Goal: Information Seeking & Learning: Check status

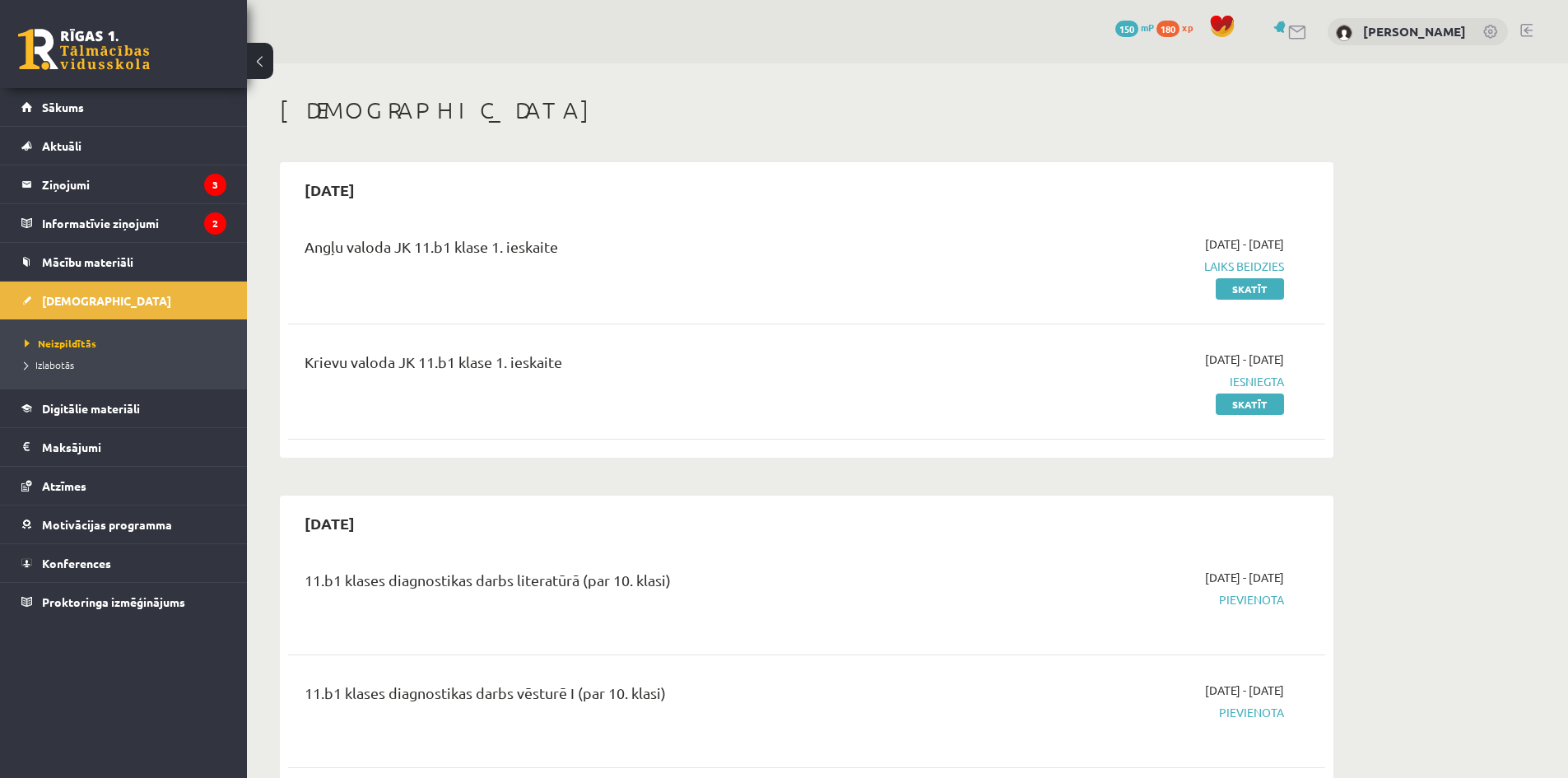
click at [1262, 404] on link "Skatīt" at bounding box center [1250, 403] width 68 height 21
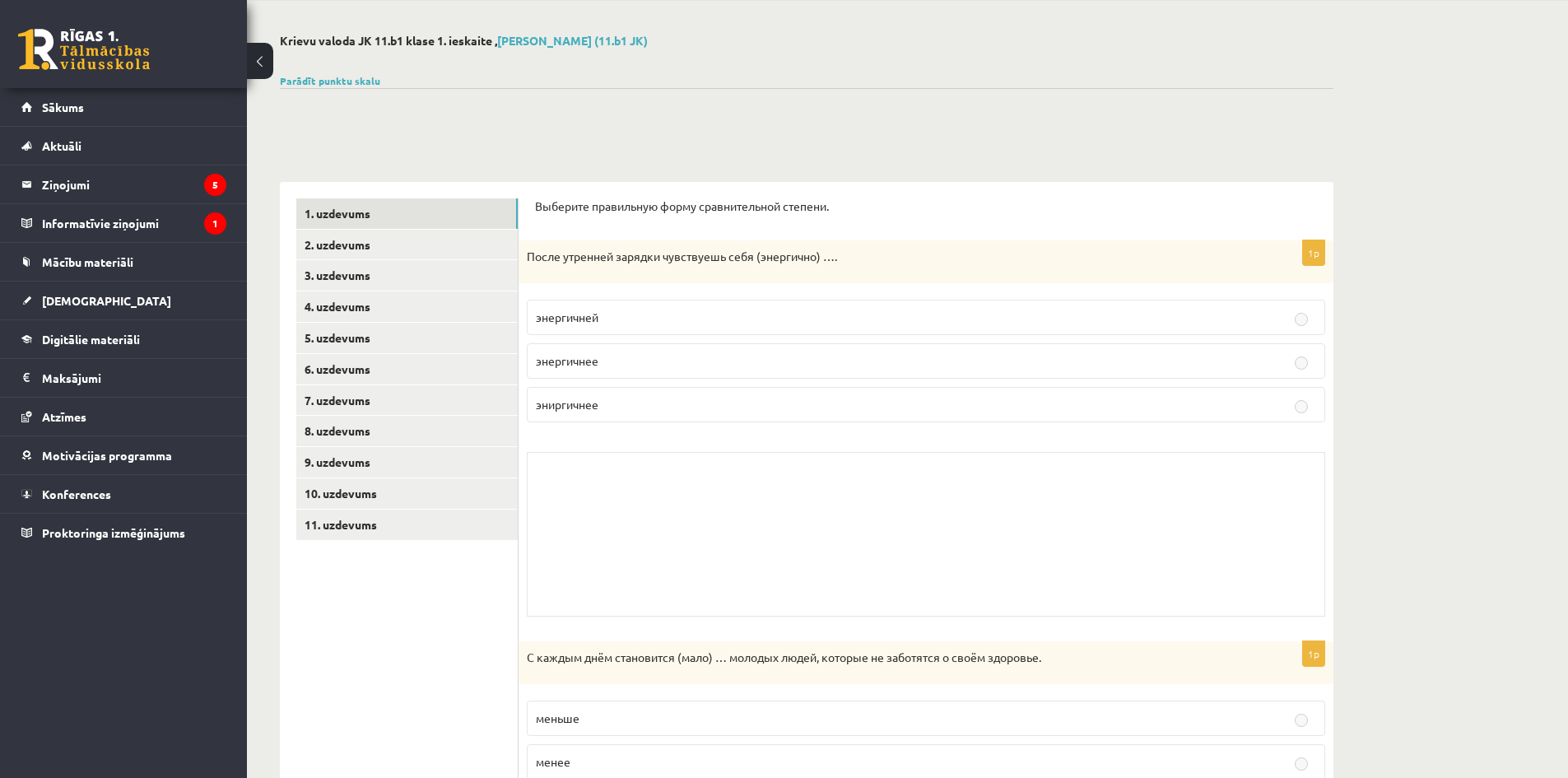
scroll to position [110, 0]
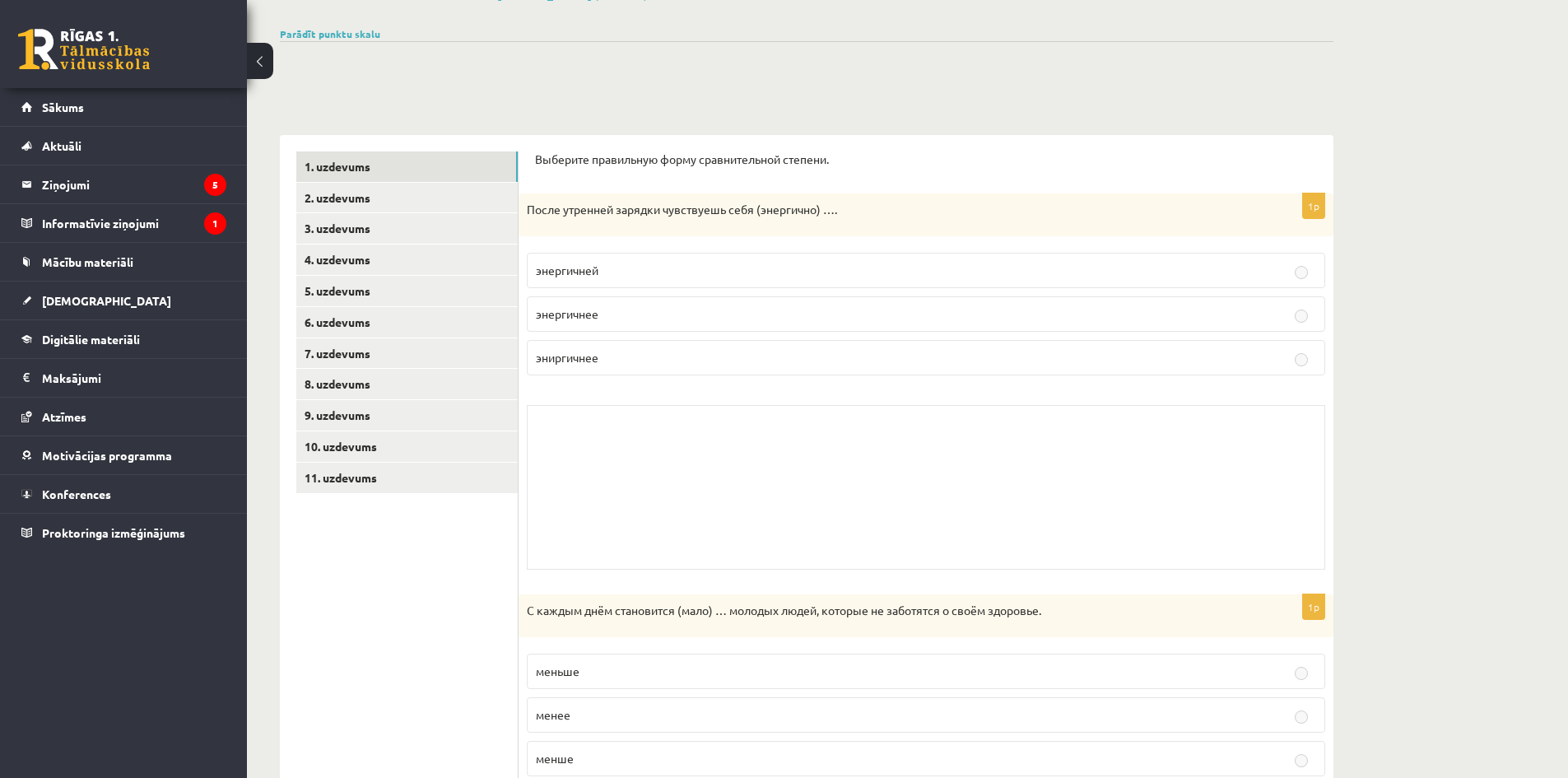
click at [1055, 656] on label "меньше" at bounding box center [925, 671] width 798 height 35
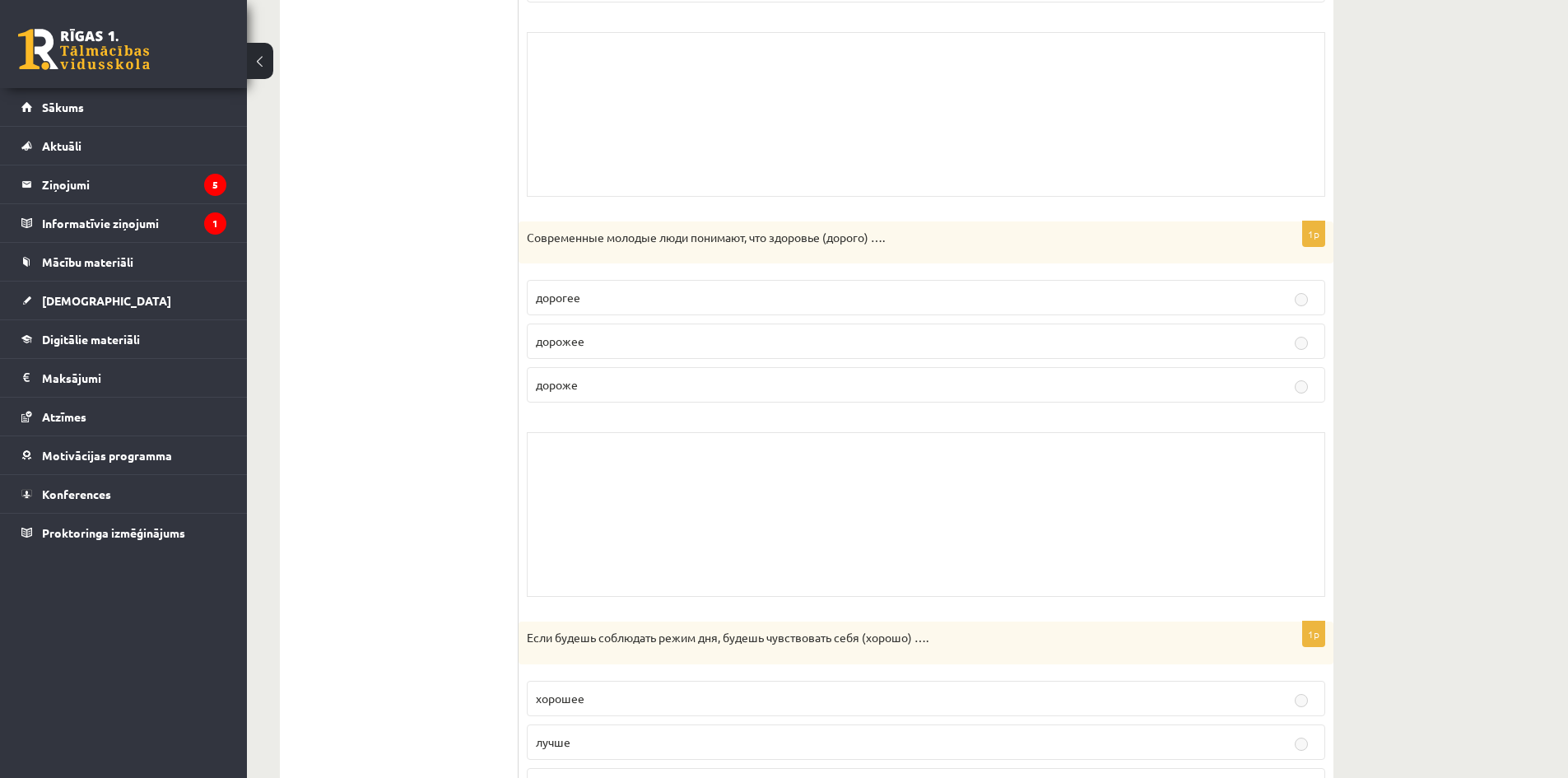
scroll to position [988, 0]
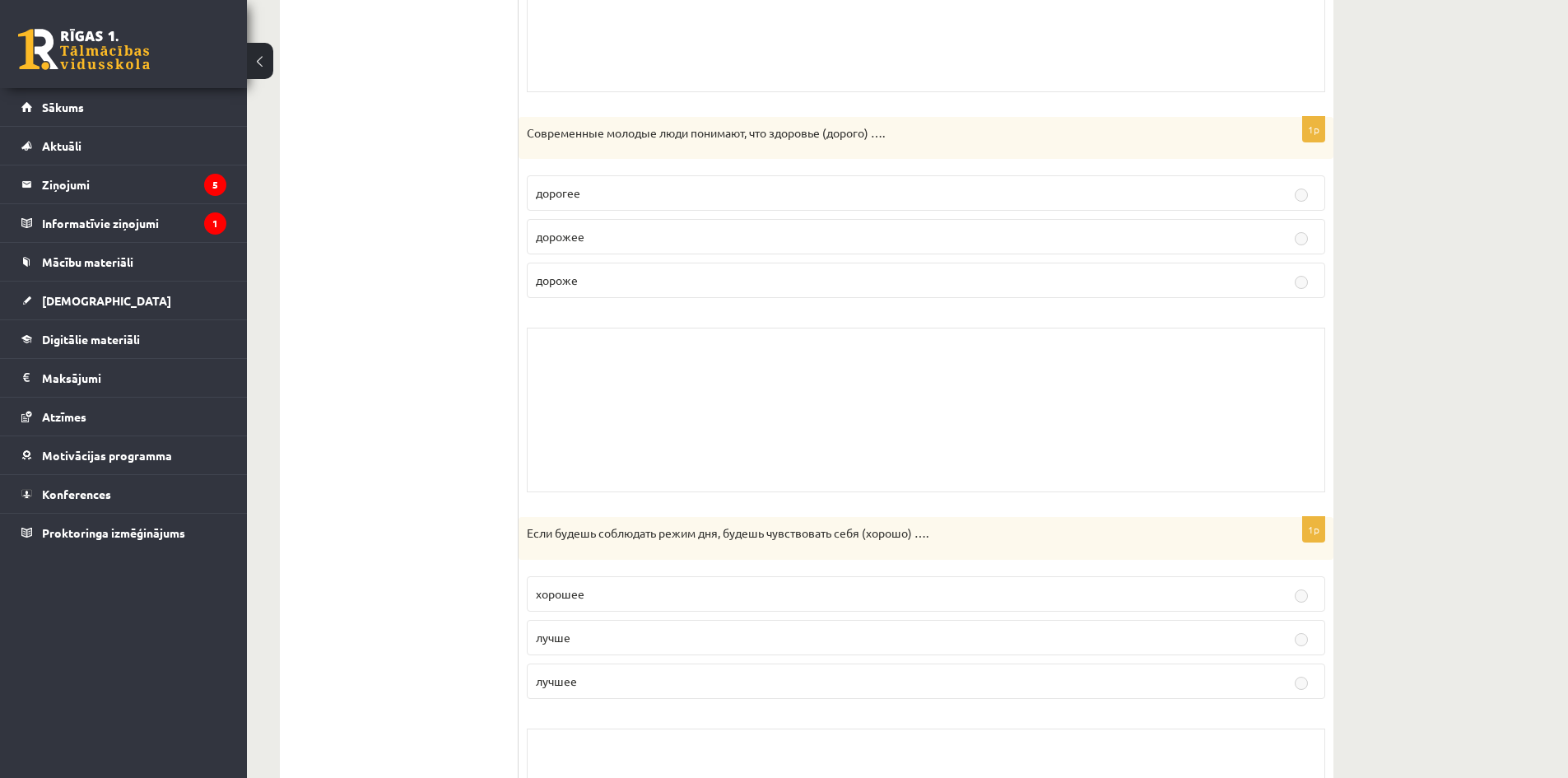
click at [1208, 579] on label "хорошее" at bounding box center [925, 594] width 798 height 35
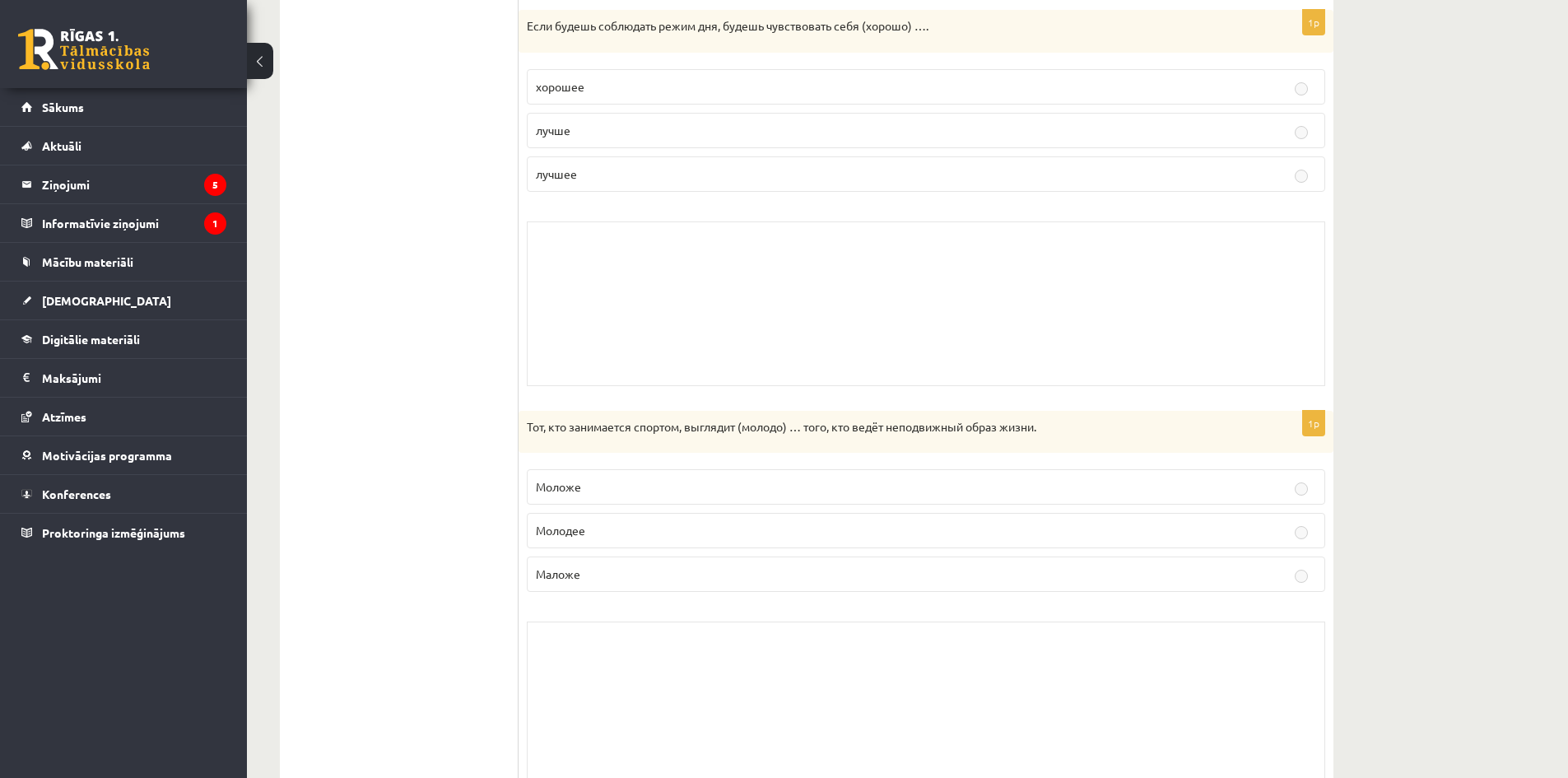
scroll to position [1562, 0]
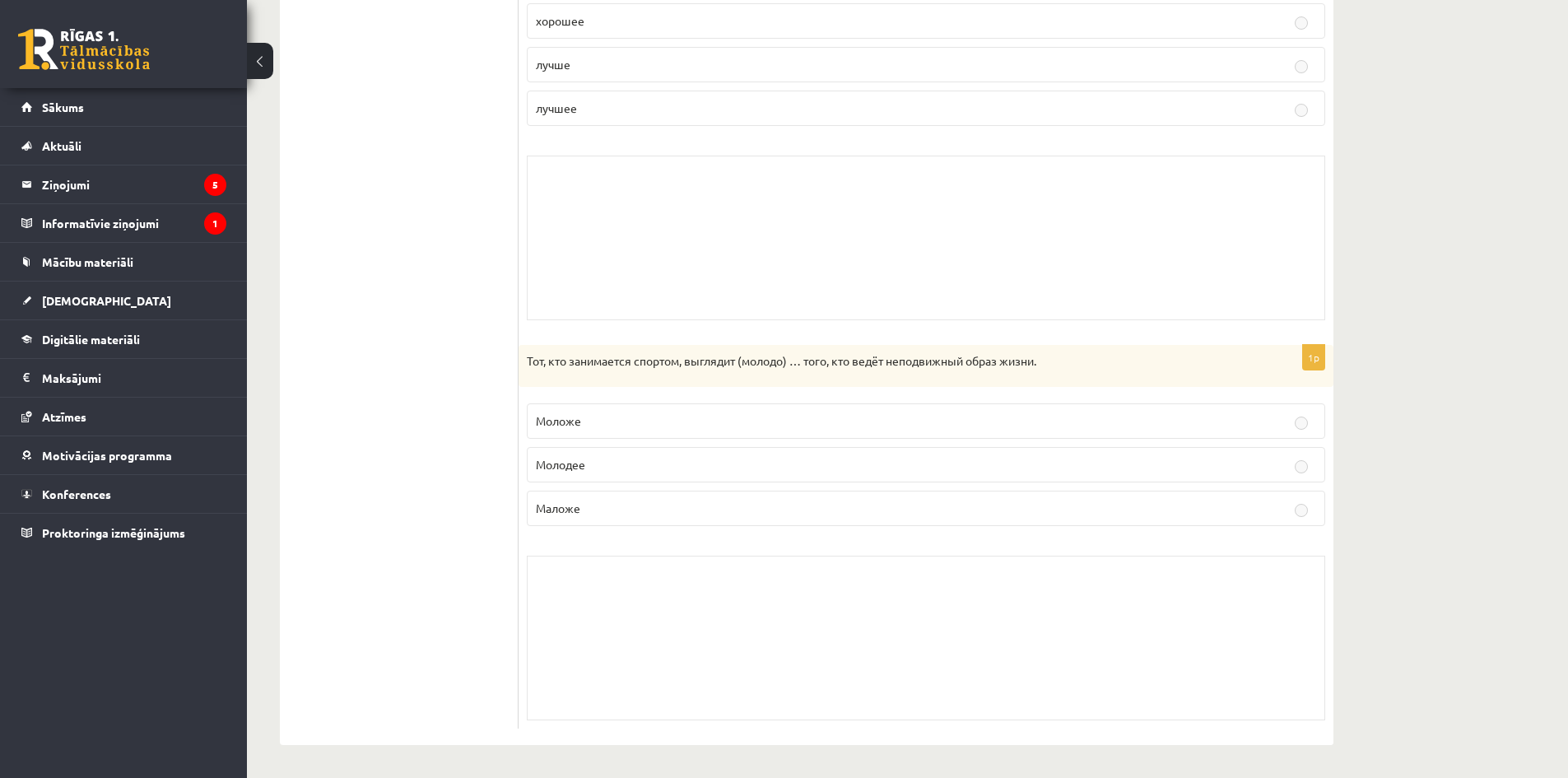
click at [858, 515] on p "Маложе" at bounding box center [926, 508] width 780 height 17
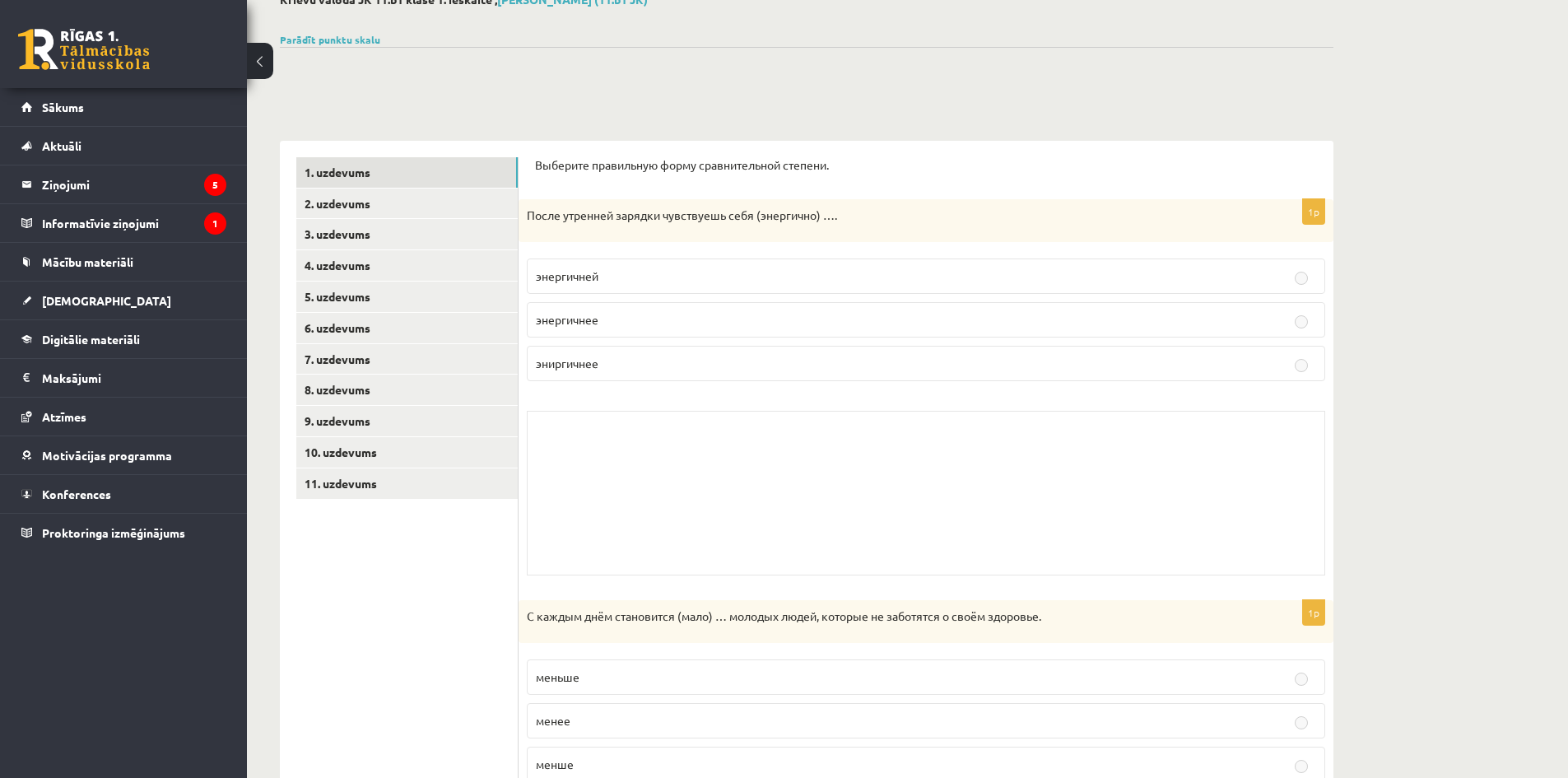
scroll to position [0, 0]
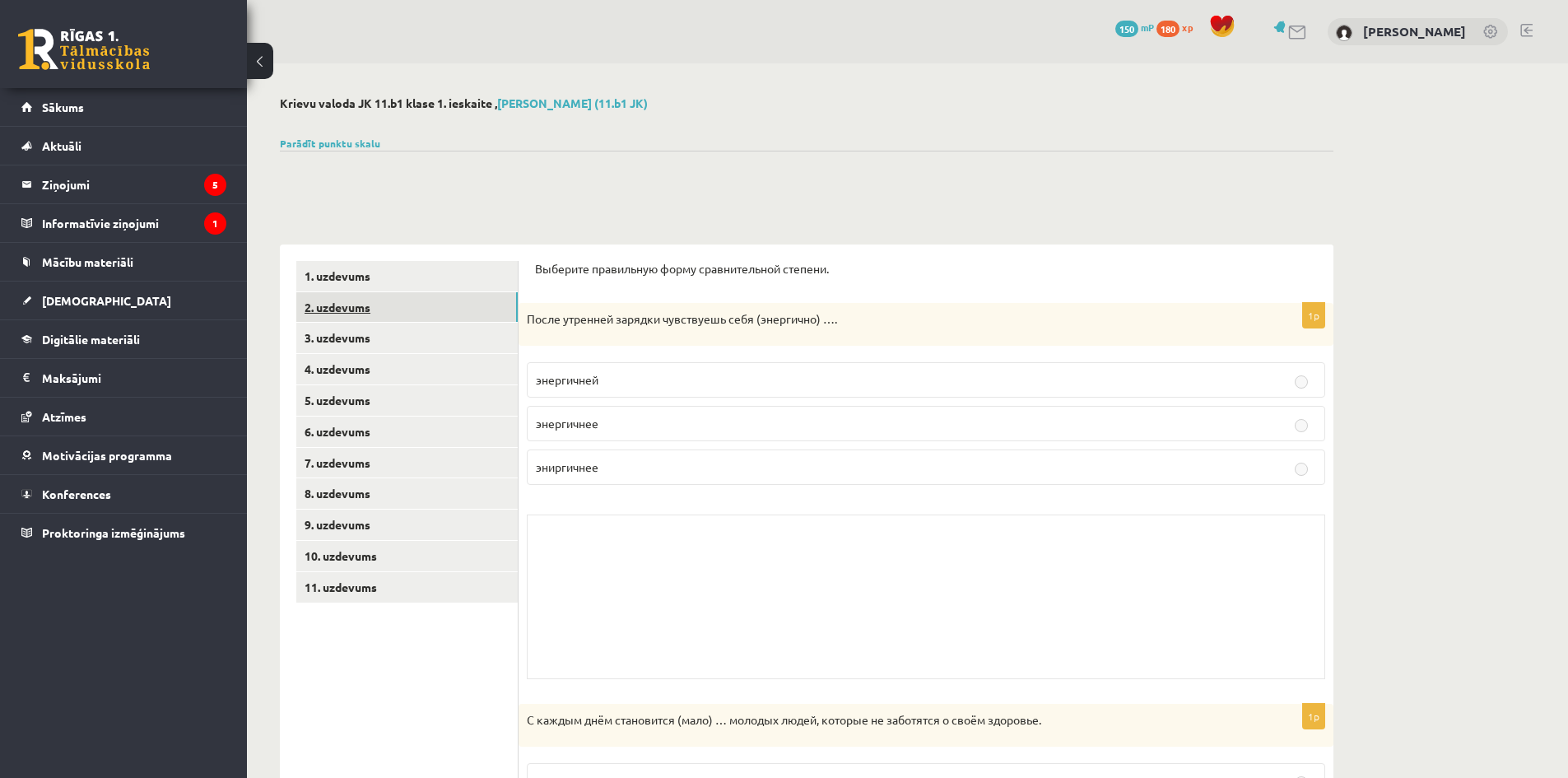
click at [432, 316] on link "2. uzdevums" at bounding box center [407, 307] width 222 height 30
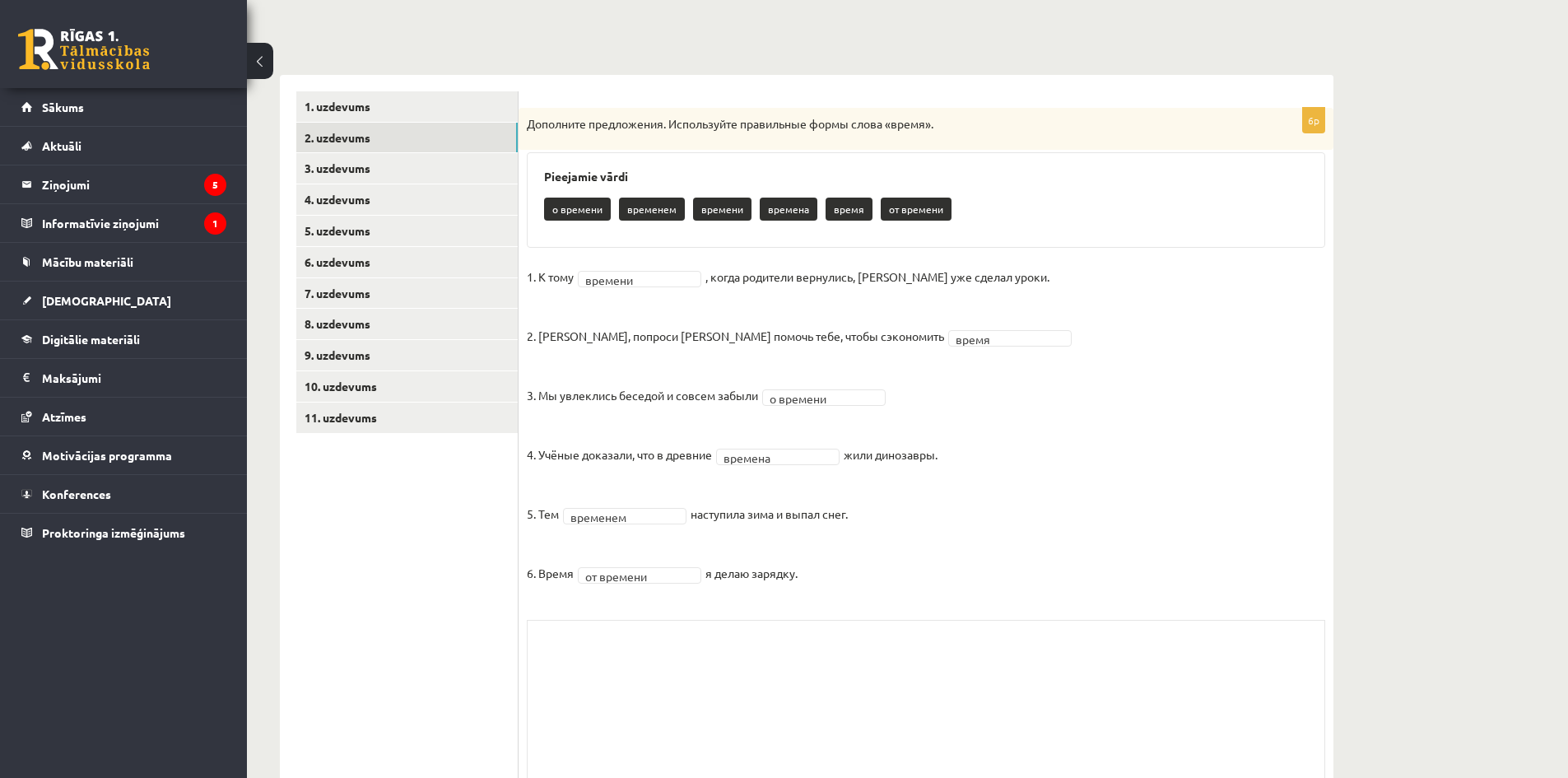
scroll to position [220, 0]
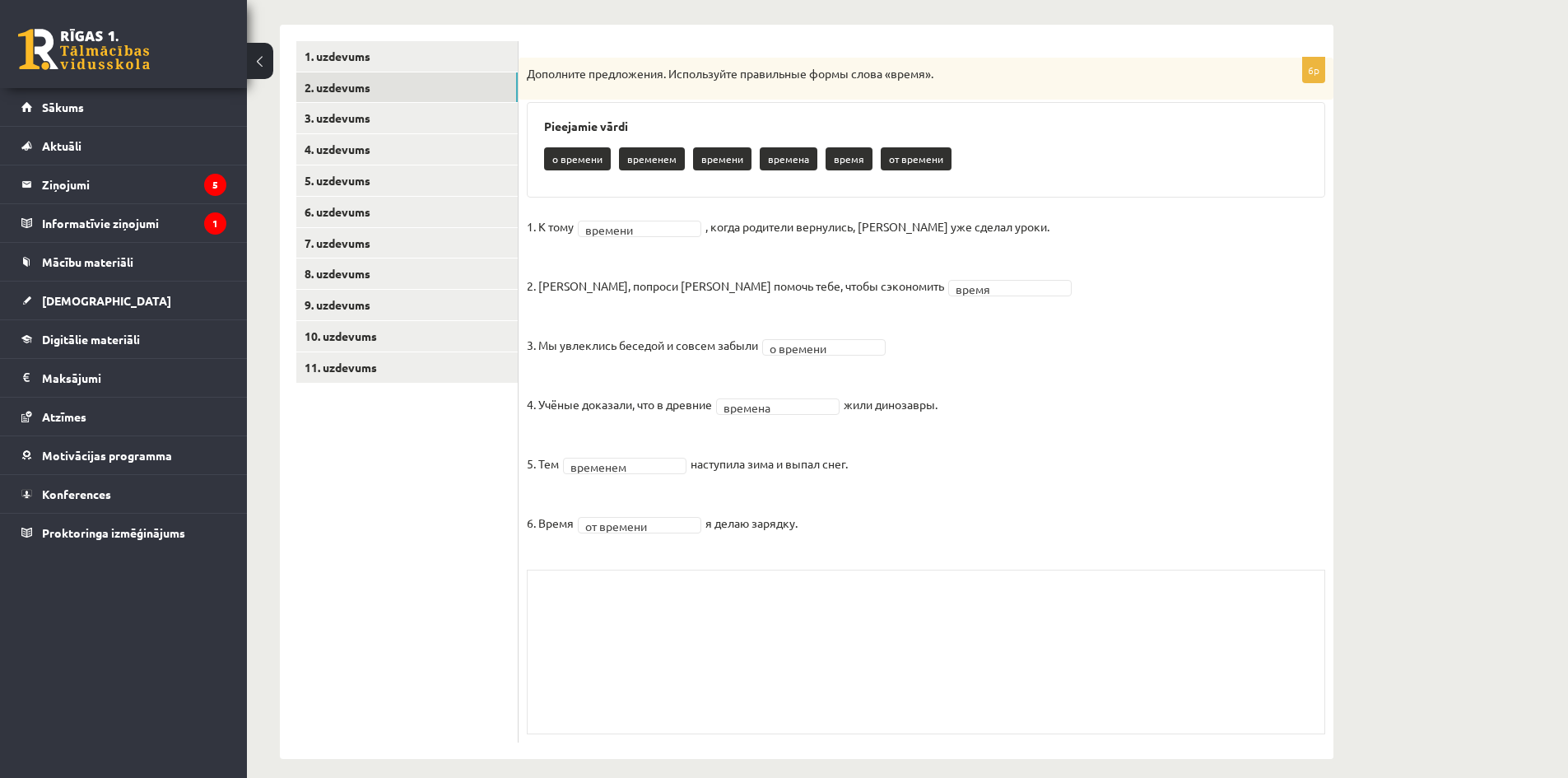
click at [986, 114] on div "Pieejamie vārdi о времени временем времени времена время от времени" at bounding box center [925, 150] width 798 height 96
click at [985, 35] on div "6p Дополните предложения. Используйте правильные формы слова «время». Pieejamie…" at bounding box center [925, 392] width 814 height 735
click at [467, 122] on link "3. uzdevums" at bounding box center [407, 118] width 222 height 30
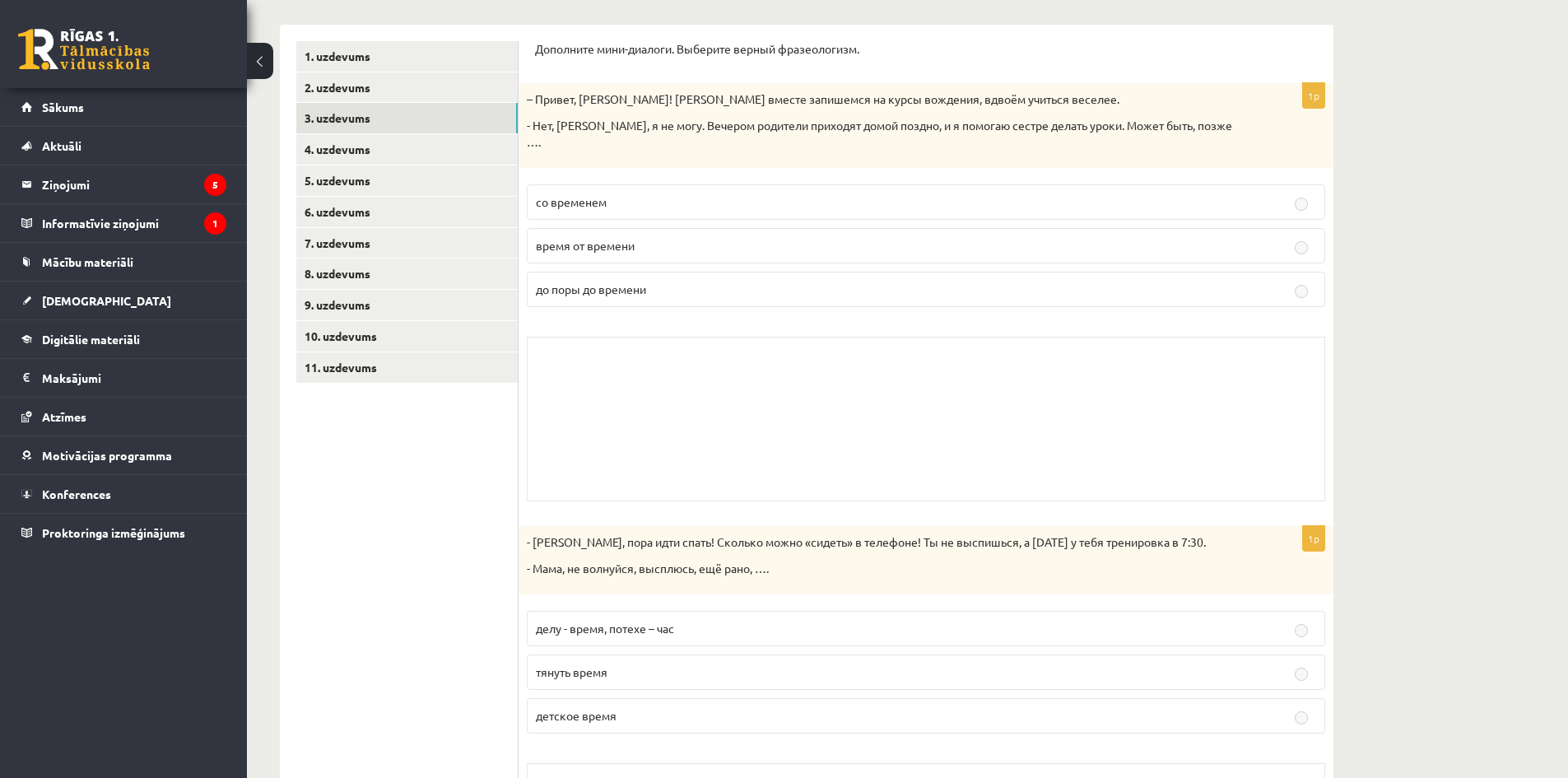
click at [1092, 130] on p "- Нет, Андрис, я не могу. Вечером родители приходят домой поздно, и я помогаю с…" at bounding box center [884, 134] width 716 height 32
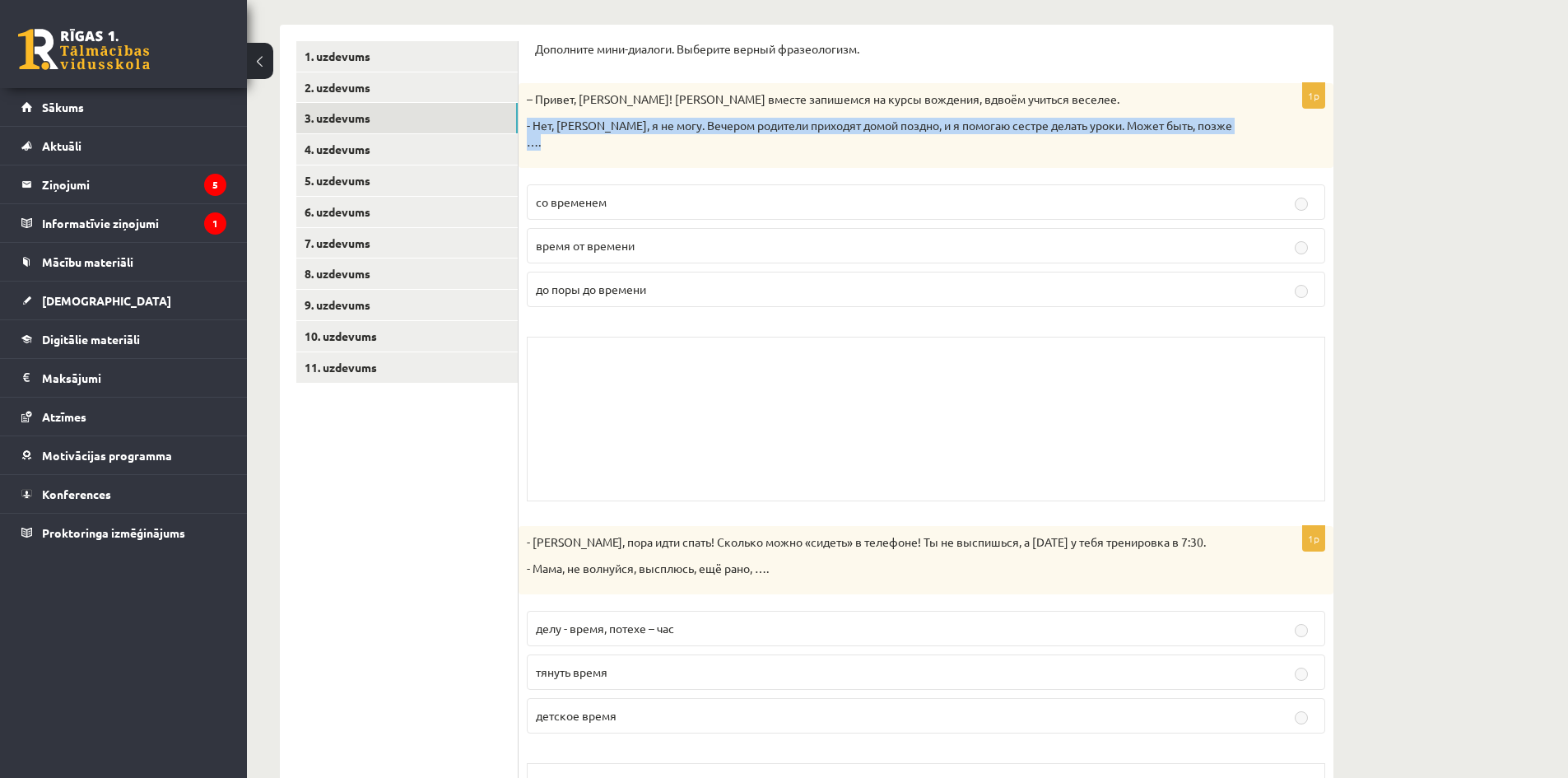
click at [1092, 130] on p "- Нет, Андрис, я не могу. Вечером родители приходят домой поздно, и я помогаю с…" at bounding box center [884, 134] width 716 height 32
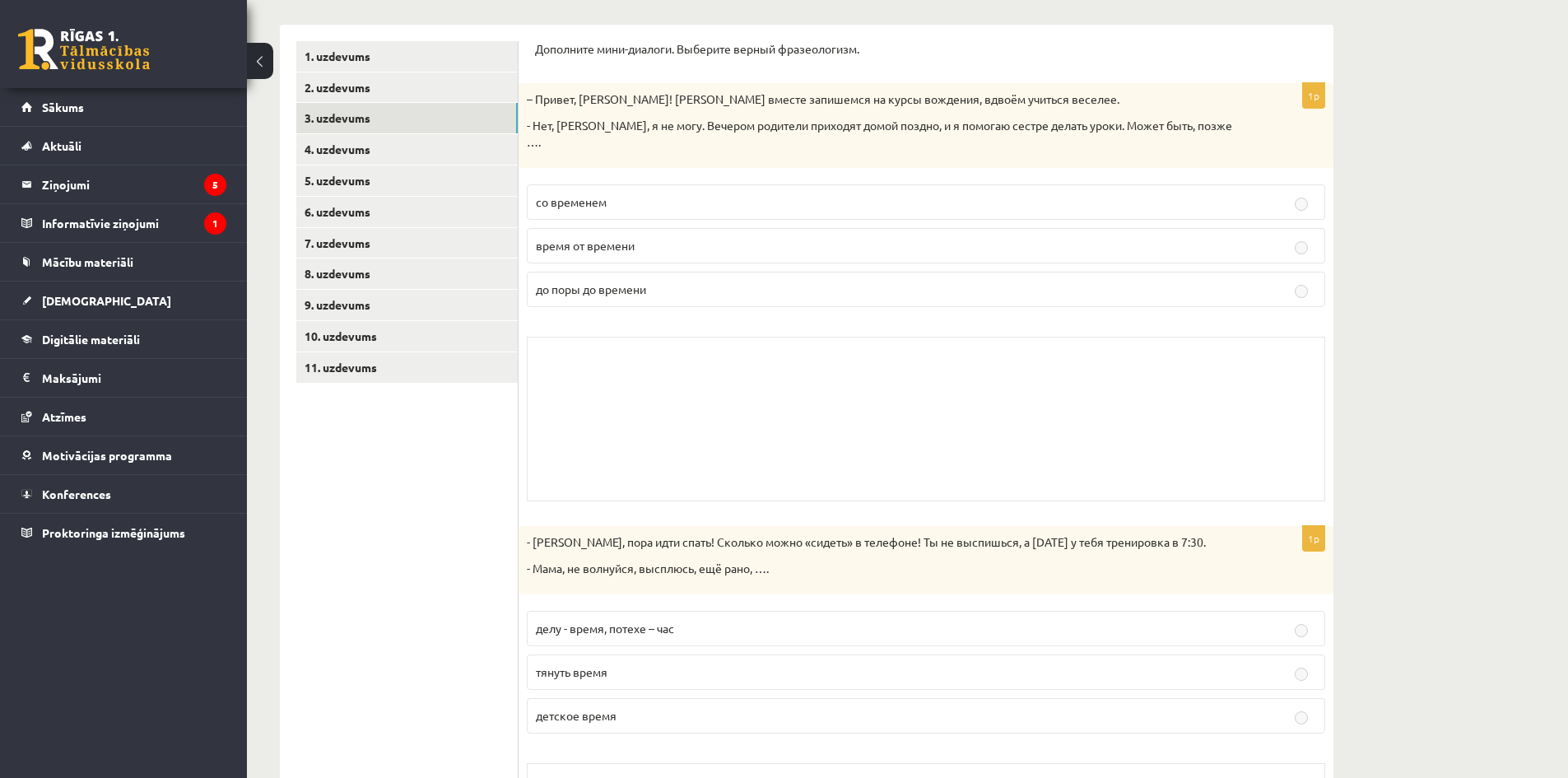
click at [1092, 130] on p "- Нет, Андрис, я не могу. Вечером родители приходят домой поздно, и я помогаю с…" at bounding box center [884, 134] width 716 height 32
click at [1180, 209] on fieldset "со временем время от времени до поры до времени" at bounding box center [925, 244] width 798 height 136
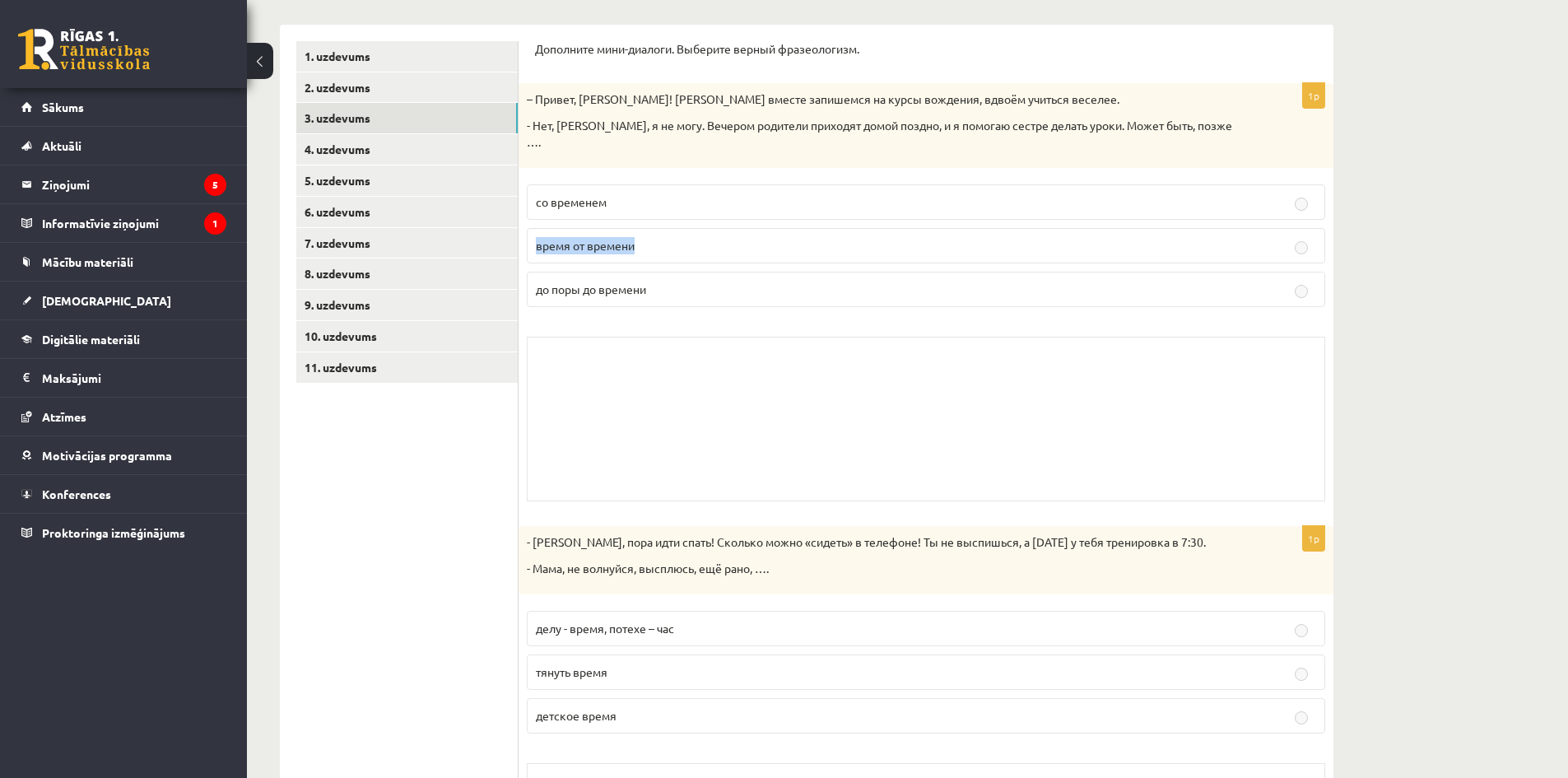
click at [1180, 209] on fieldset "со временем время от времени до поры до времени" at bounding box center [925, 244] width 798 height 136
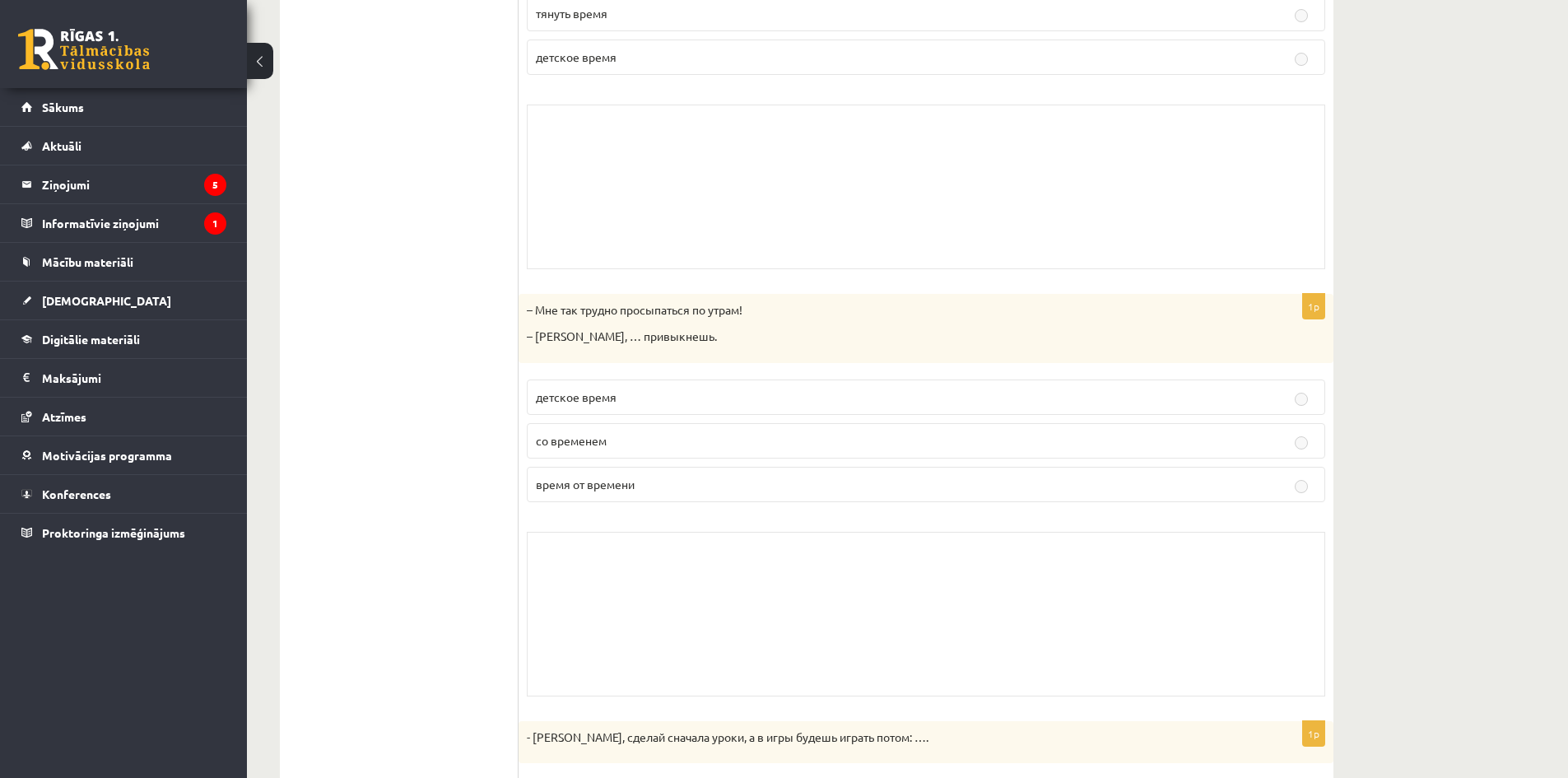
scroll to position [988, 0]
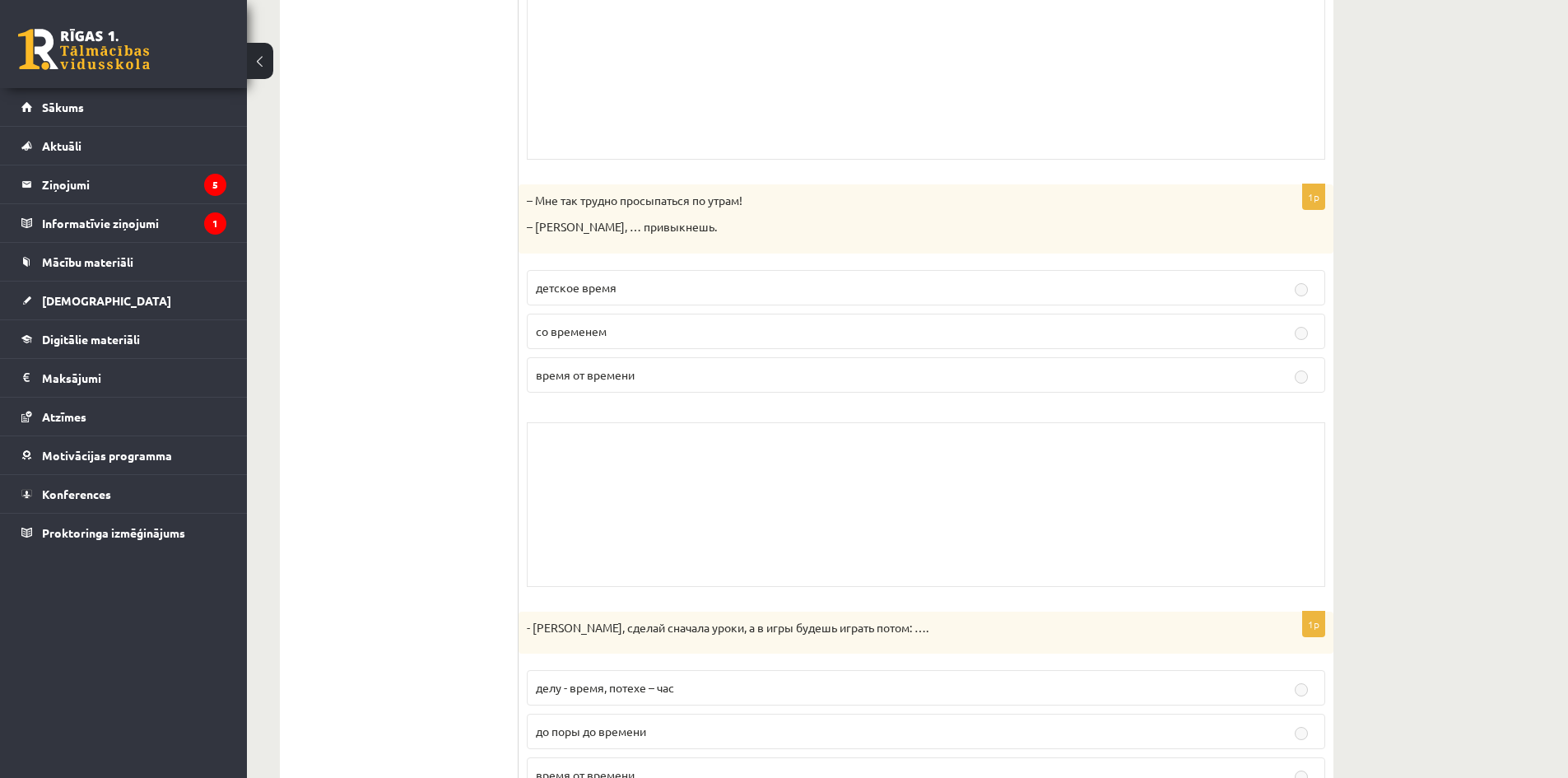
click at [868, 424] on div "Skolotāja pielikums" at bounding box center [925, 505] width 798 height 165
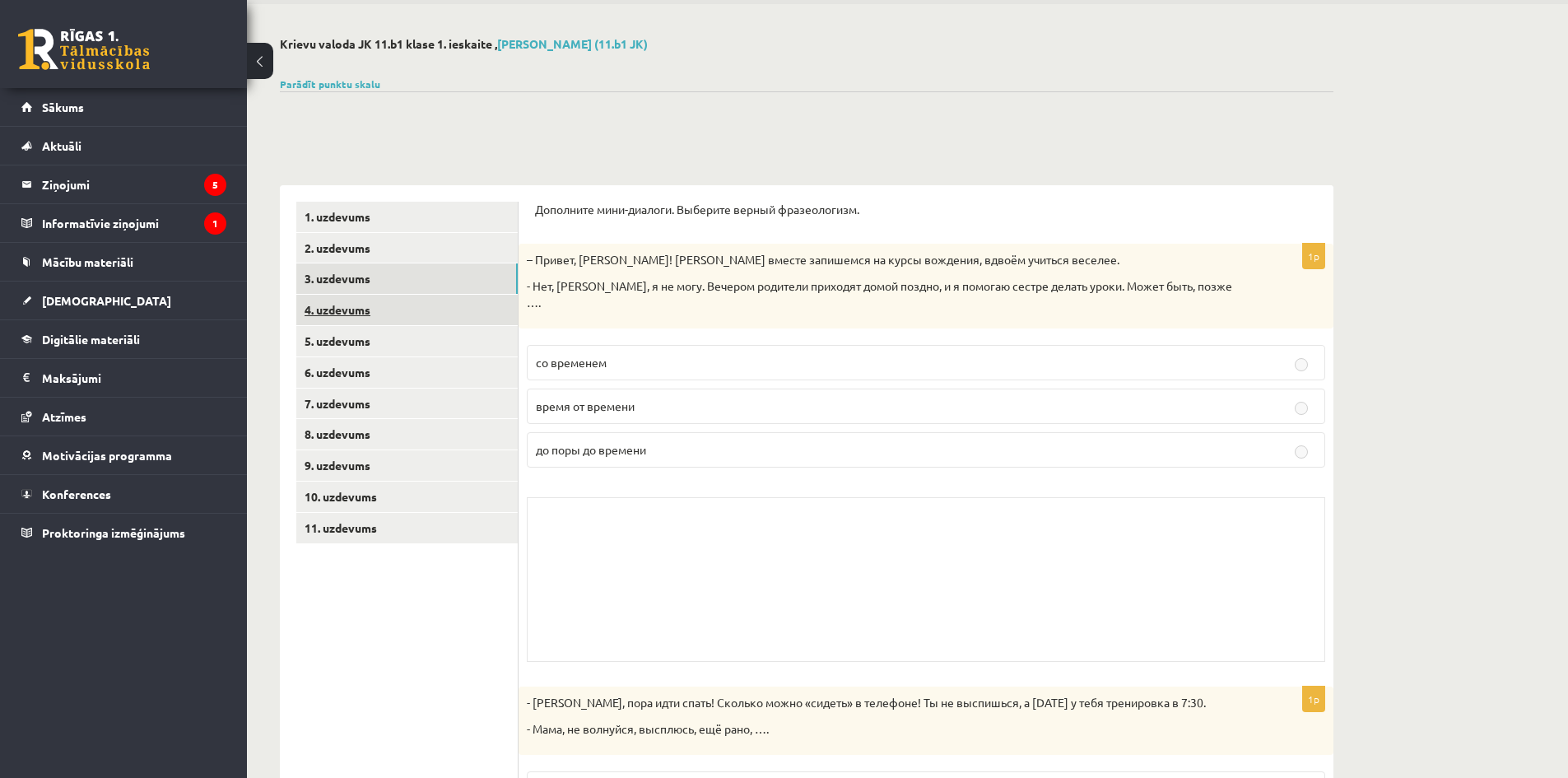
scroll to position [0, 0]
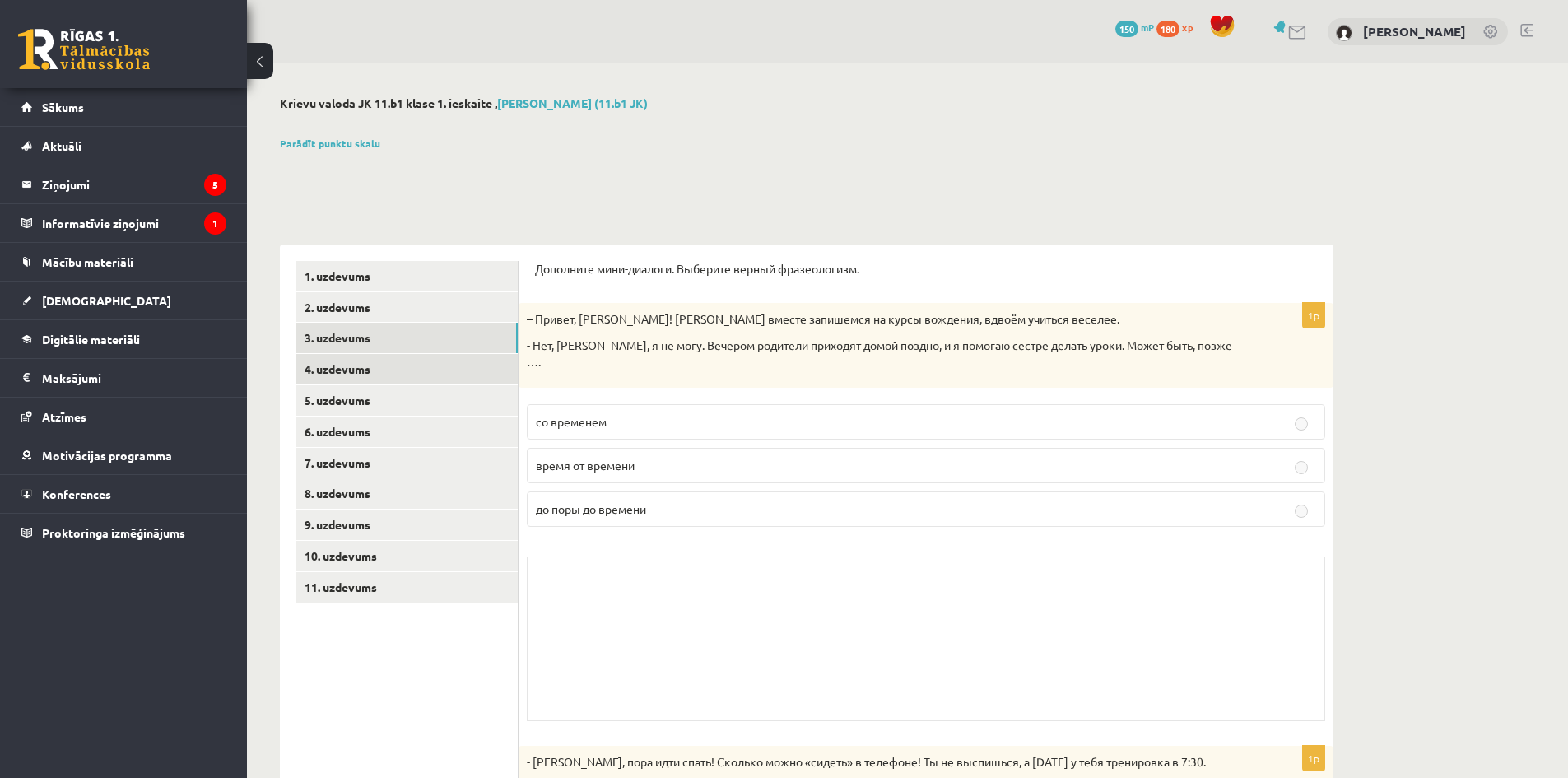
click at [353, 363] on link "4. uzdevums" at bounding box center [407, 369] width 222 height 30
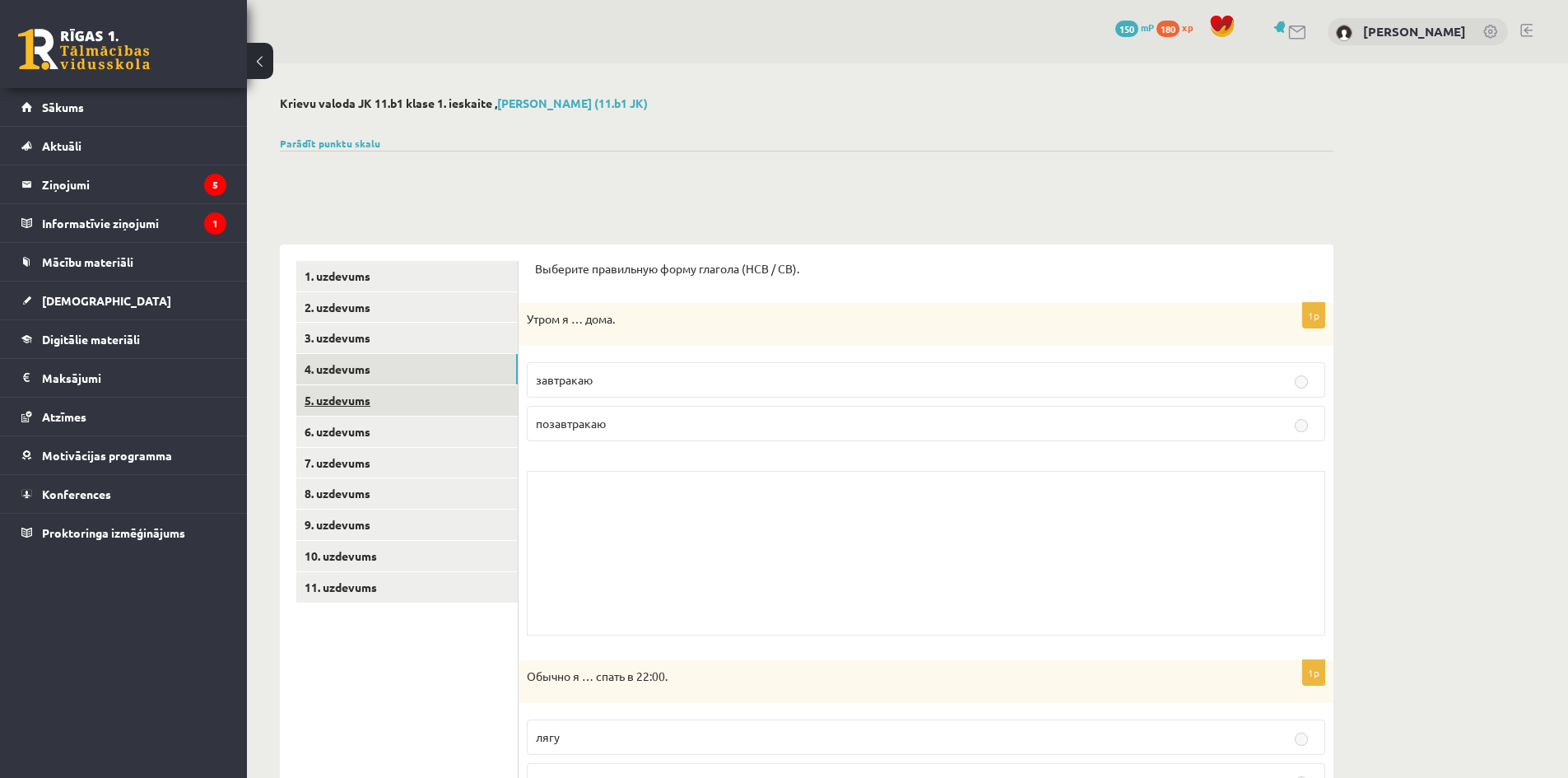
click at [432, 406] on link "5. uzdevums" at bounding box center [407, 401] width 222 height 30
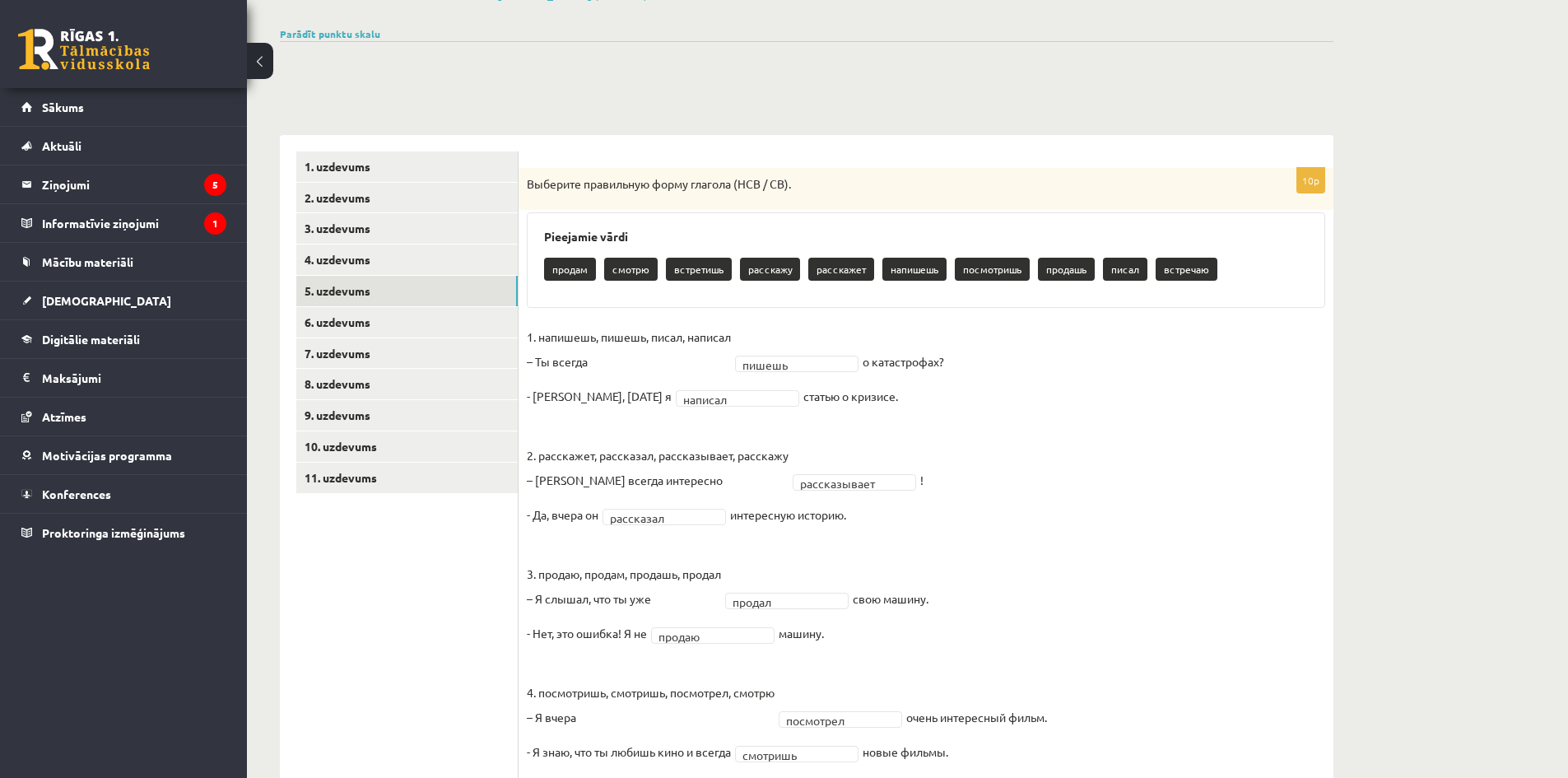
scroll to position [220, 0]
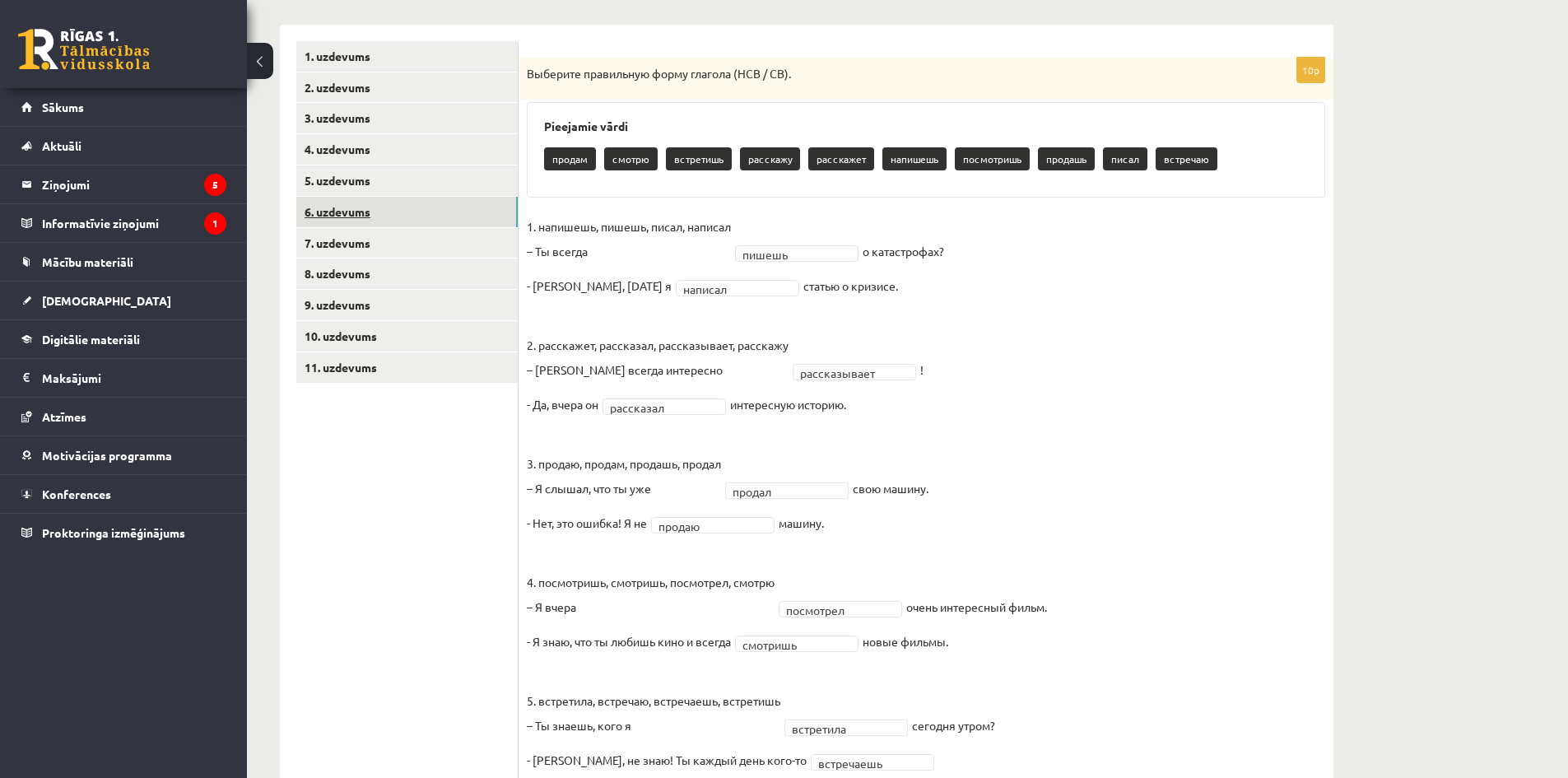
click at [375, 215] on link "6. uzdevums" at bounding box center [407, 212] width 222 height 30
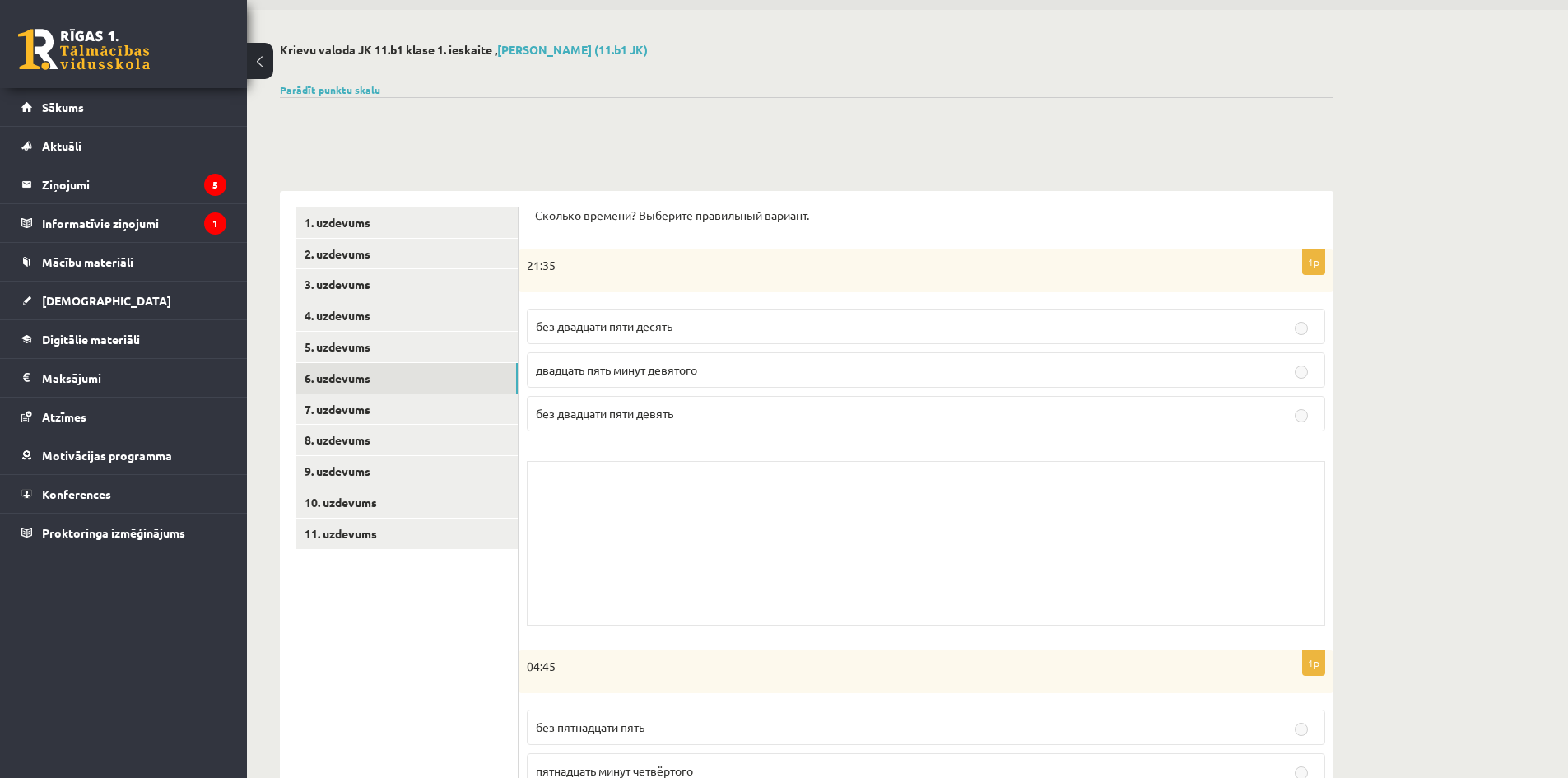
scroll to position [0, 0]
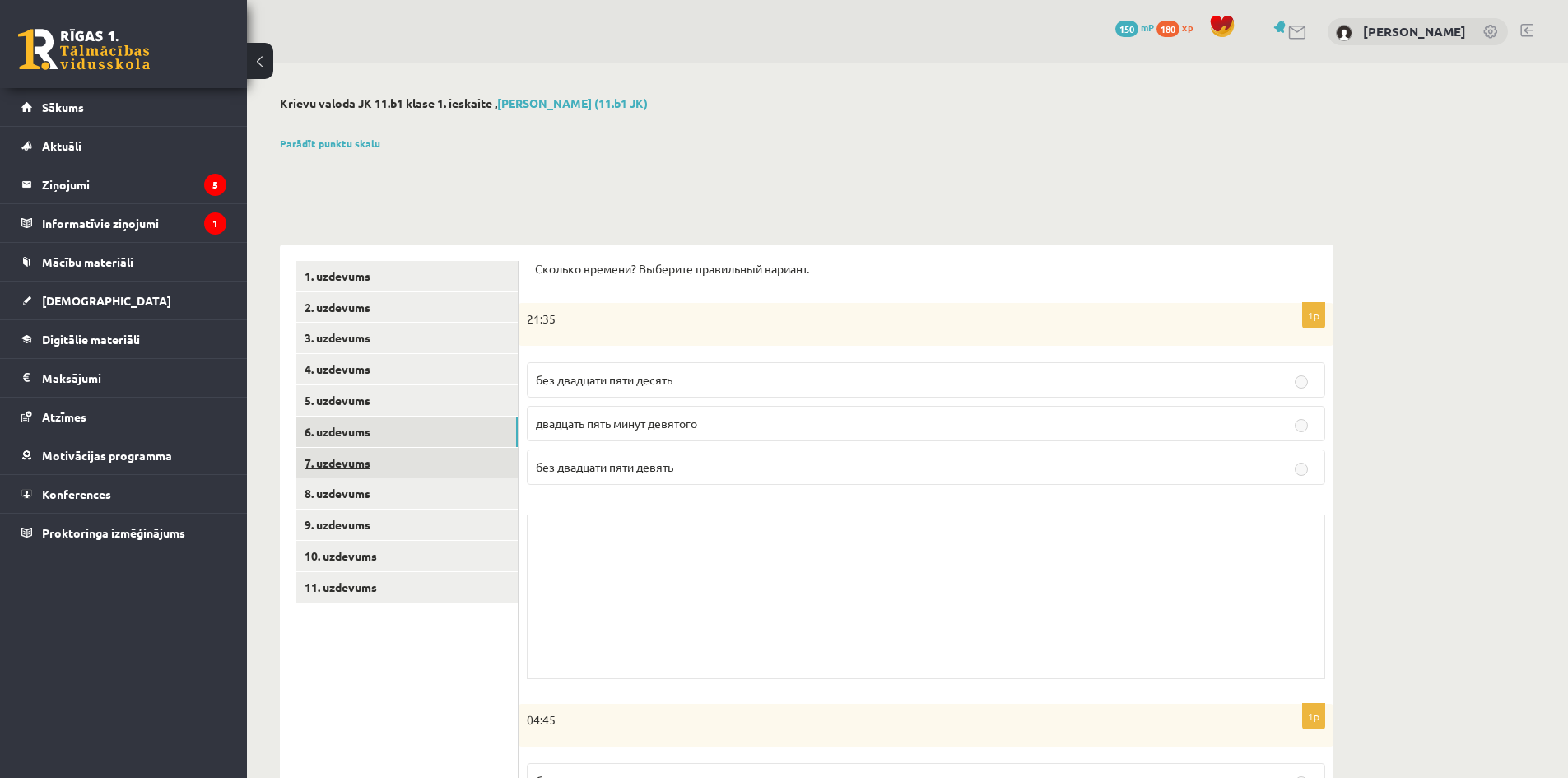
click at [355, 463] on link "7. uzdevums" at bounding box center [407, 463] width 222 height 30
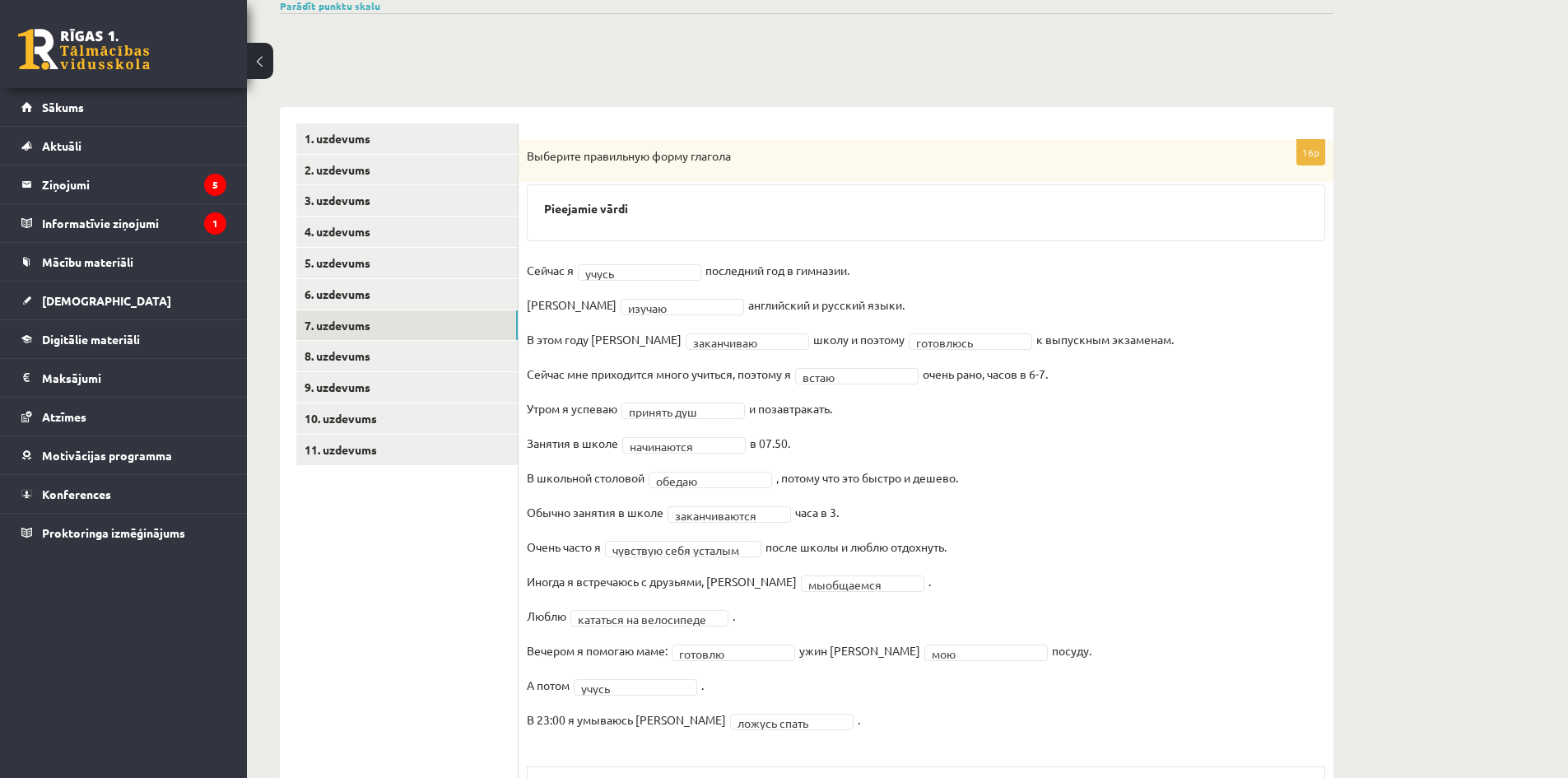
scroll to position [348, 0]
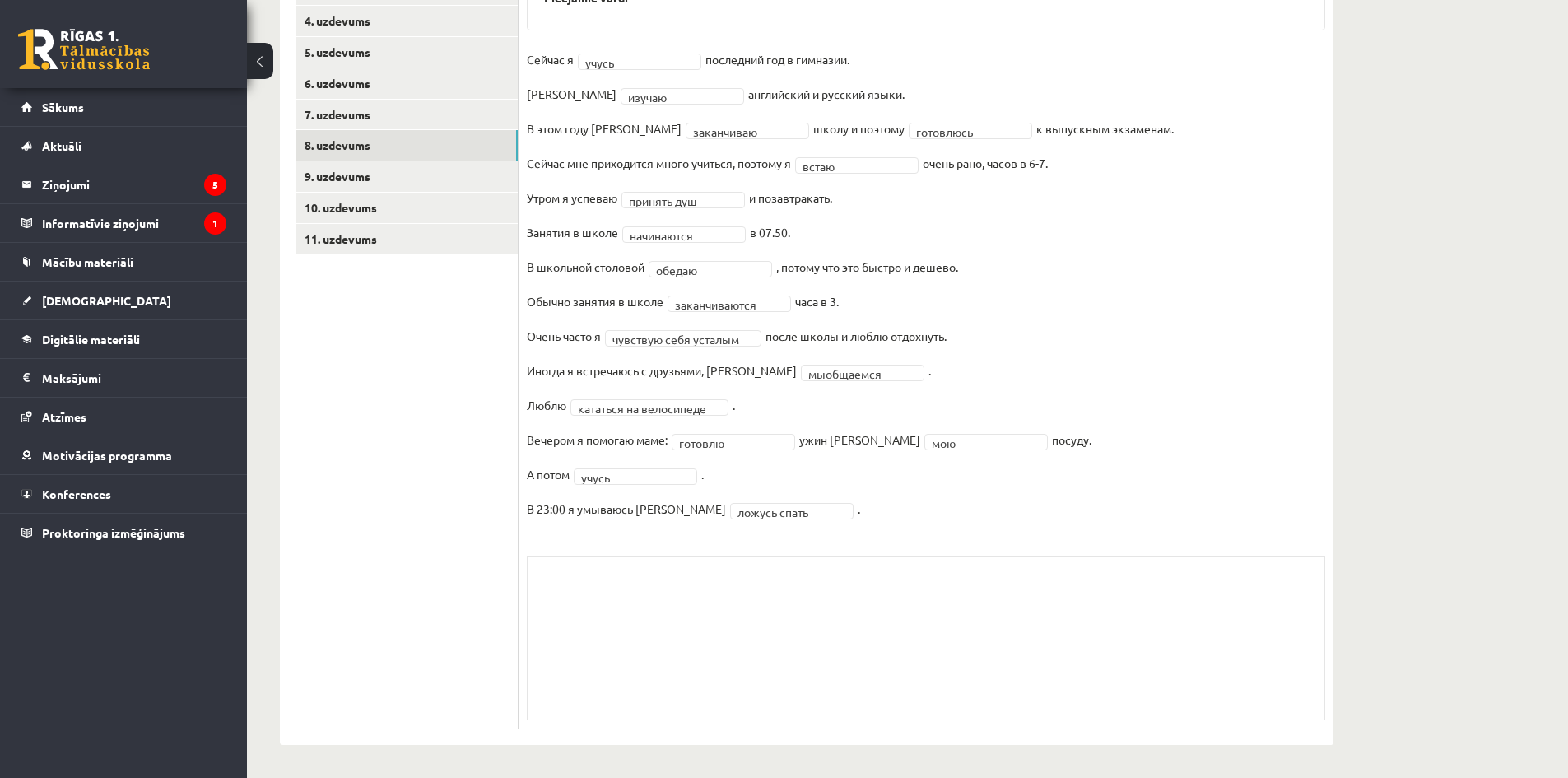
click at [365, 150] on link "8. uzdevums" at bounding box center [407, 145] width 222 height 30
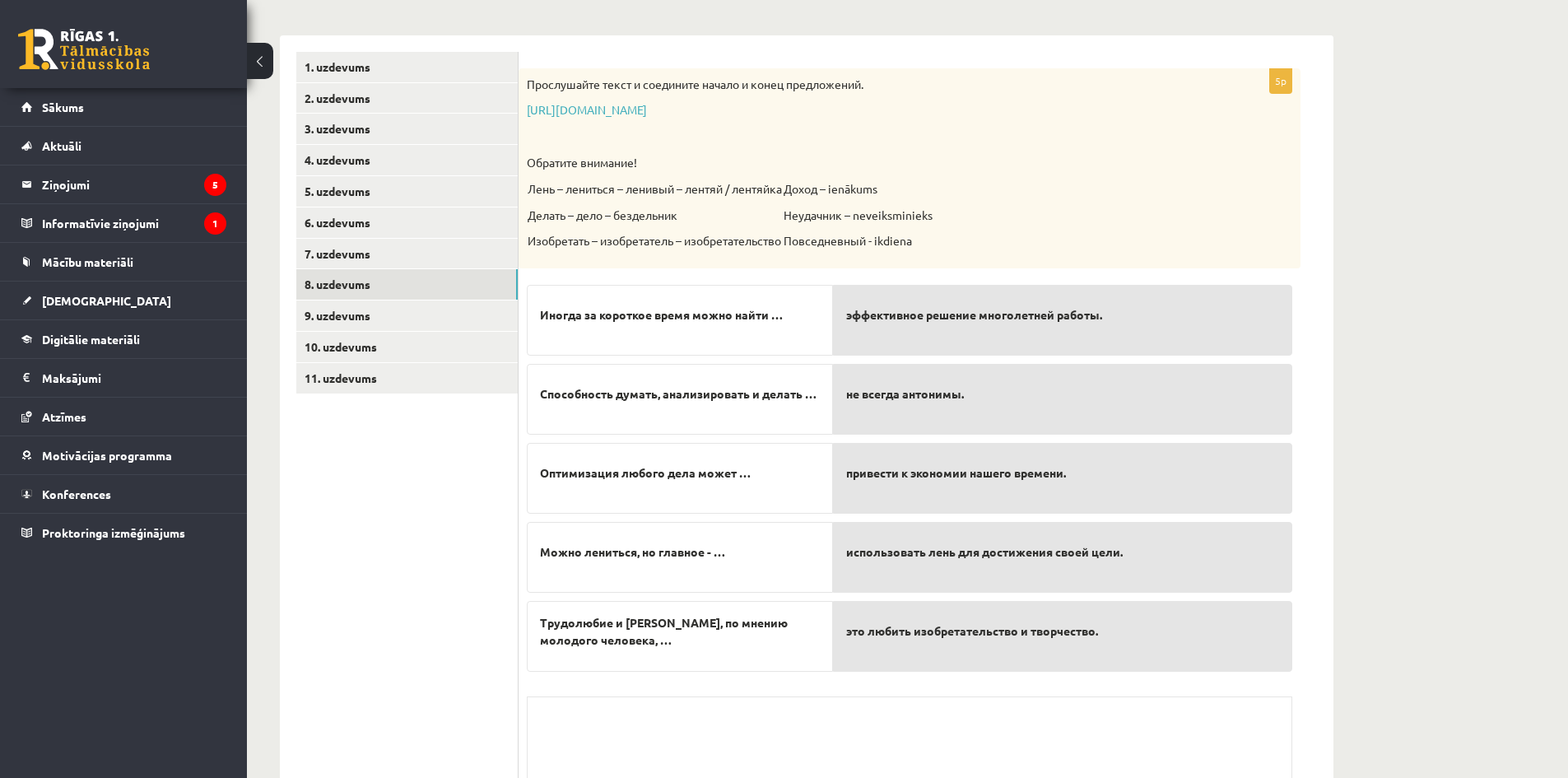
scroll to position [220, 0]
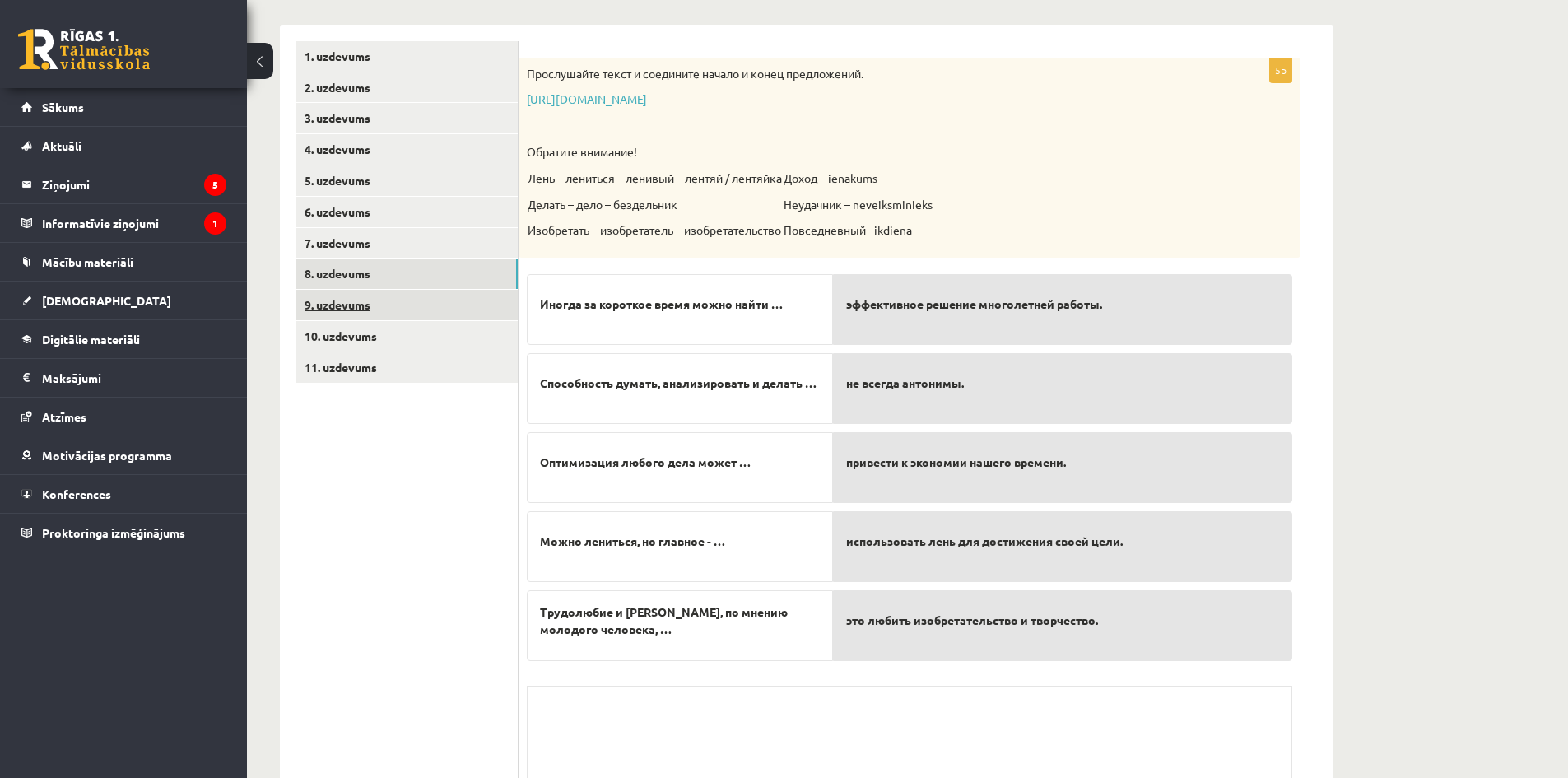
click at [421, 296] on link "9. uzdevums" at bounding box center [407, 305] width 222 height 30
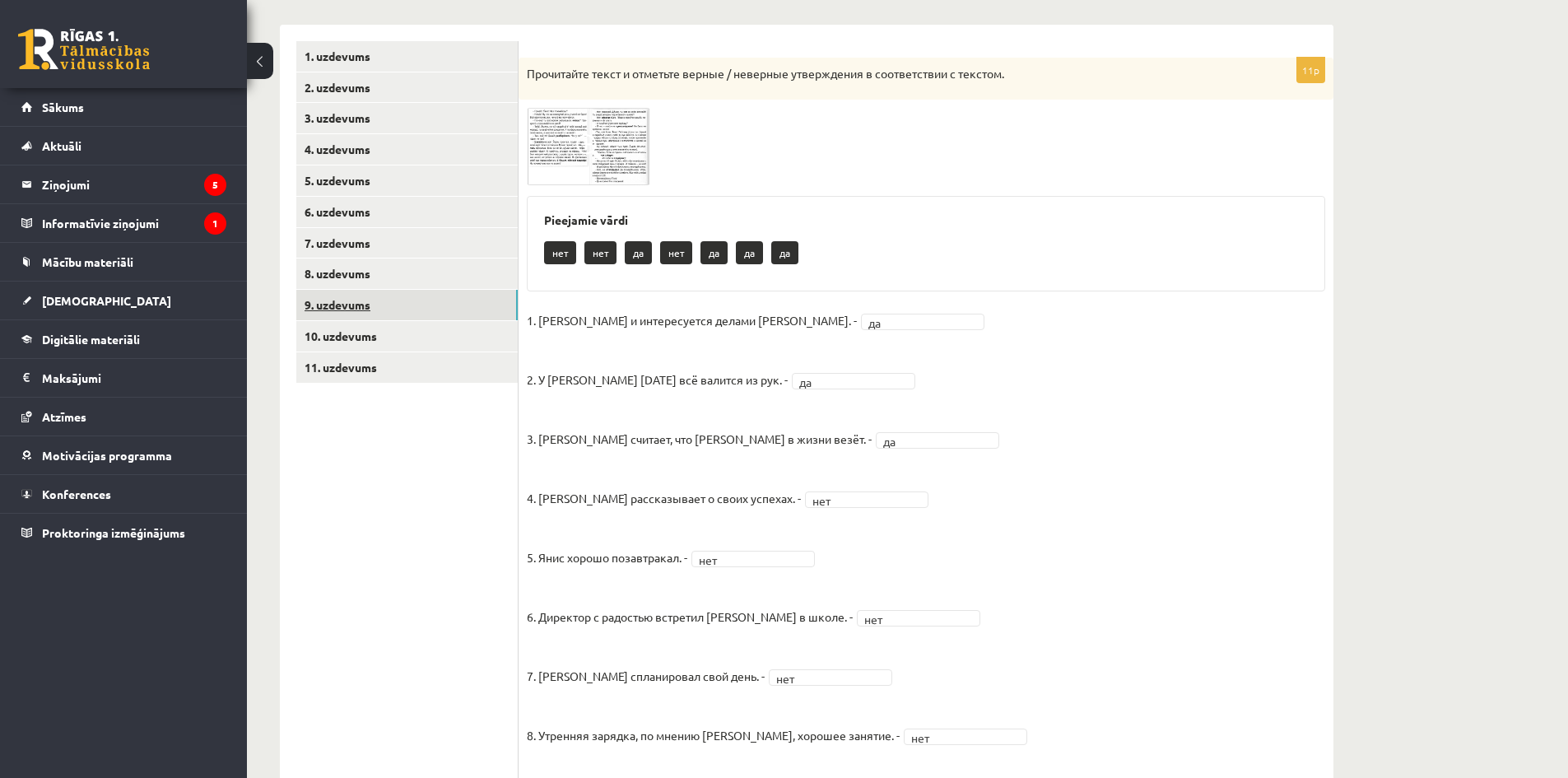
click at [423, 298] on link "9. uzdevums" at bounding box center [407, 305] width 222 height 30
click at [423, 344] on link "10. uzdevums" at bounding box center [407, 336] width 222 height 30
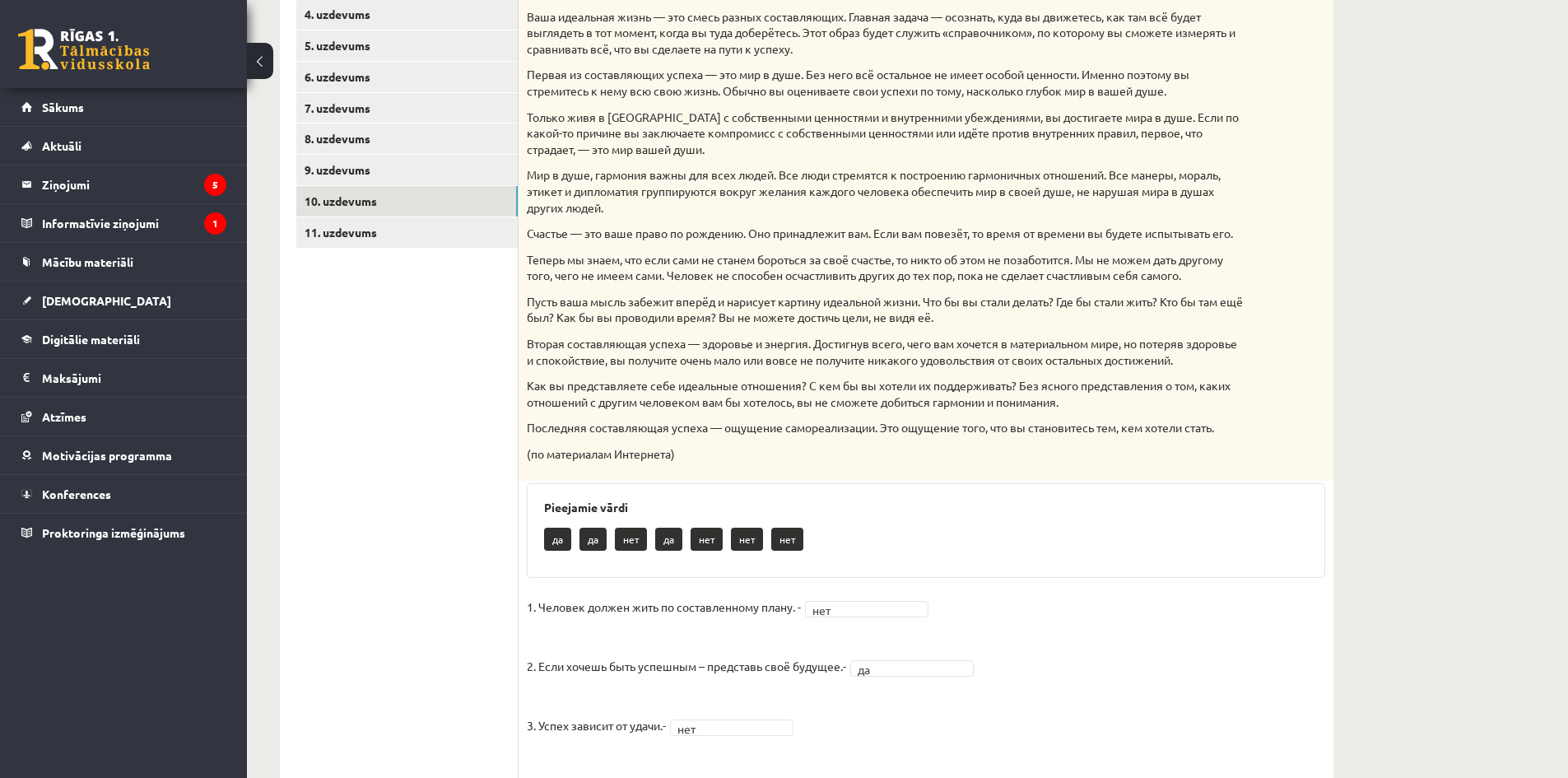
scroll to position [0, 0]
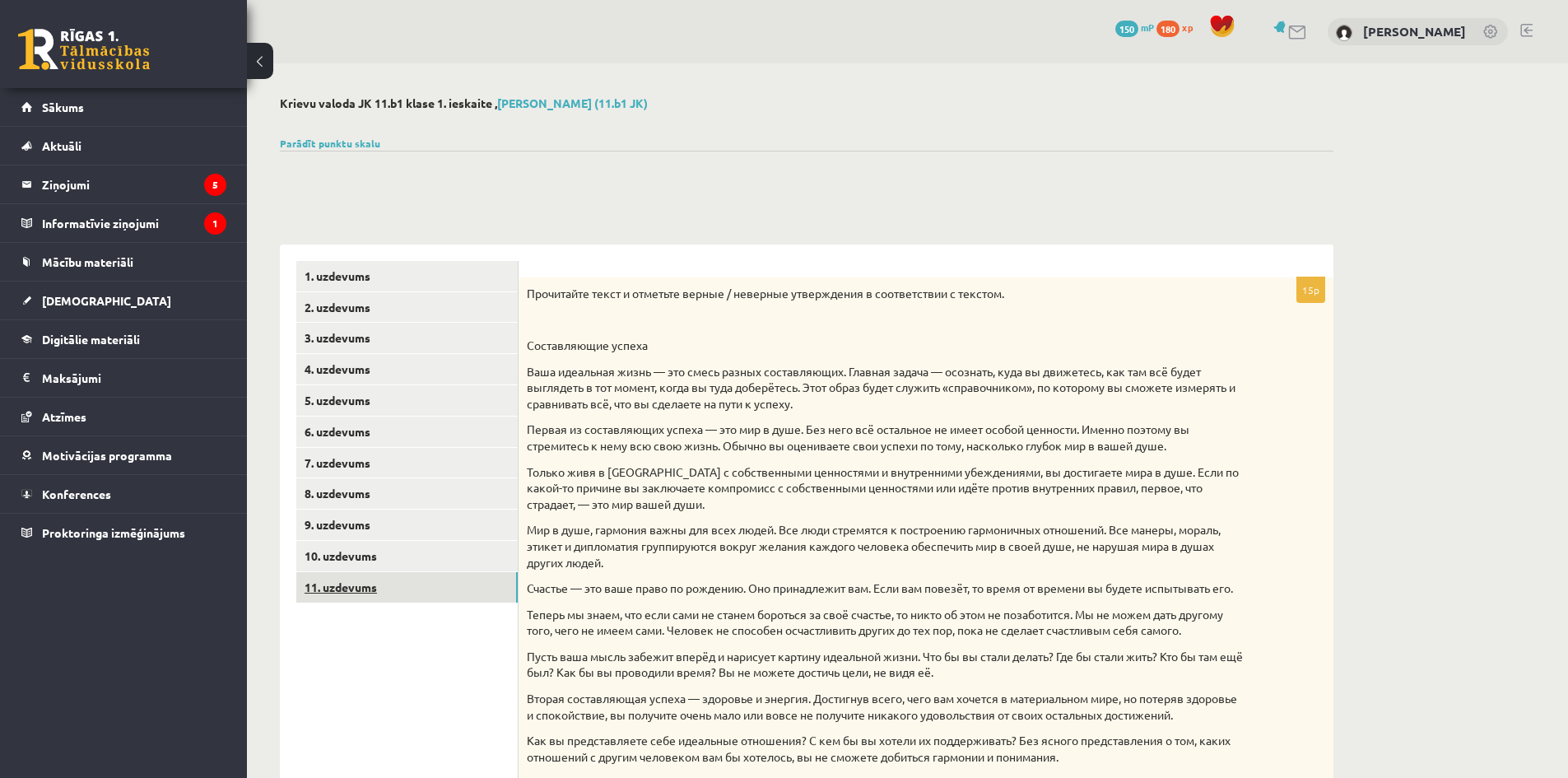
click at [353, 593] on link "11. uzdevums" at bounding box center [407, 587] width 222 height 30
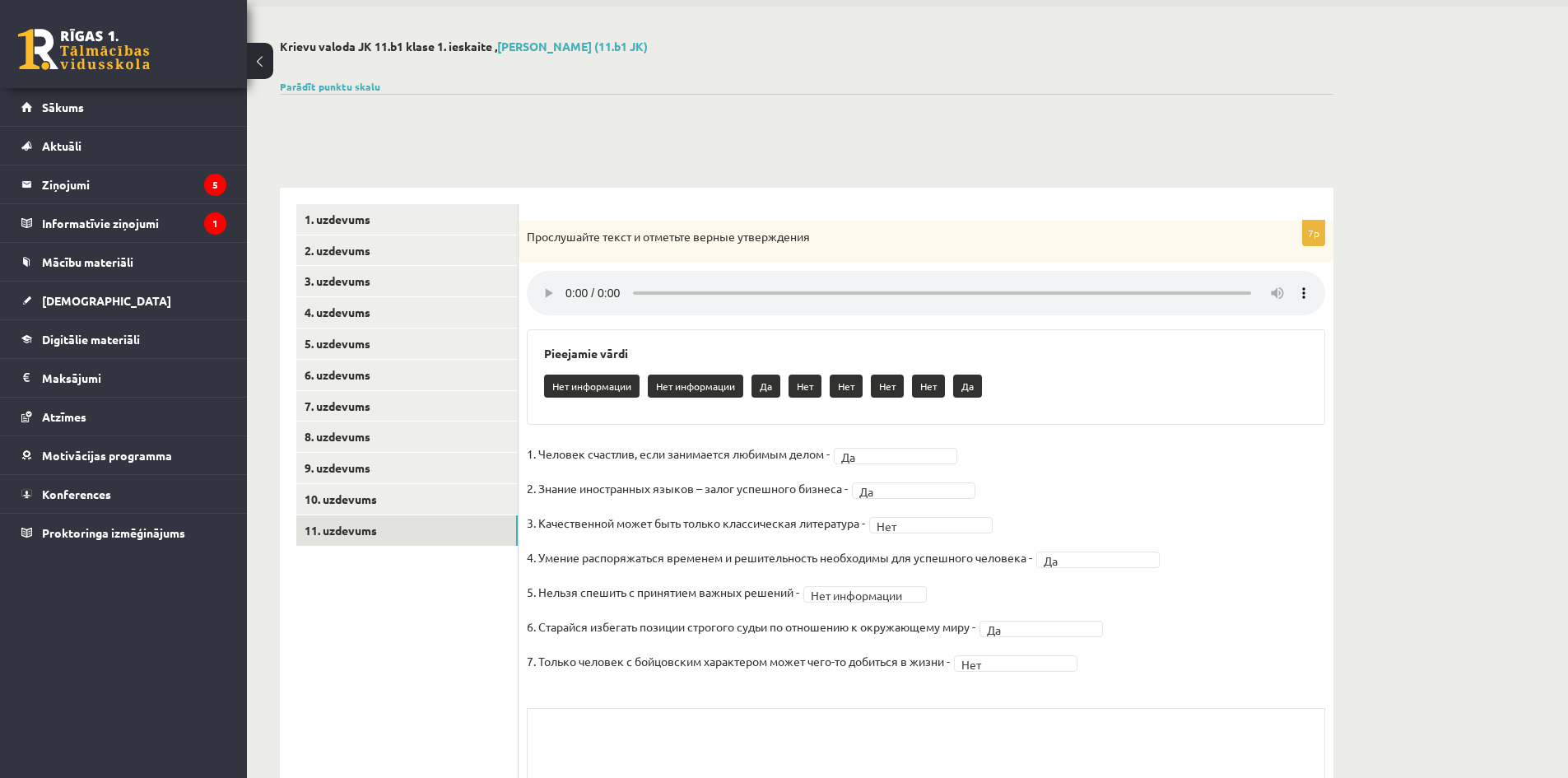
scroll to position [110, 0]
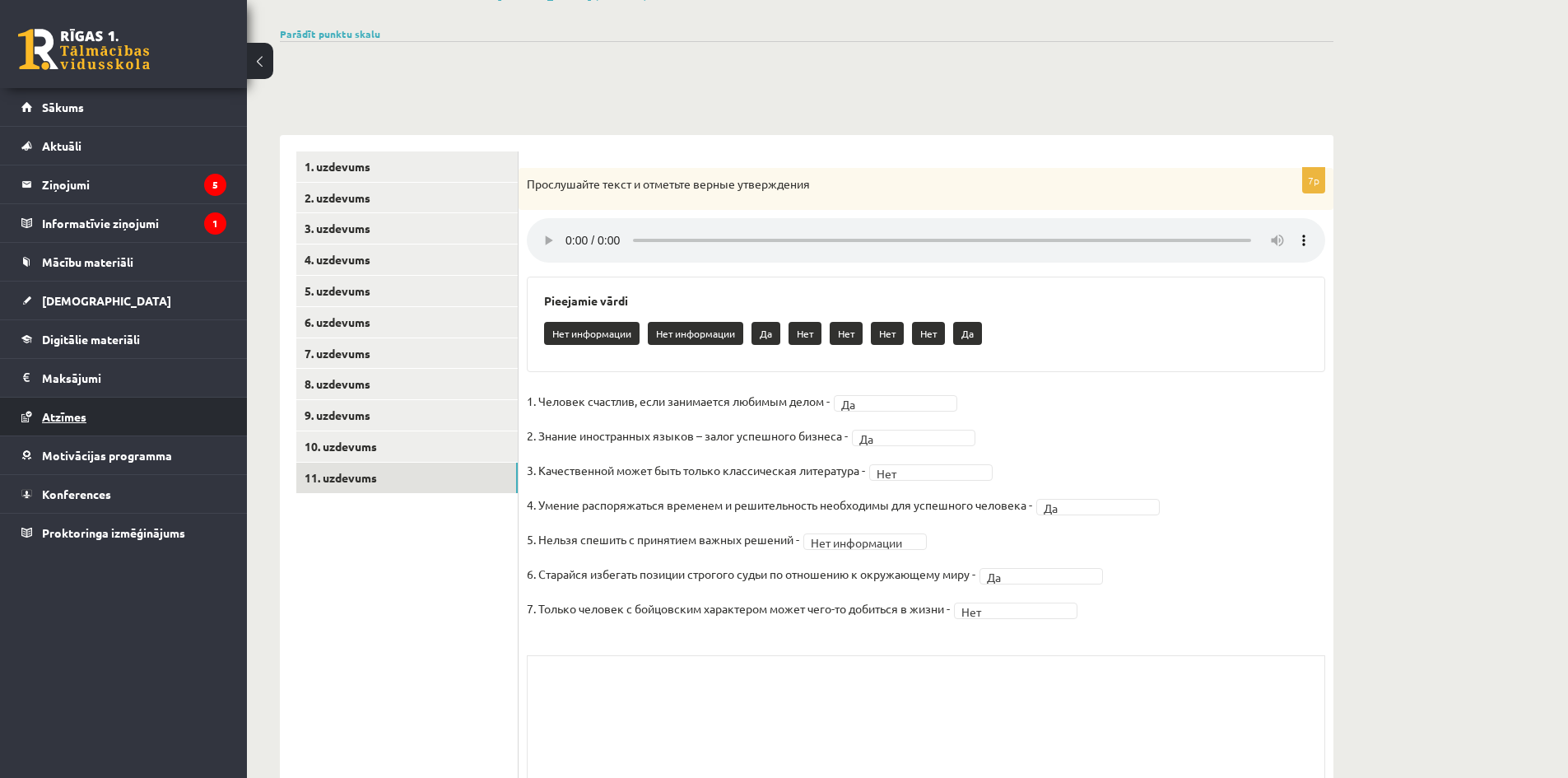
click at [103, 426] on link "Atzīmes" at bounding box center [123, 416] width 205 height 38
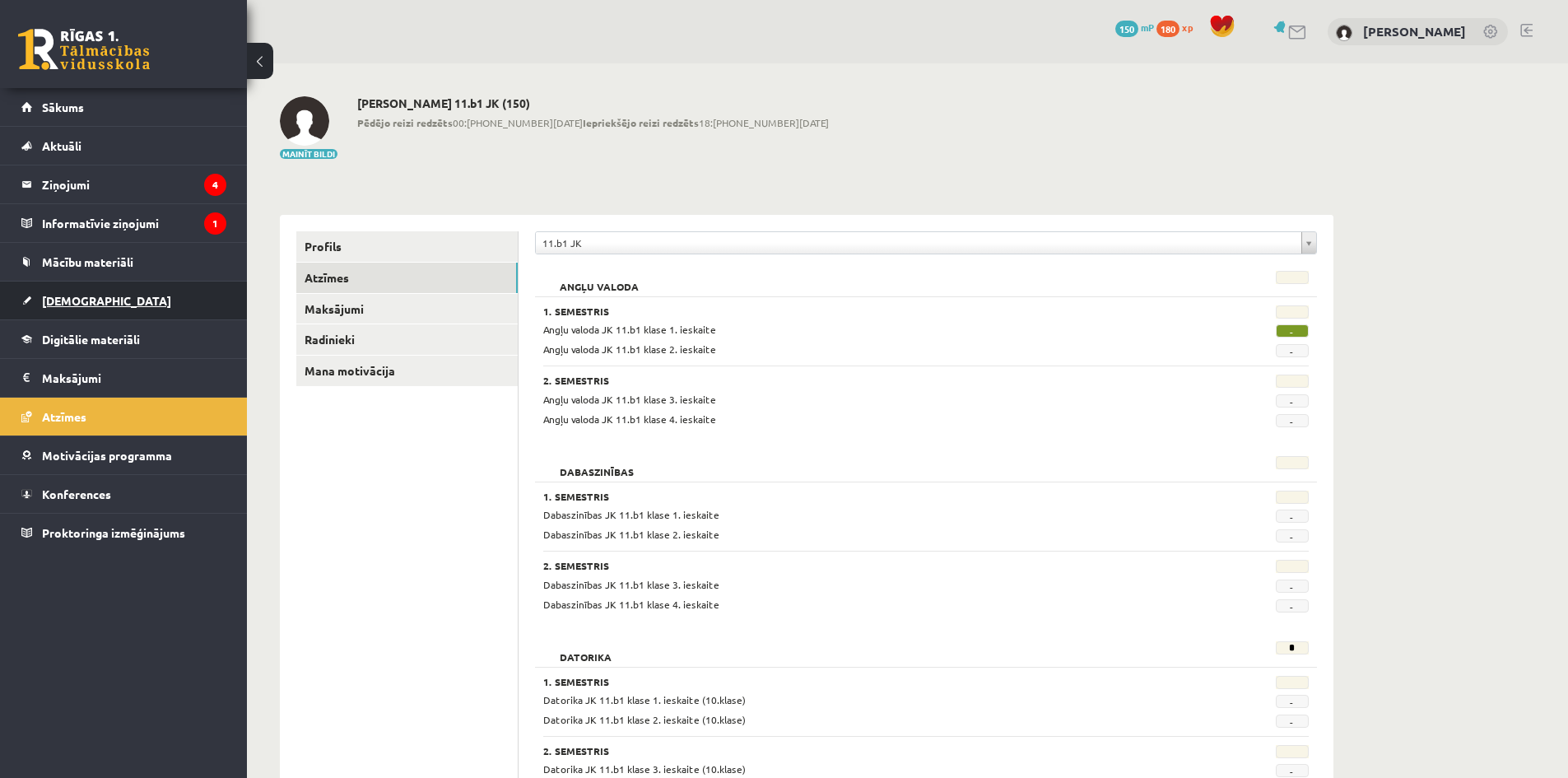
click at [118, 309] on link "[DEMOGRAPHIC_DATA]" at bounding box center [123, 300] width 205 height 38
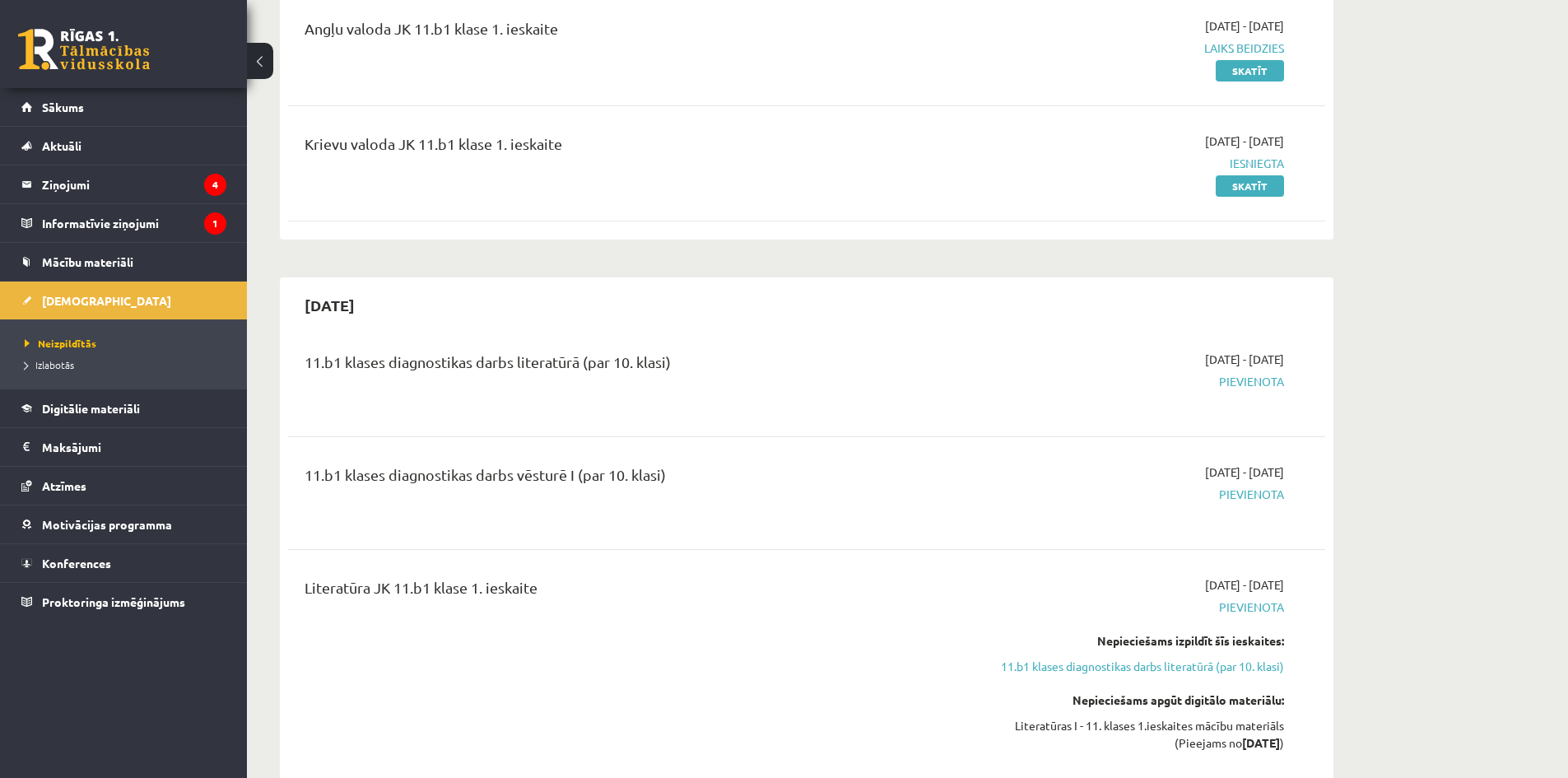
scroll to position [220, 0]
click at [1234, 666] on link "11.b1 klases diagnostikas darbs literatūrā (par 10. klasi)" at bounding box center [1128, 665] width 310 height 17
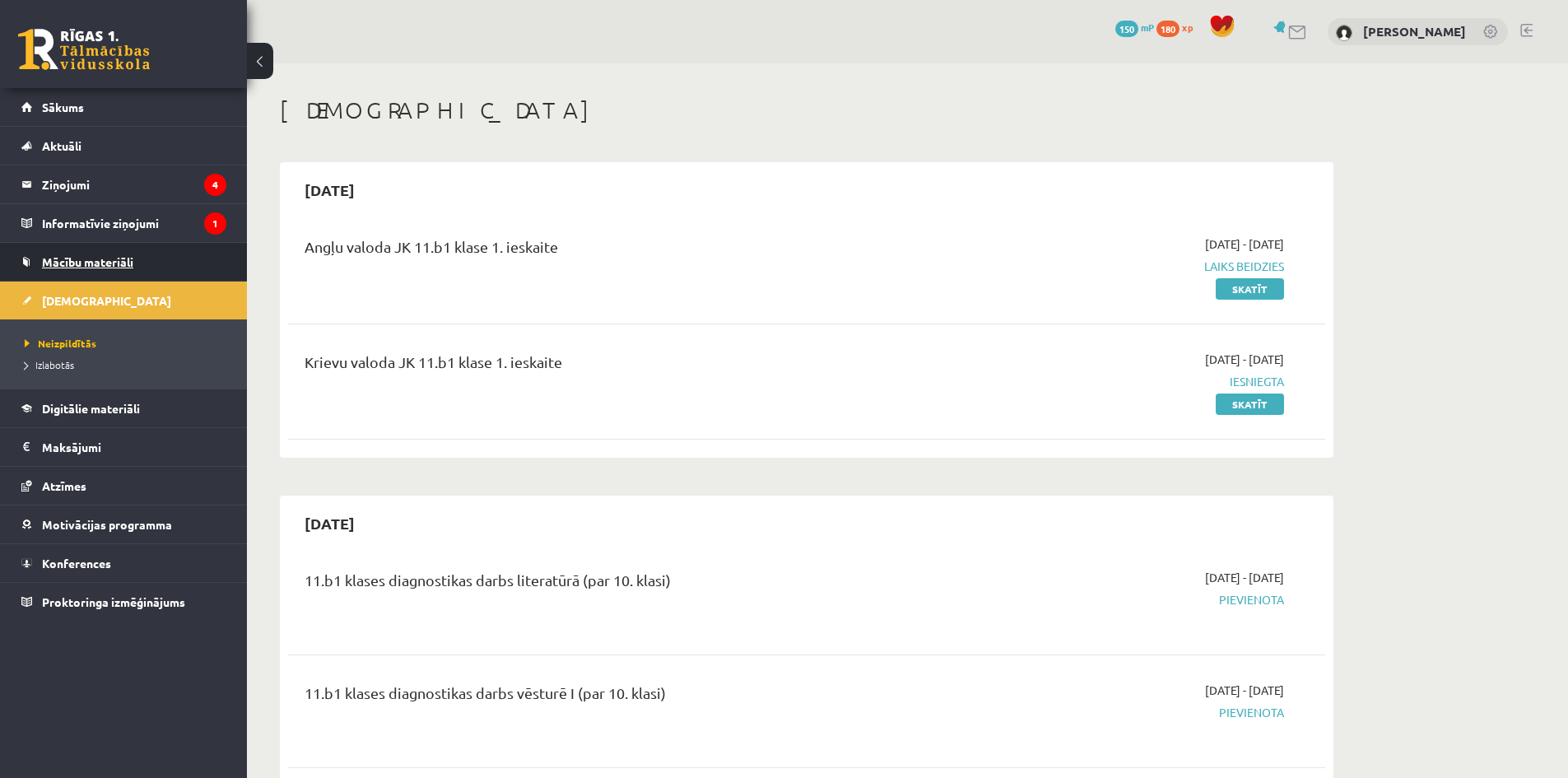
click at [92, 258] on span "Mācību materiāli" at bounding box center [87, 261] width 91 height 15
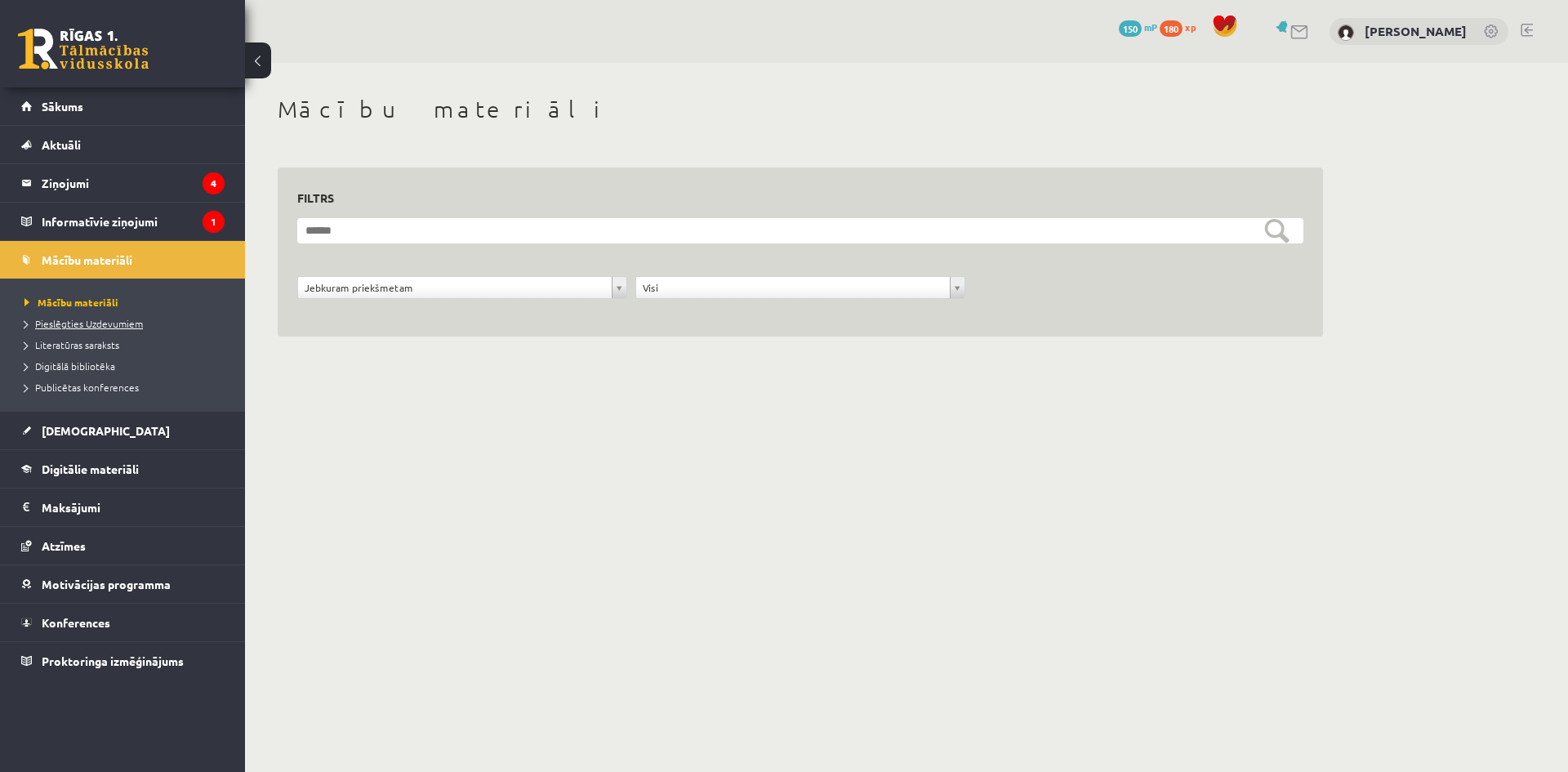
click at [97, 329] on link "Pieslēgties Uzdevumiem" at bounding box center [127, 323] width 205 height 15
click at [72, 224] on legend "Informatīvie ziņojumi 1" at bounding box center [133, 221] width 183 height 37
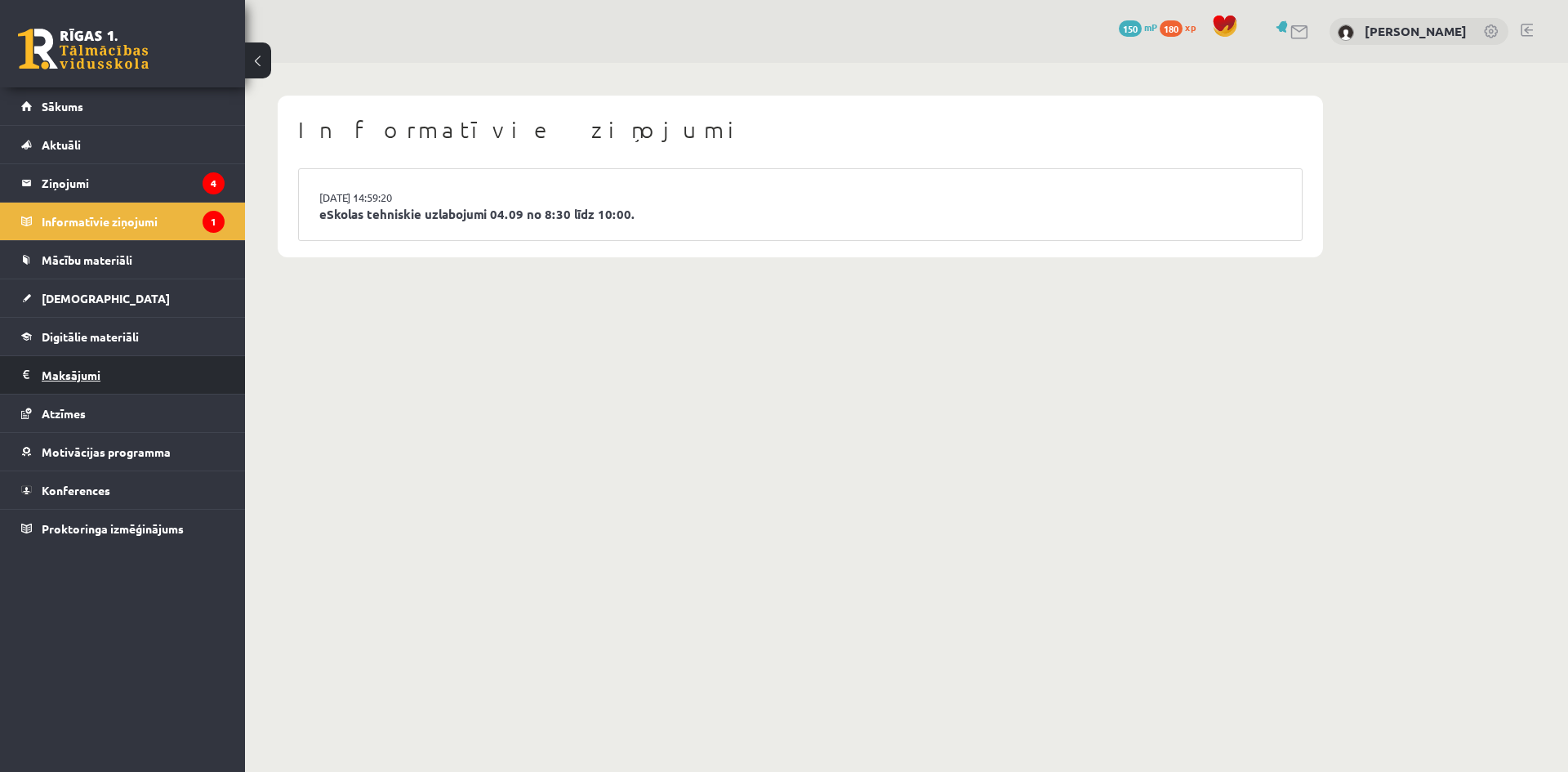
click at [81, 361] on legend "Maksājumi 0" at bounding box center [133, 375] width 183 height 37
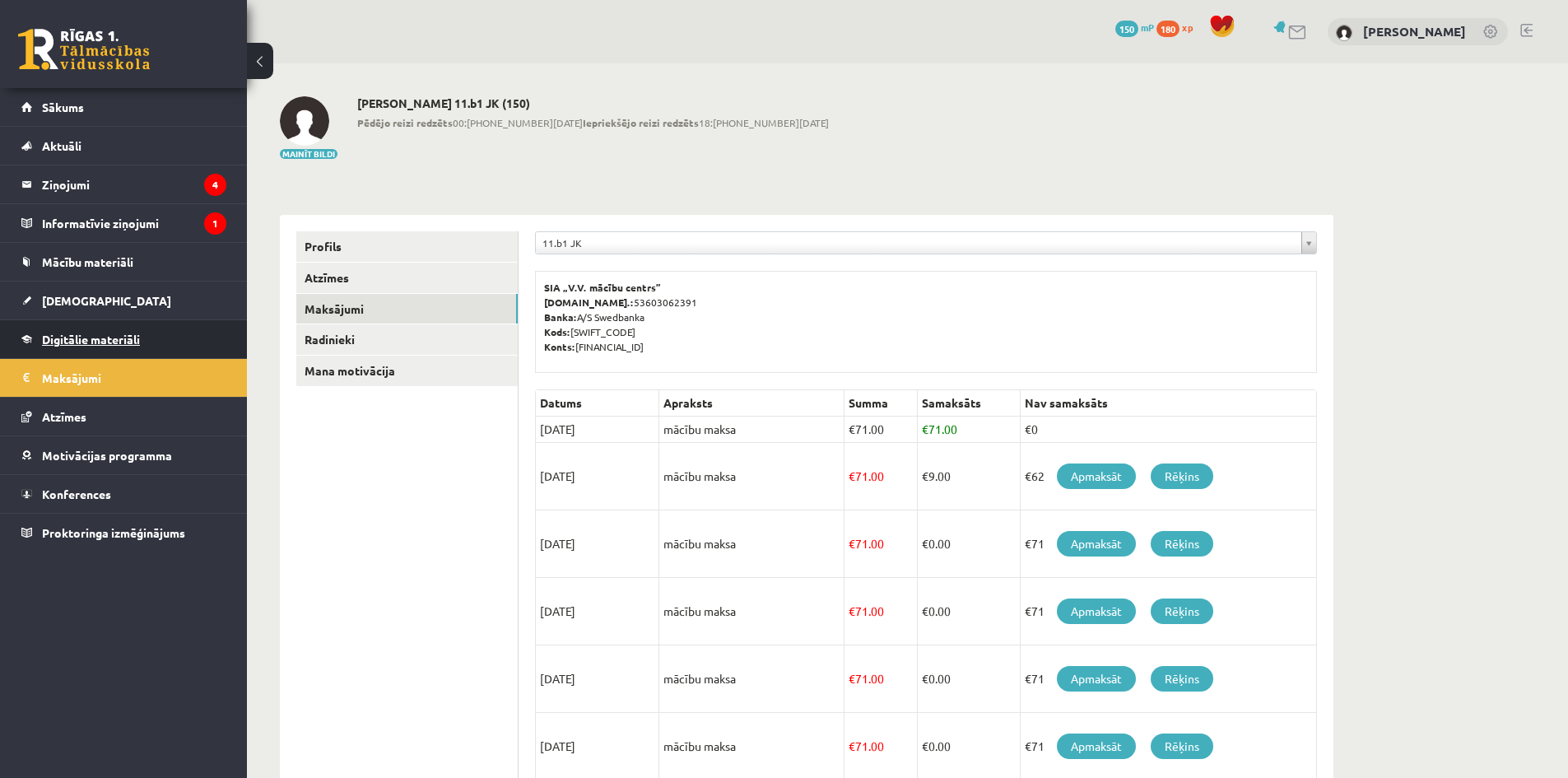
click at [99, 345] on span "Digitālie materiāli" at bounding box center [91, 339] width 98 height 15
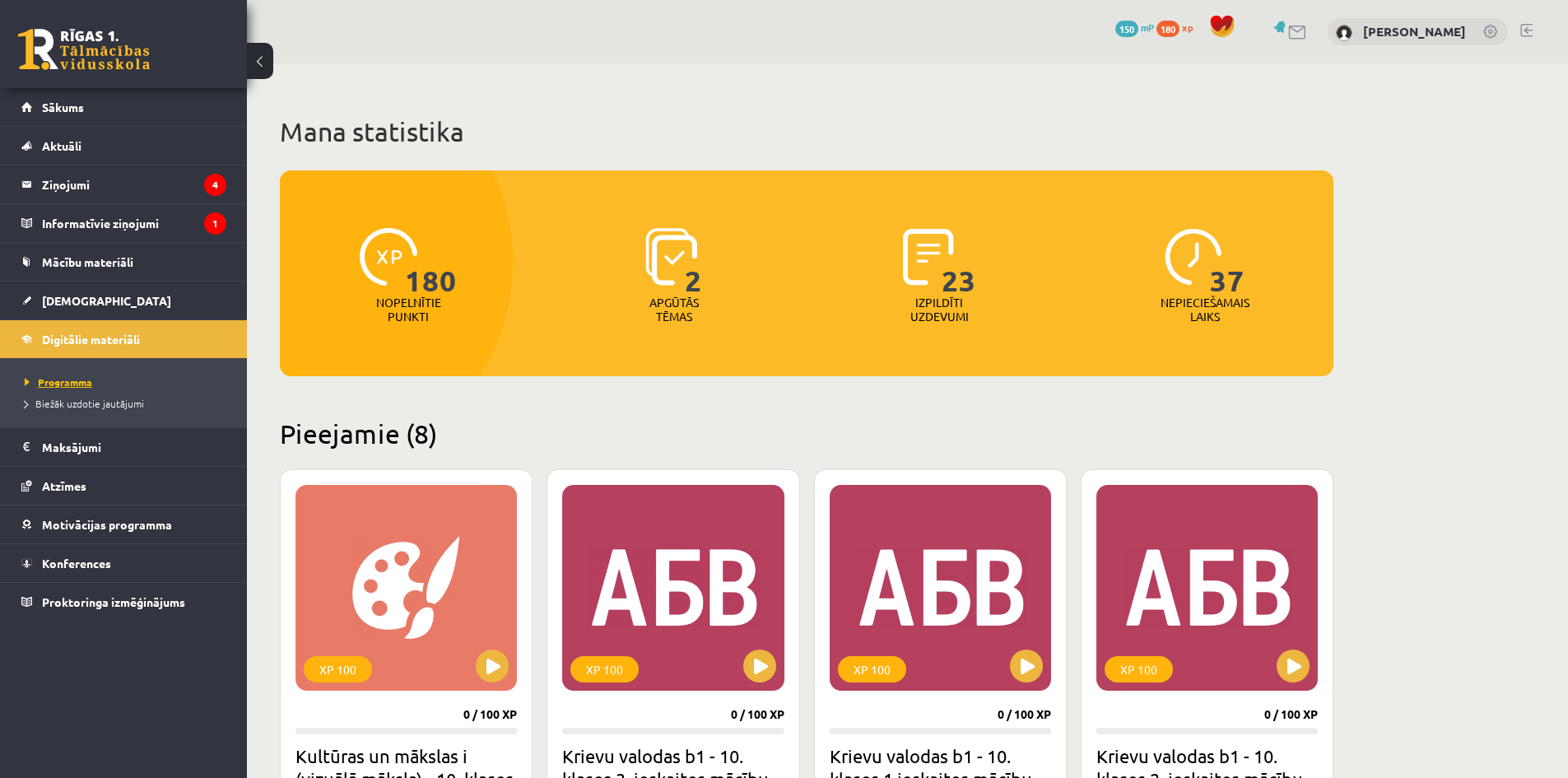
click at [104, 376] on link "Programma" at bounding box center [128, 382] width 206 height 15
click at [105, 447] on legend "Maksājumi 0" at bounding box center [134, 447] width 184 height 38
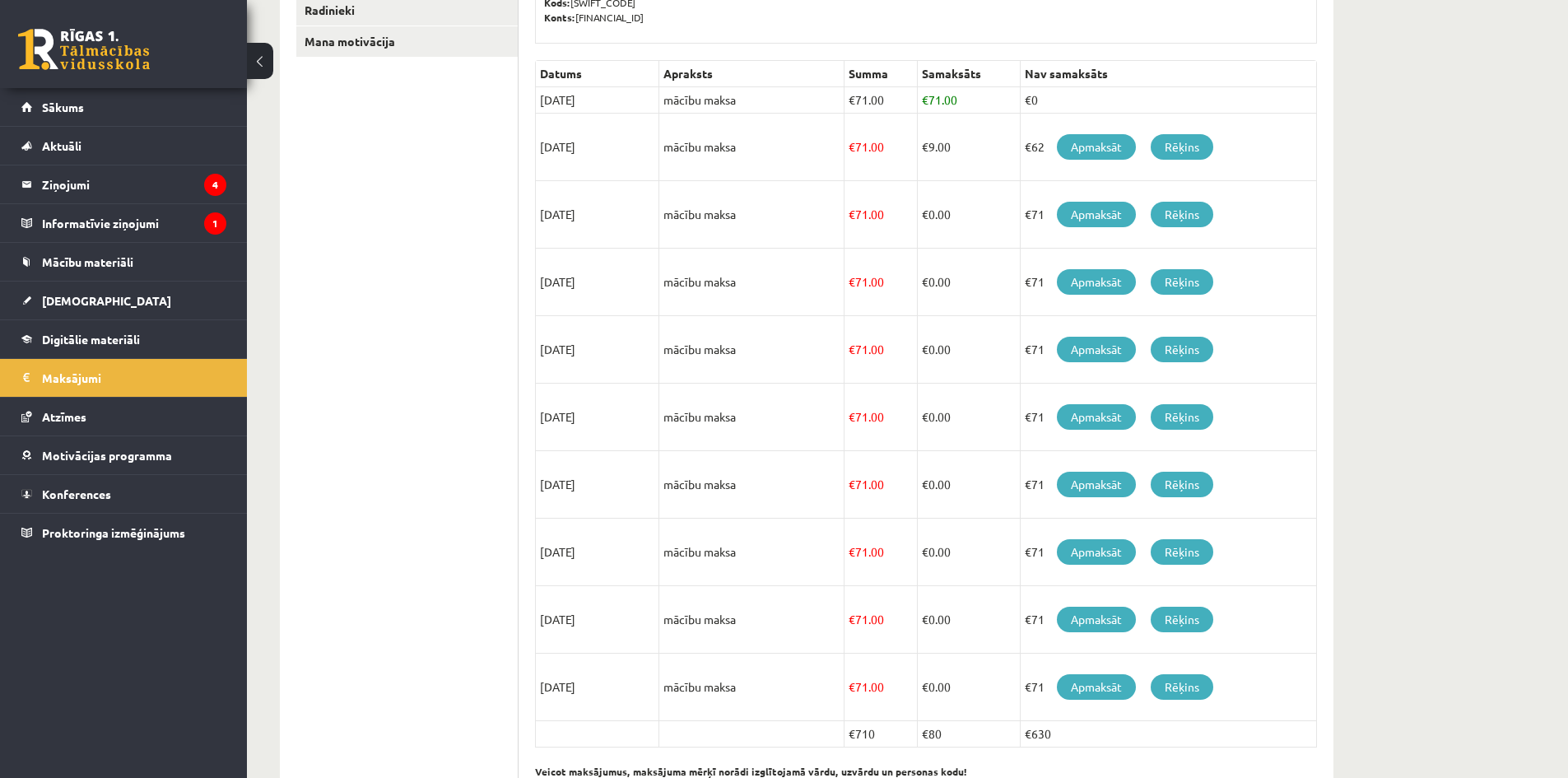
scroll to position [389, 0]
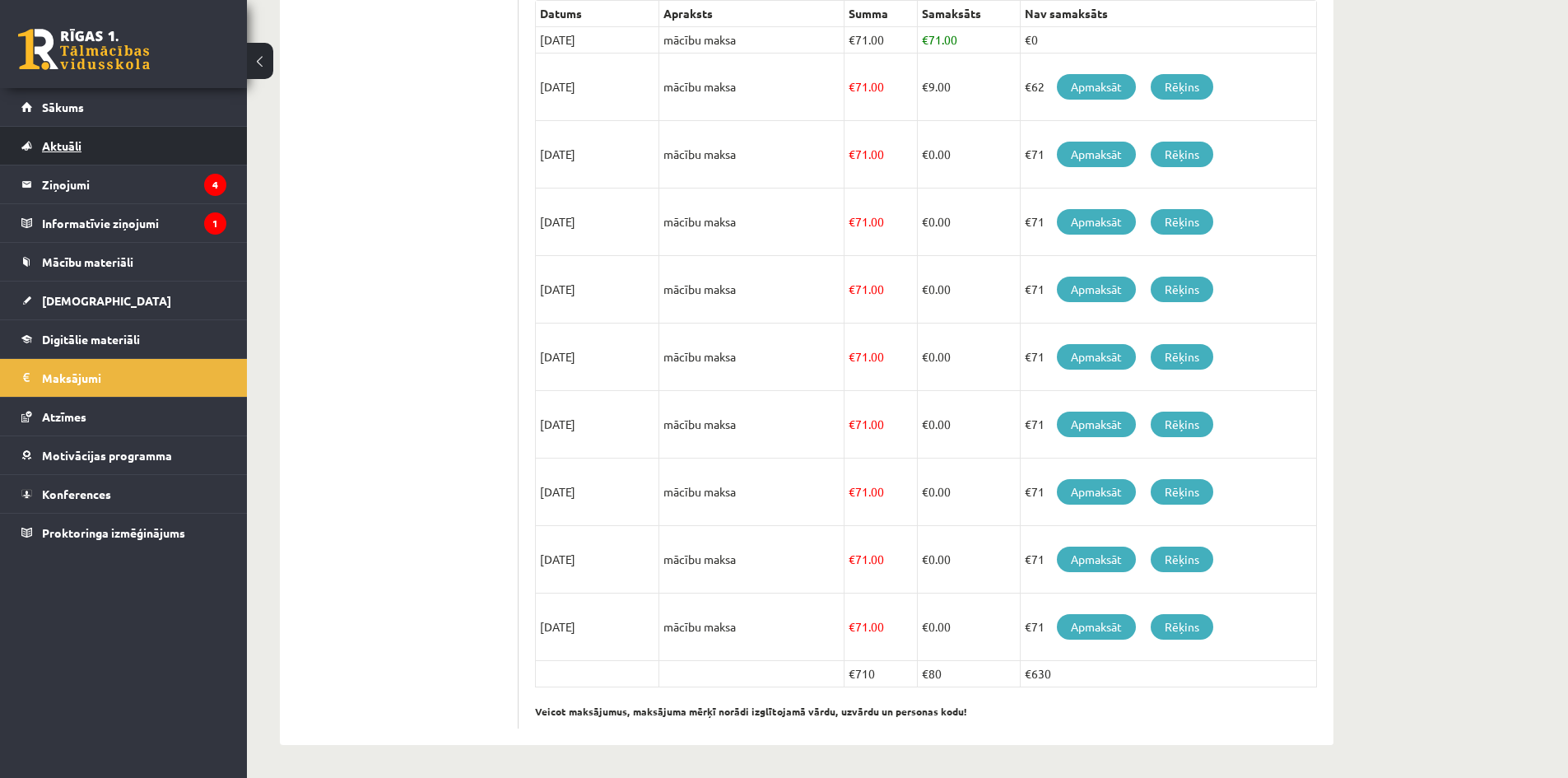
click at [73, 142] on span "Aktuāli" at bounding box center [62, 145] width 40 height 15
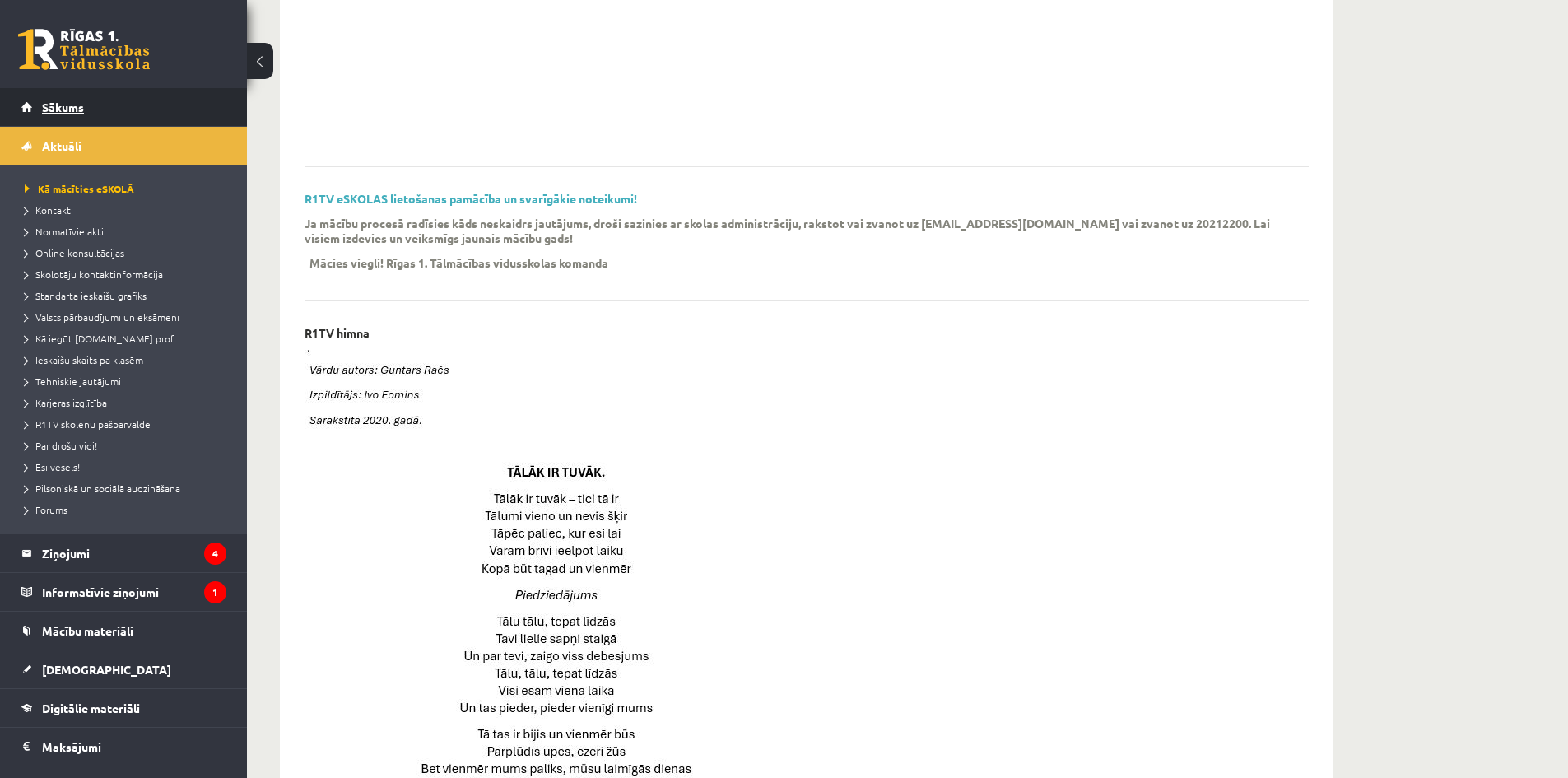
click at [80, 108] on span "Sākums" at bounding box center [63, 107] width 42 height 15
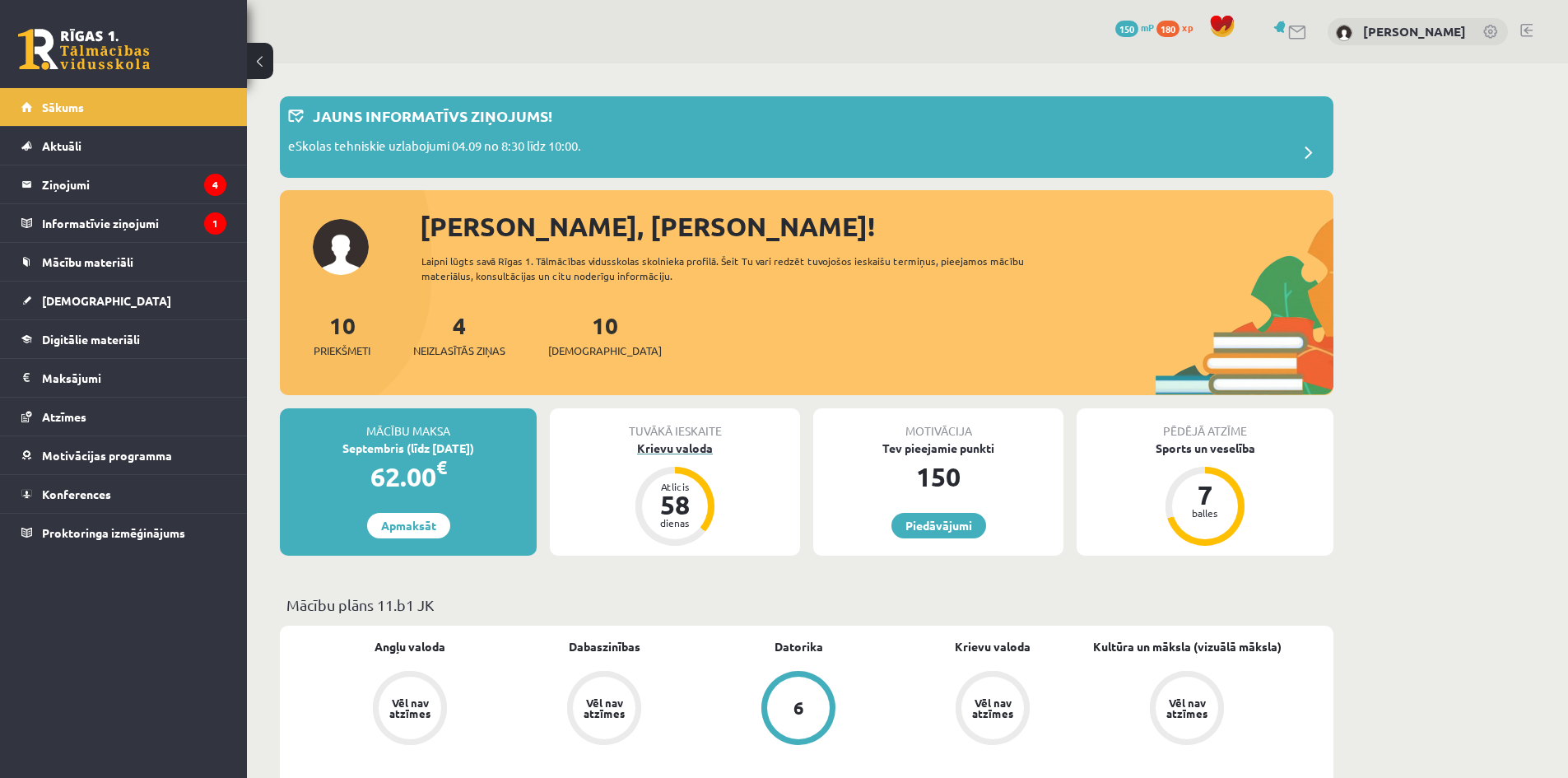
scroll to position [110, 0]
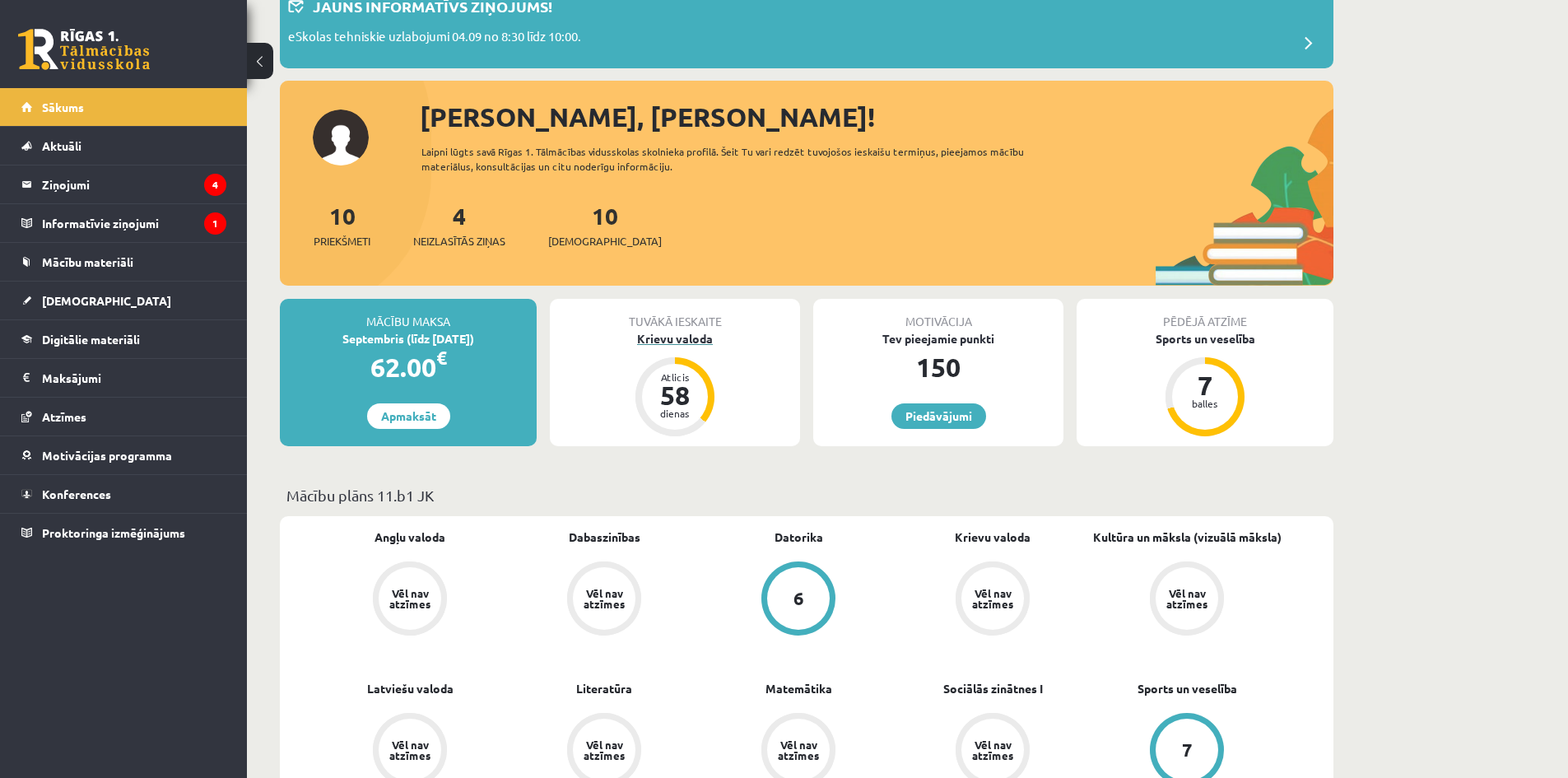
click at [661, 390] on div "58" at bounding box center [675, 395] width 50 height 27
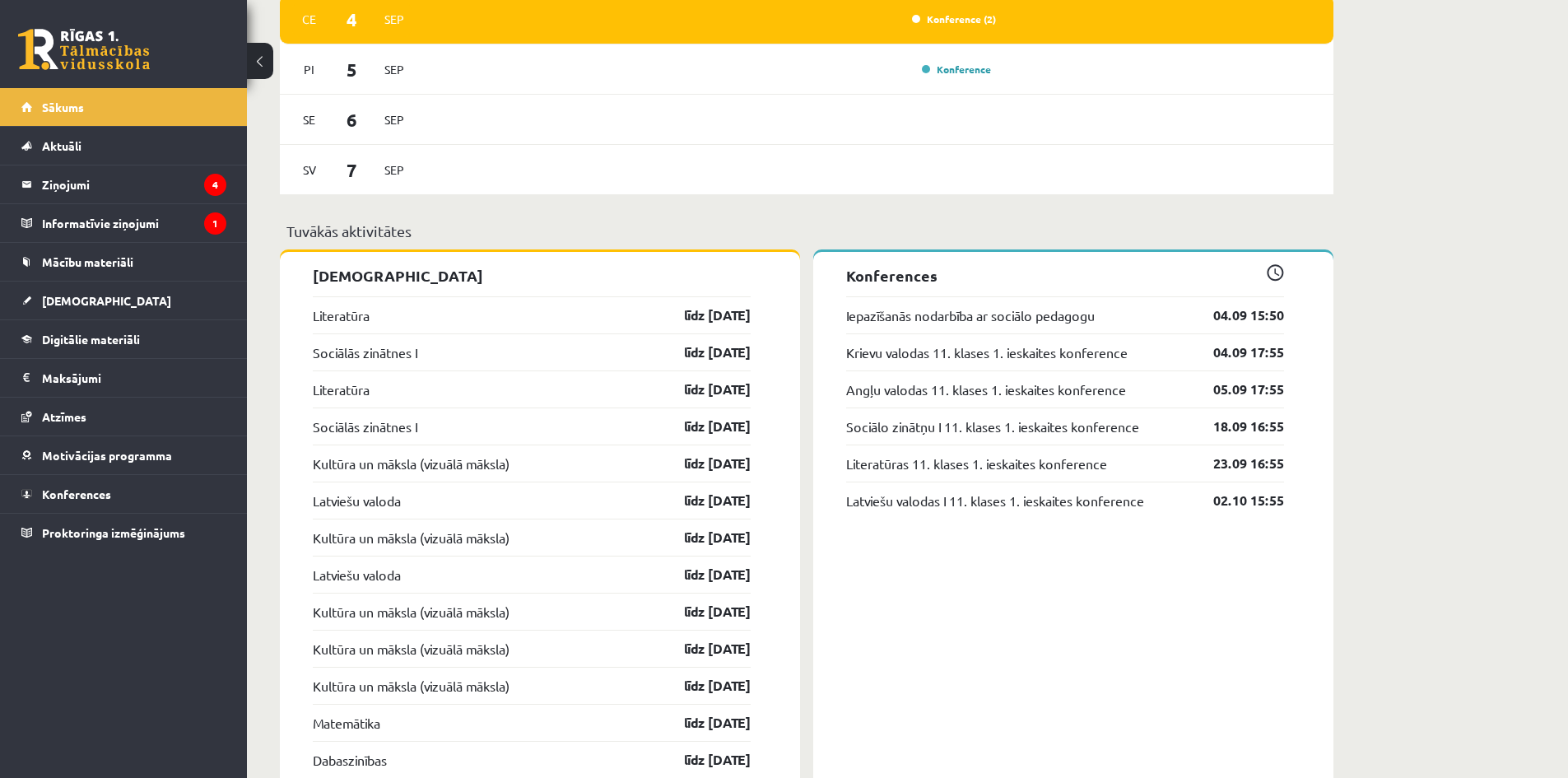
scroll to position [1207, 0]
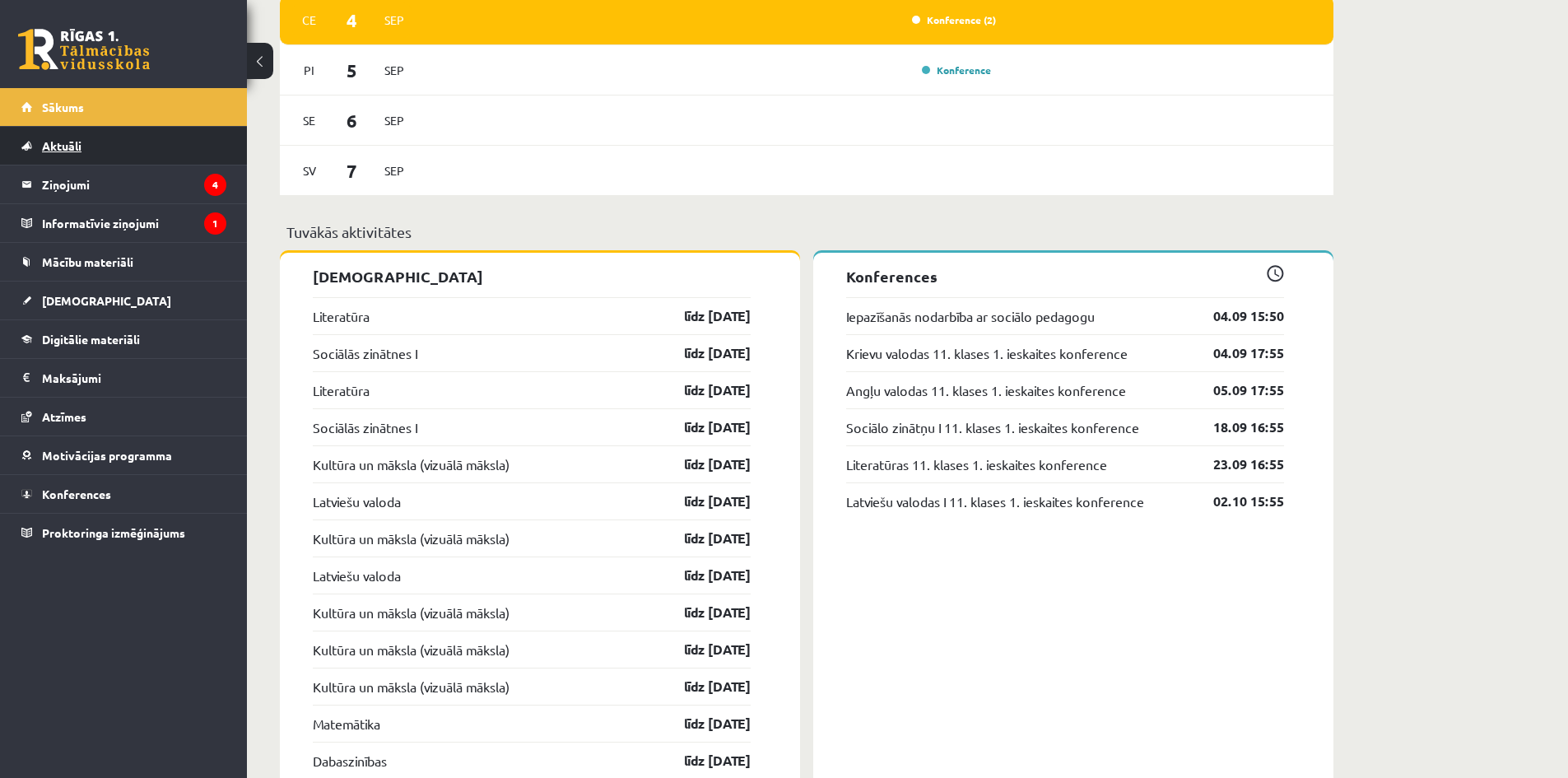
click at [43, 148] on span "Aktuāli" at bounding box center [62, 145] width 40 height 15
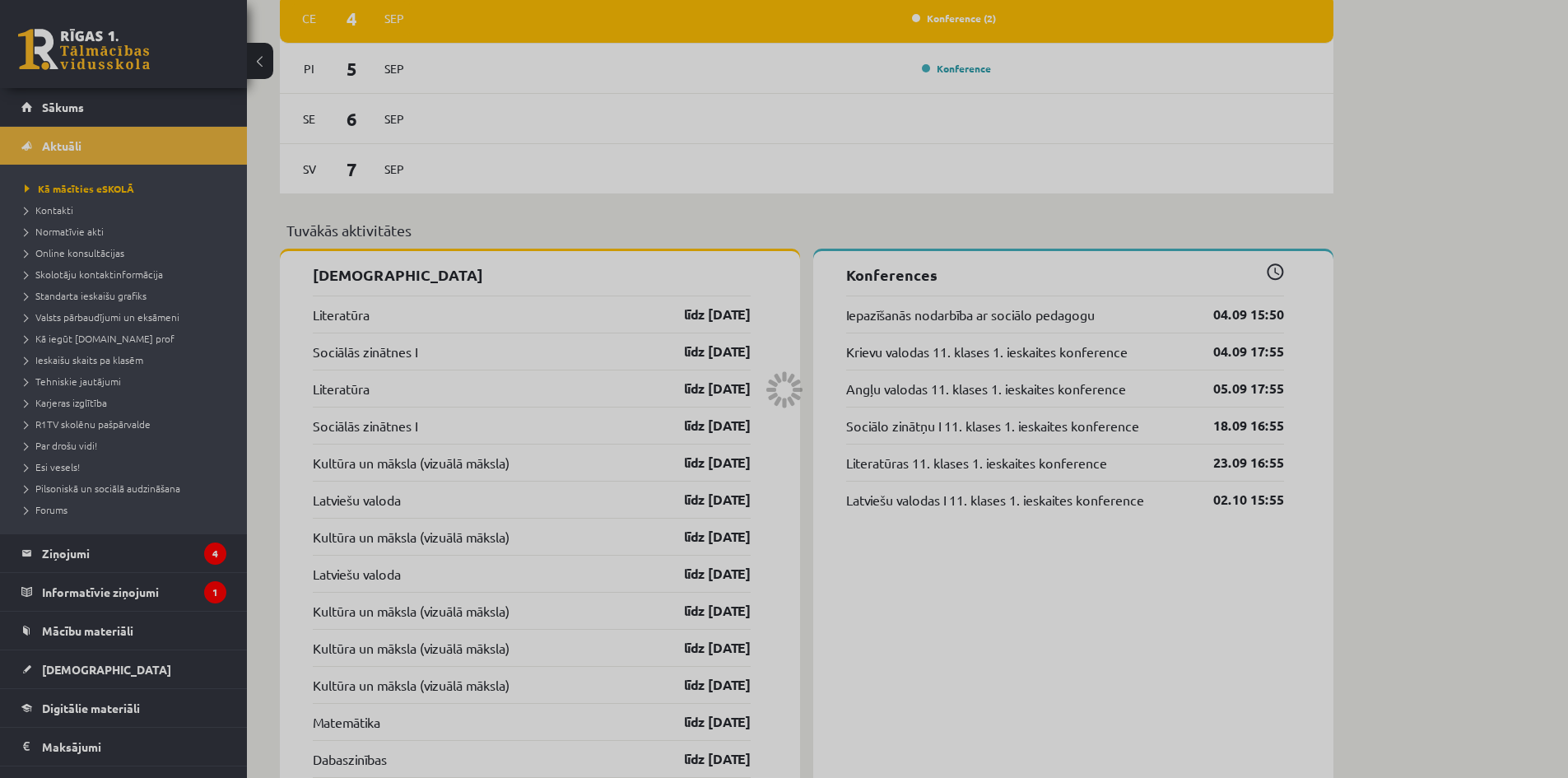
scroll to position [1016, 0]
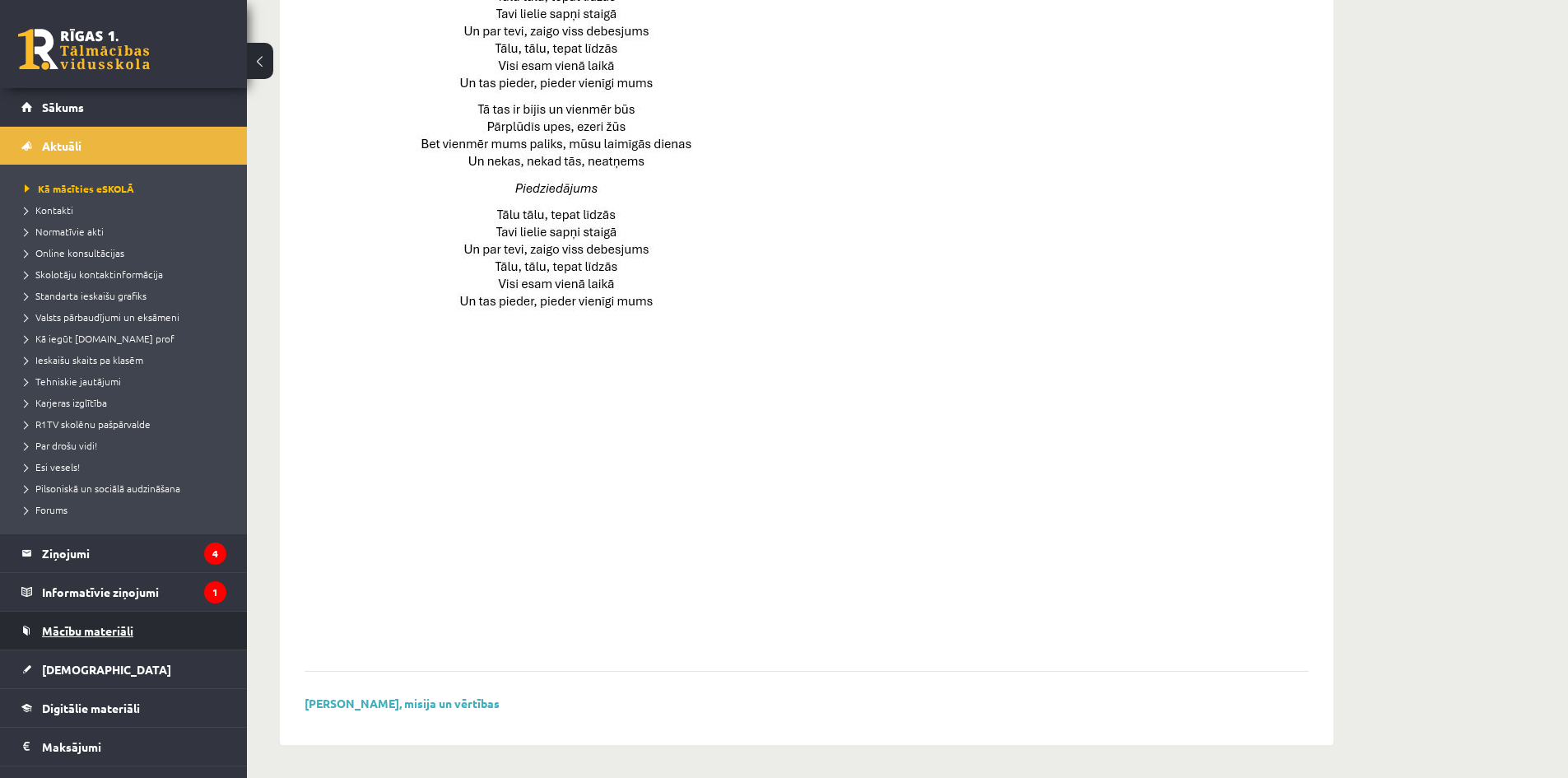
click at [171, 643] on link "Mācību materiāli" at bounding box center [123, 630] width 205 height 38
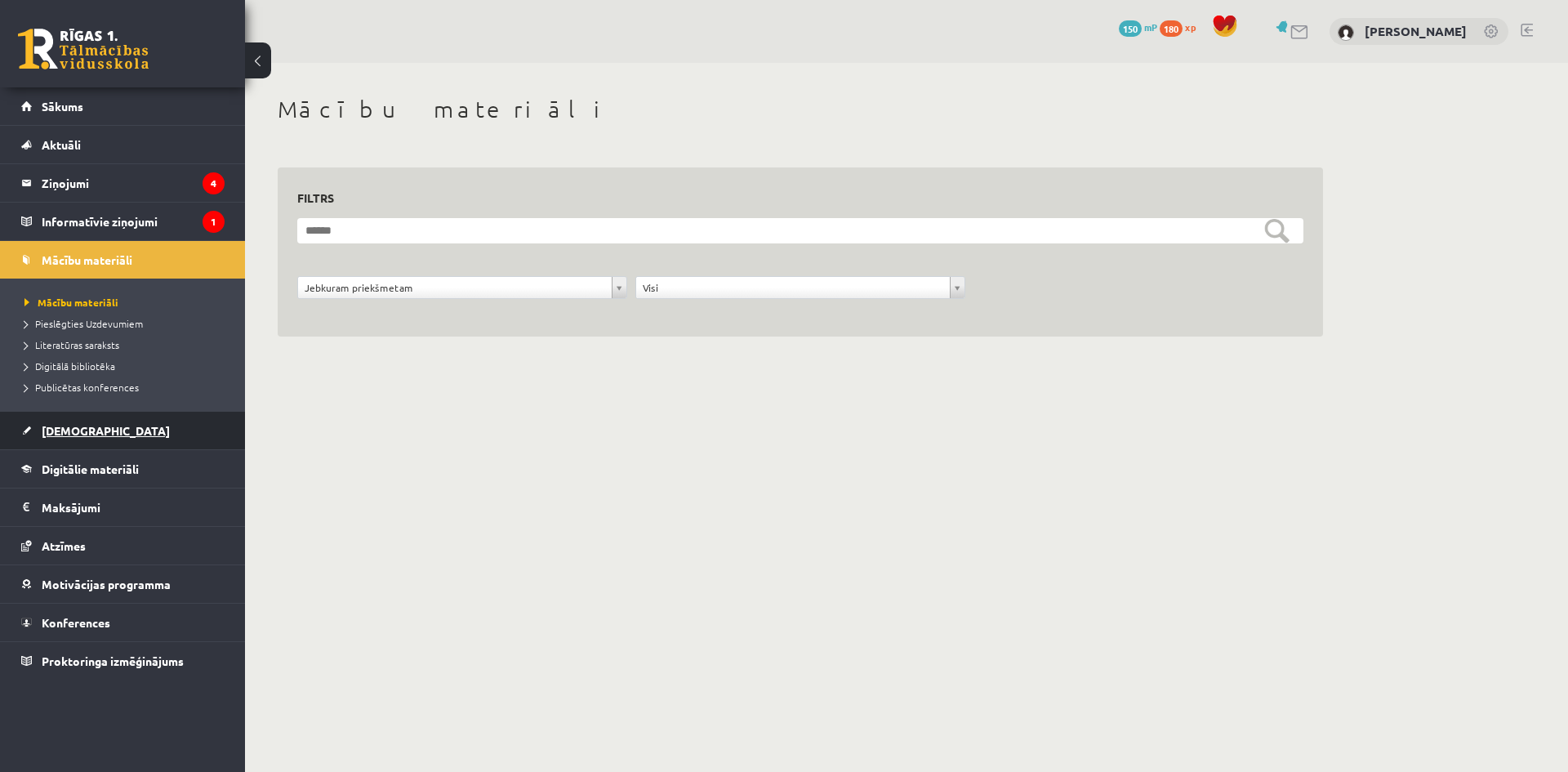
click at [93, 428] on link "[DEMOGRAPHIC_DATA]" at bounding box center [122, 430] width 204 height 37
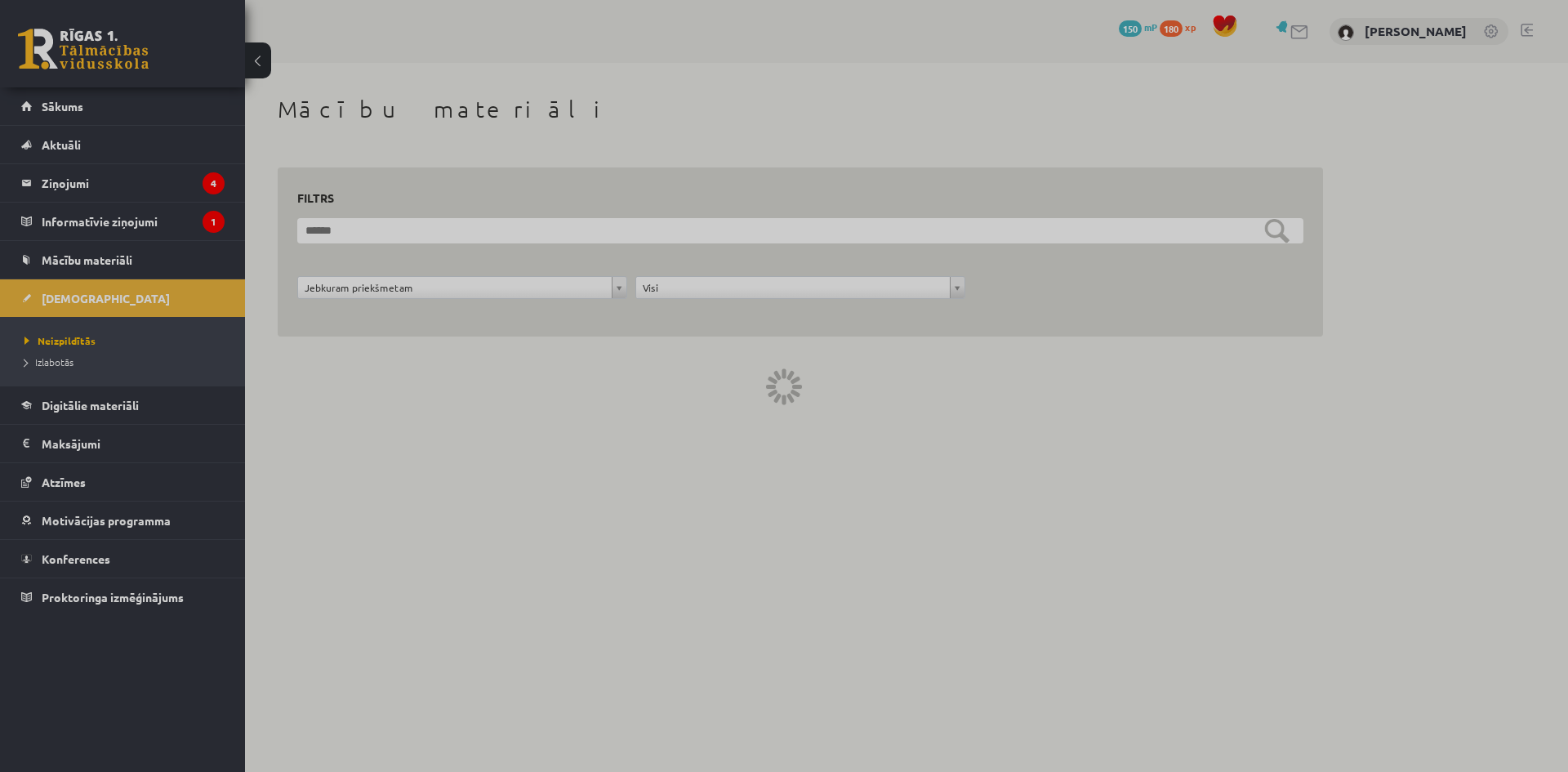
click at [91, 449] on div at bounding box center [784, 386] width 1568 height 772
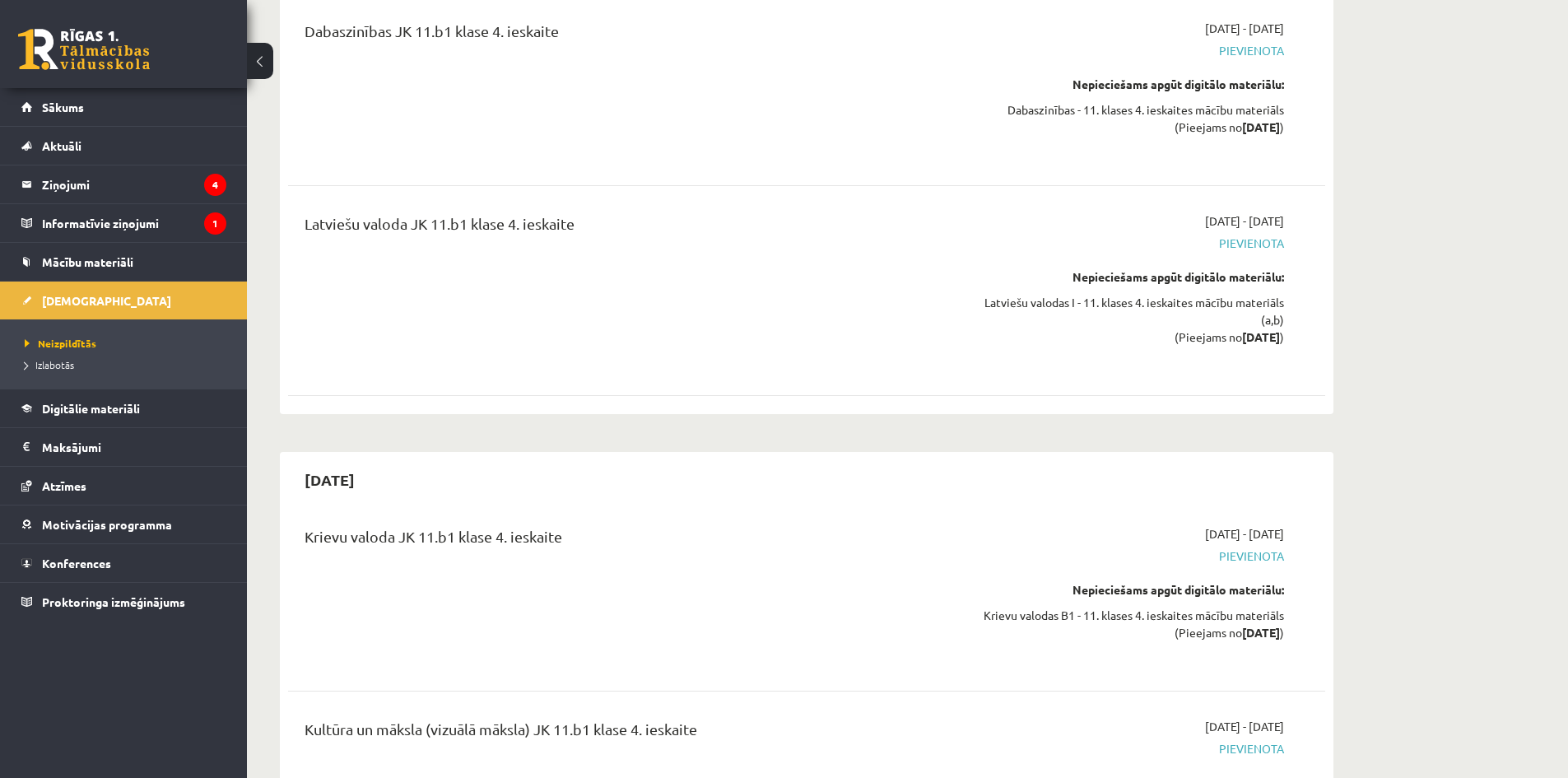
scroll to position [11897, 0]
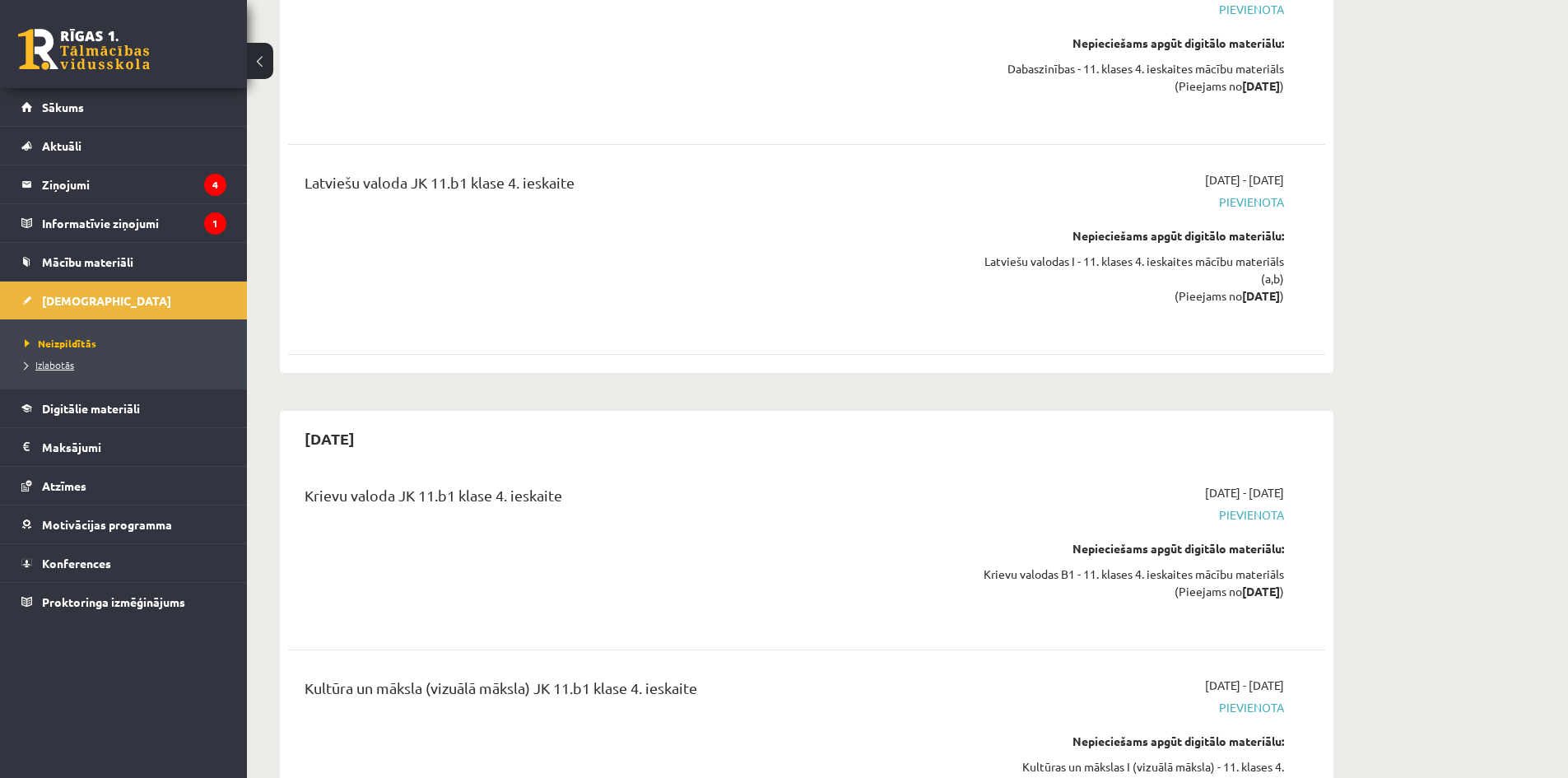
click at [60, 364] on span "Izlabotās" at bounding box center [50, 365] width 50 height 13
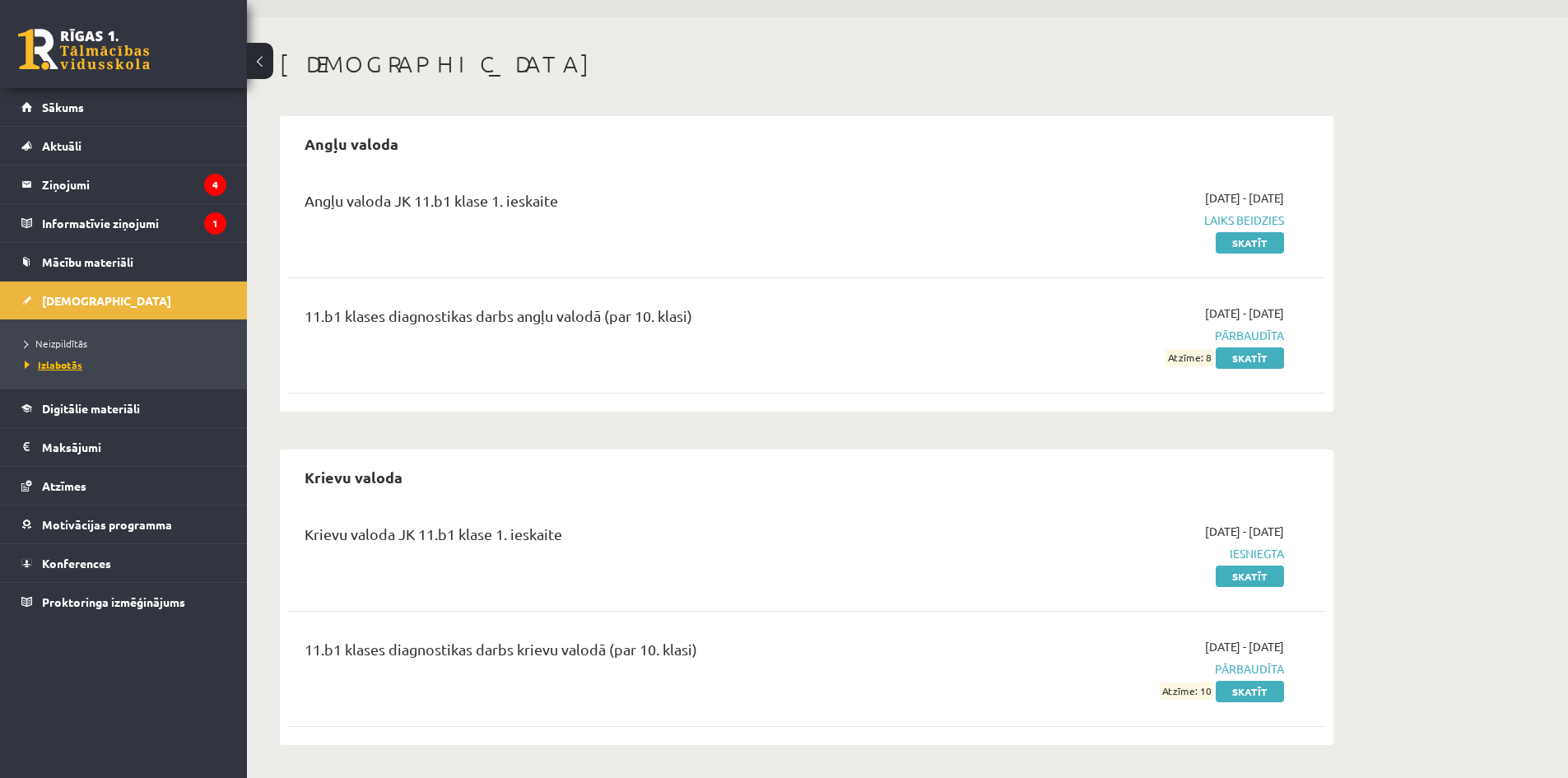
scroll to position [46, 0]
click at [1261, 688] on link "Skatīt" at bounding box center [1250, 691] width 68 height 21
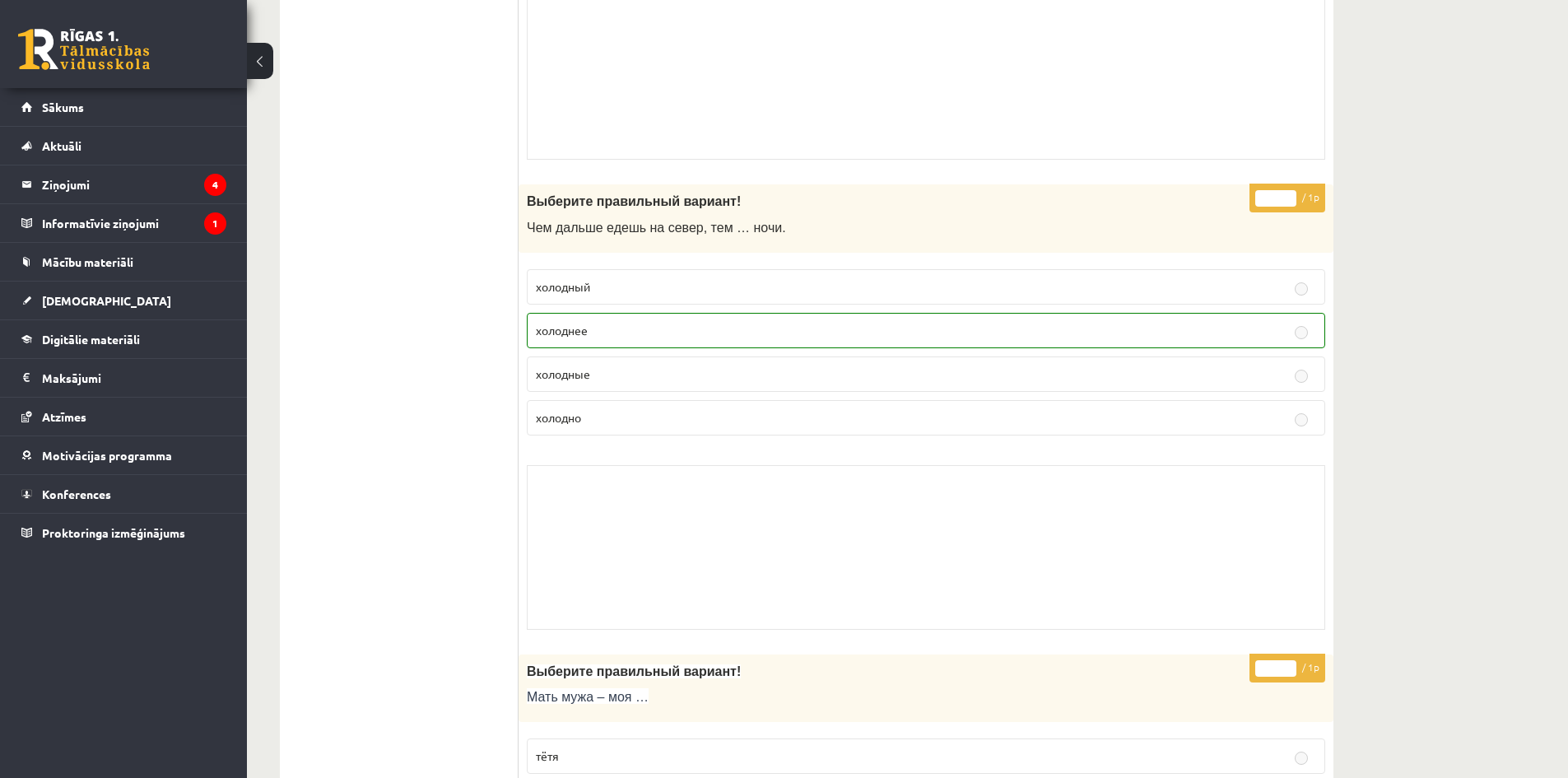
scroll to position [550, 0]
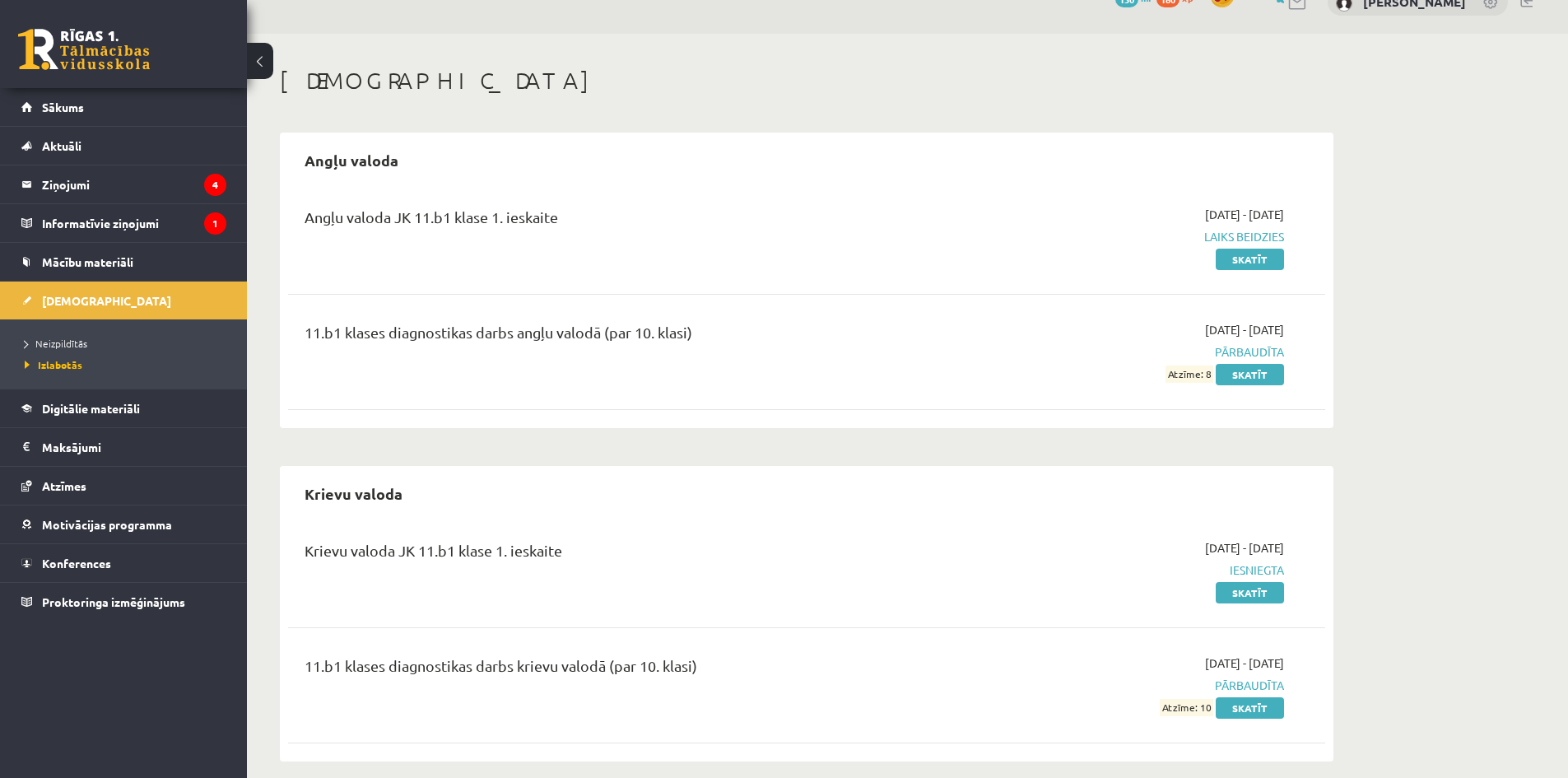
scroll to position [46, 0]
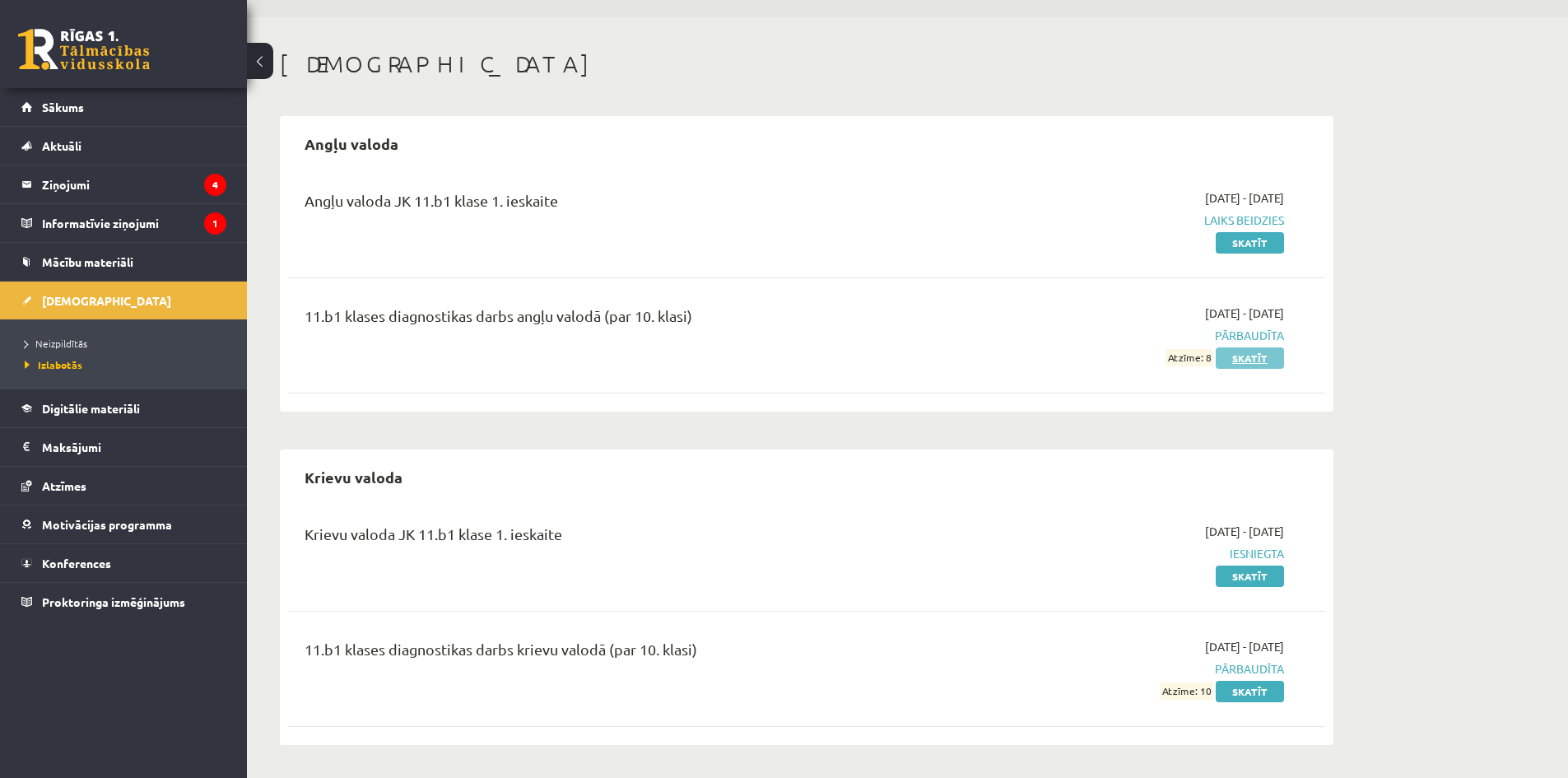
click at [1247, 361] on link "Skatīt" at bounding box center [1250, 357] width 68 height 21
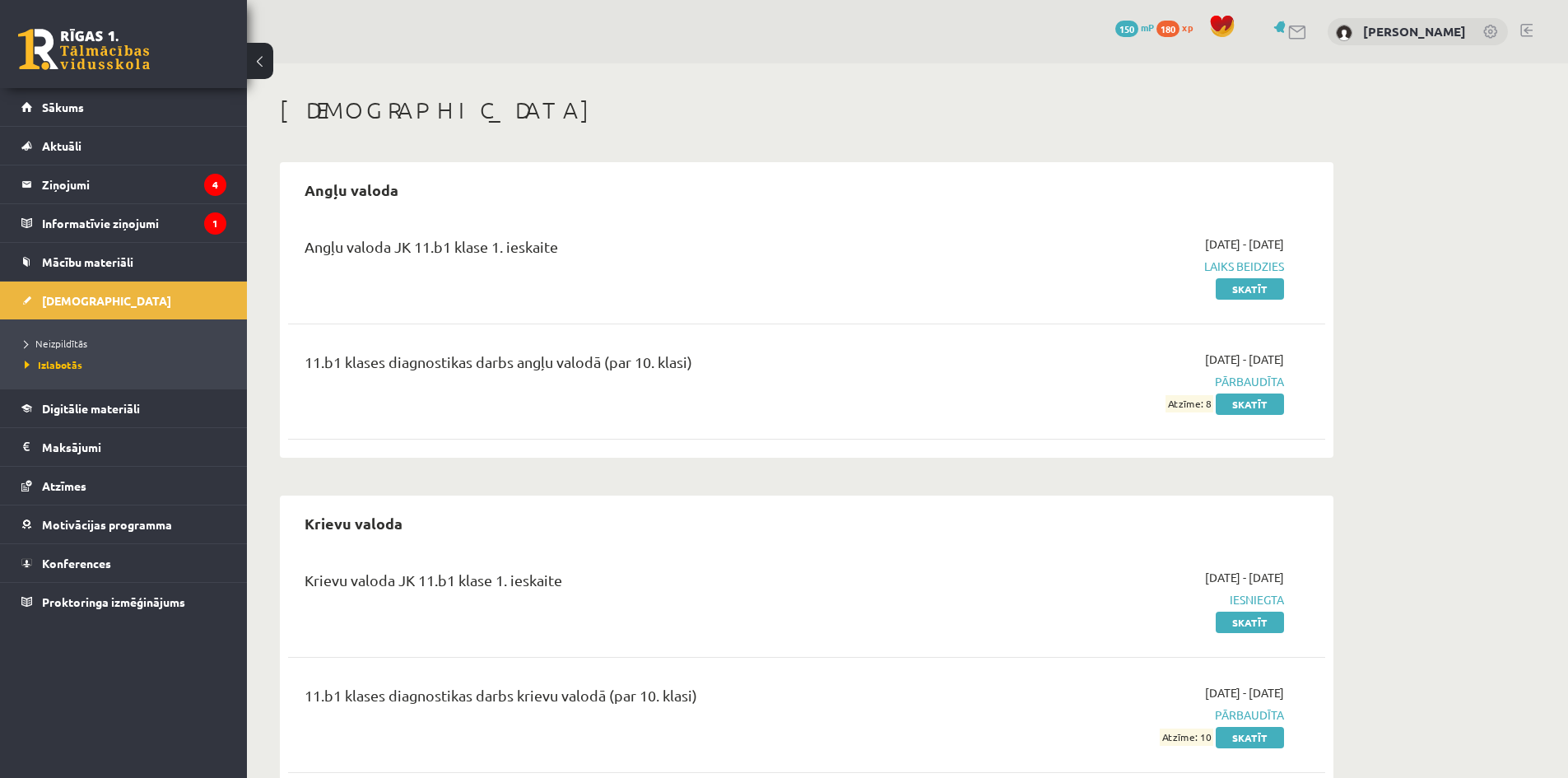
scroll to position [46, 0]
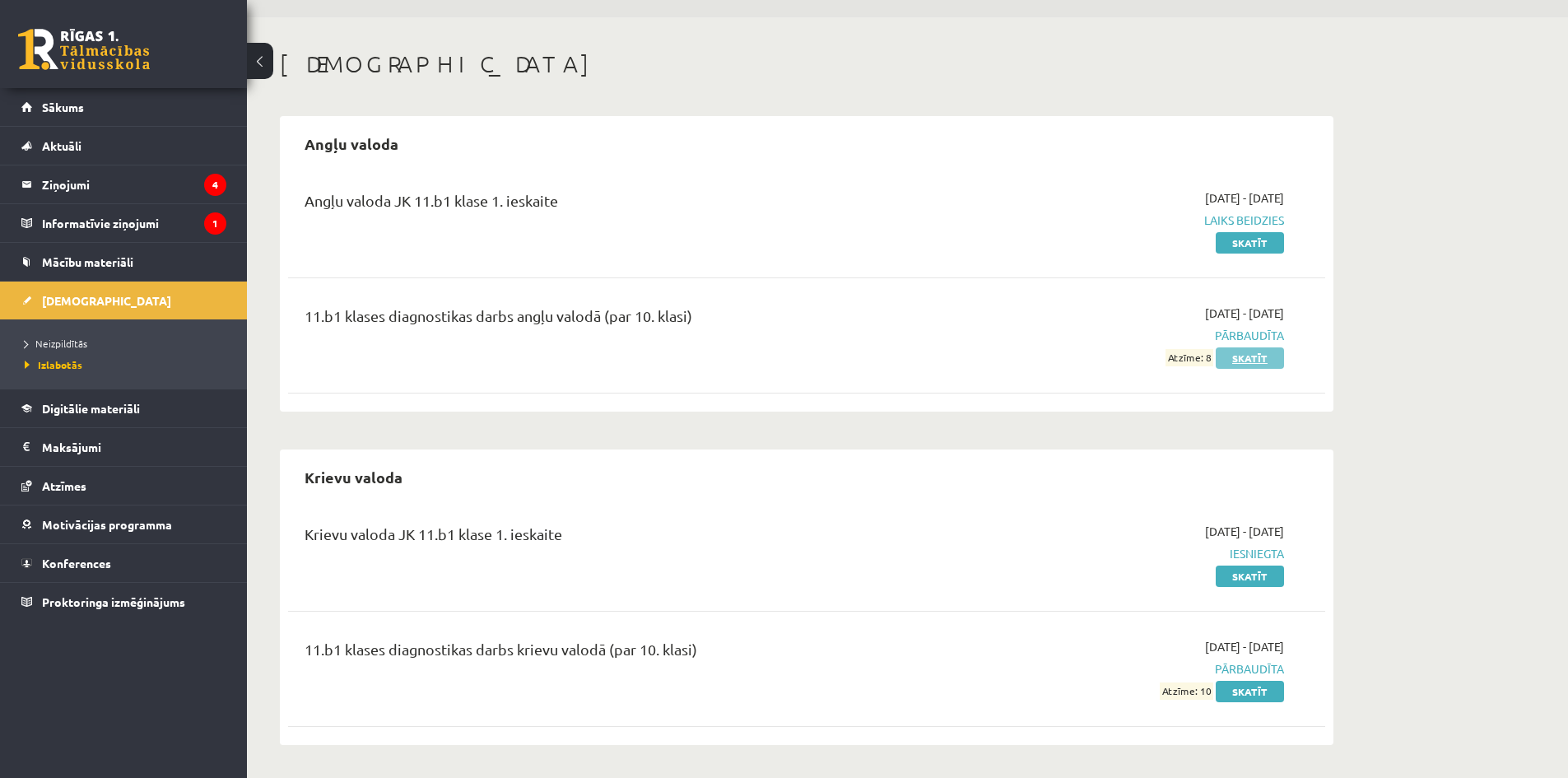
click at [1263, 359] on link "Skatīt" at bounding box center [1250, 357] width 68 height 21
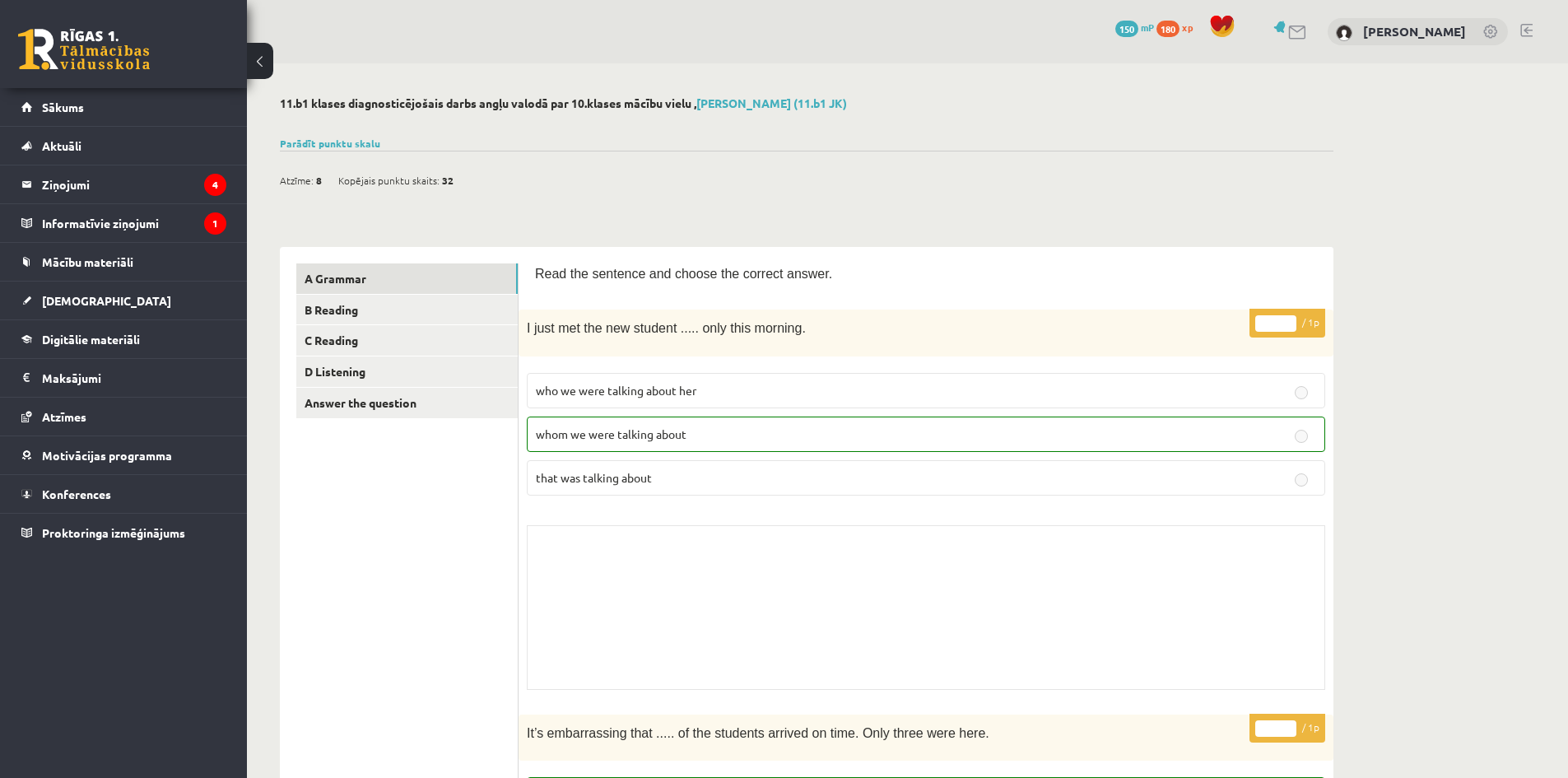
drag, startPoint x: 1266, startPoint y: 20, endPoint x: 1205, endPoint y: 192, distance: 182.5
click at [478, 314] on link "B Reading" at bounding box center [407, 309] width 222 height 30
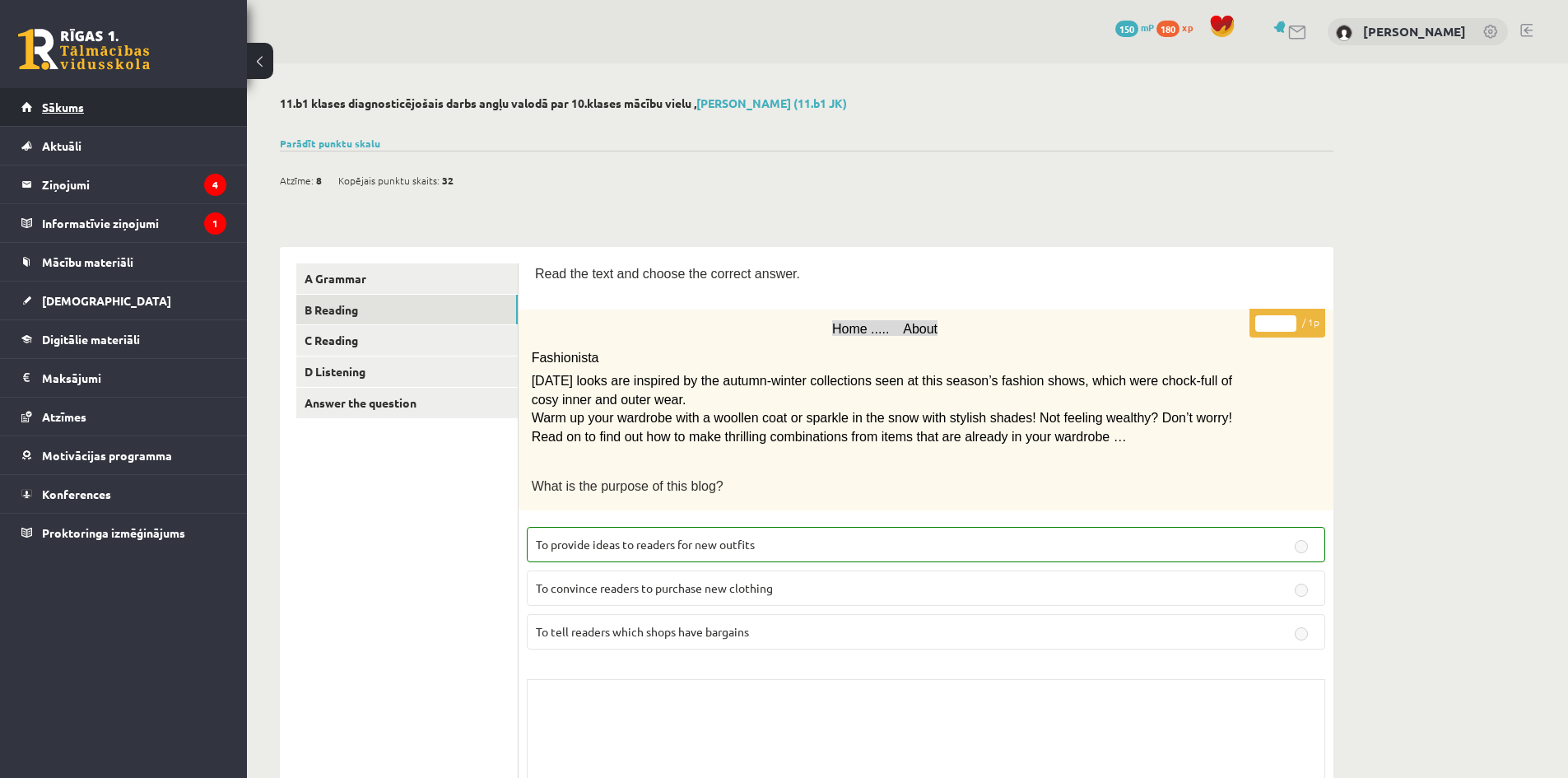
click at [201, 100] on link "Sākums" at bounding box center [123, 107] width 205 height 38
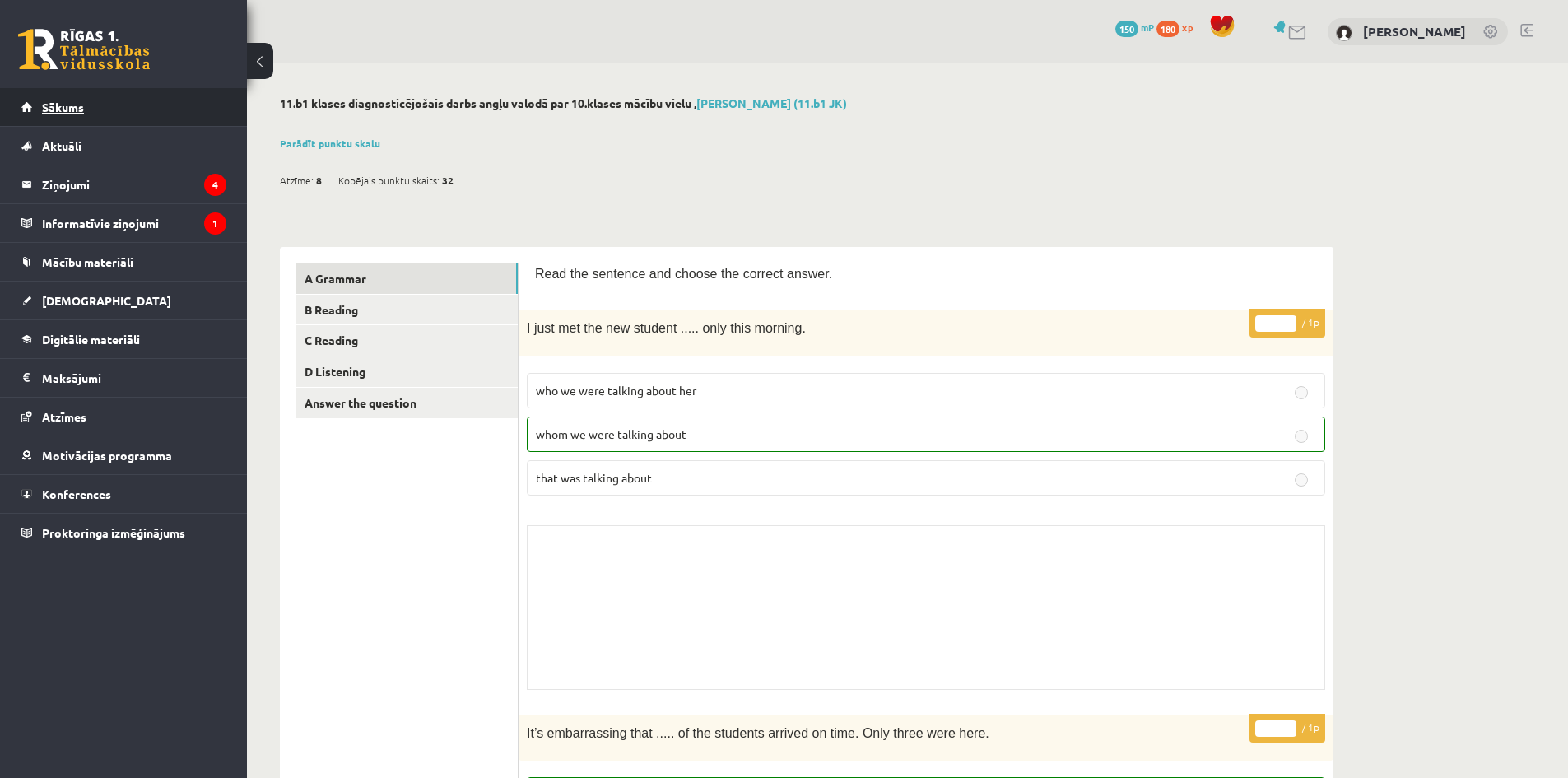
click at [118, 108] on link "Sākums" at bounding box center [123, 107] width 205 height 38
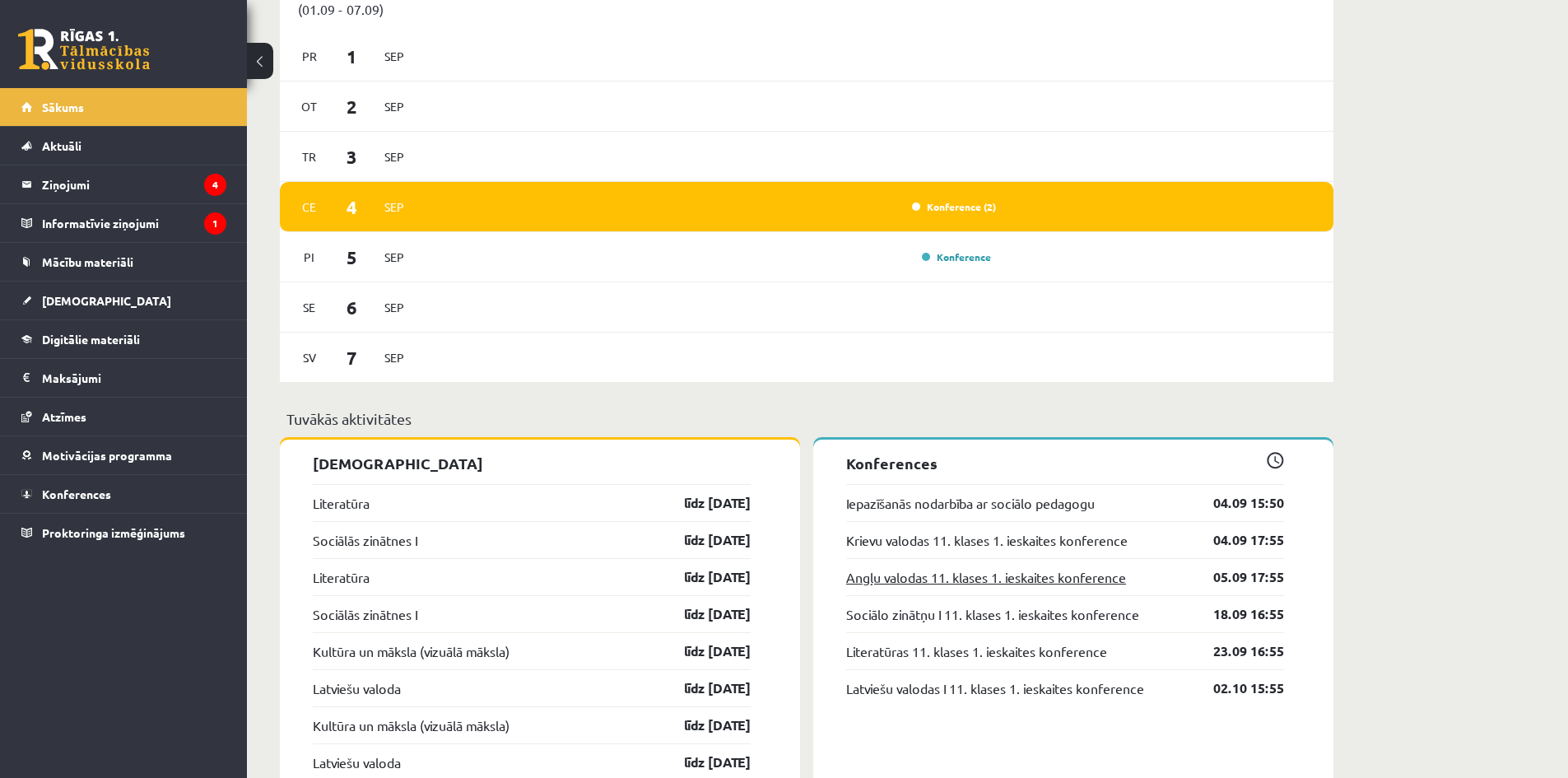
scroll to position [1208, 0]
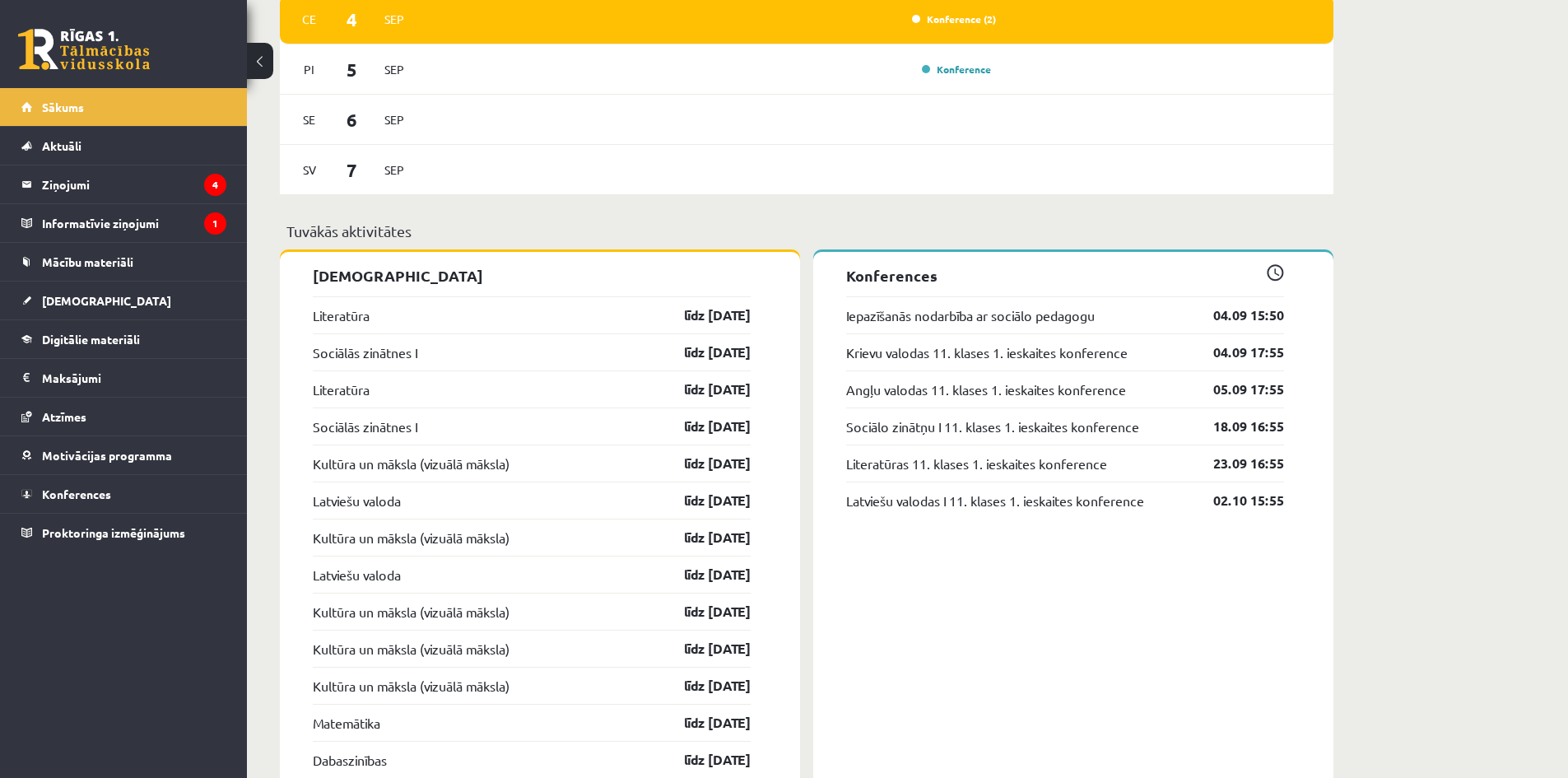
click at [1273, 275] on span at bounding box center [1274, 273] width 17 height 17
click at [1242, 352] on link "04.09 17:55" at bounding box center [1236, 352] width 96 height 19
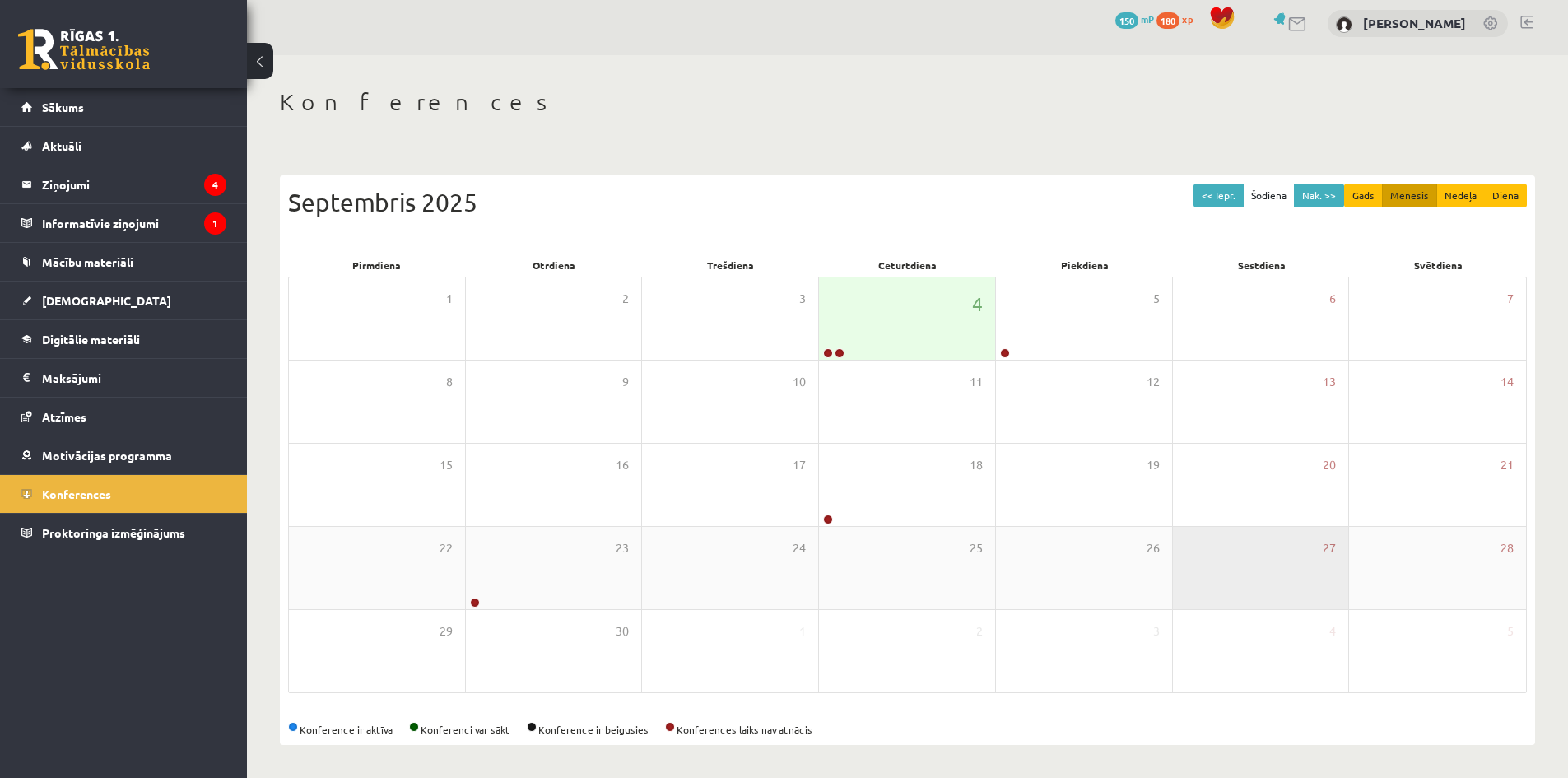
scroll to position [9, 0]
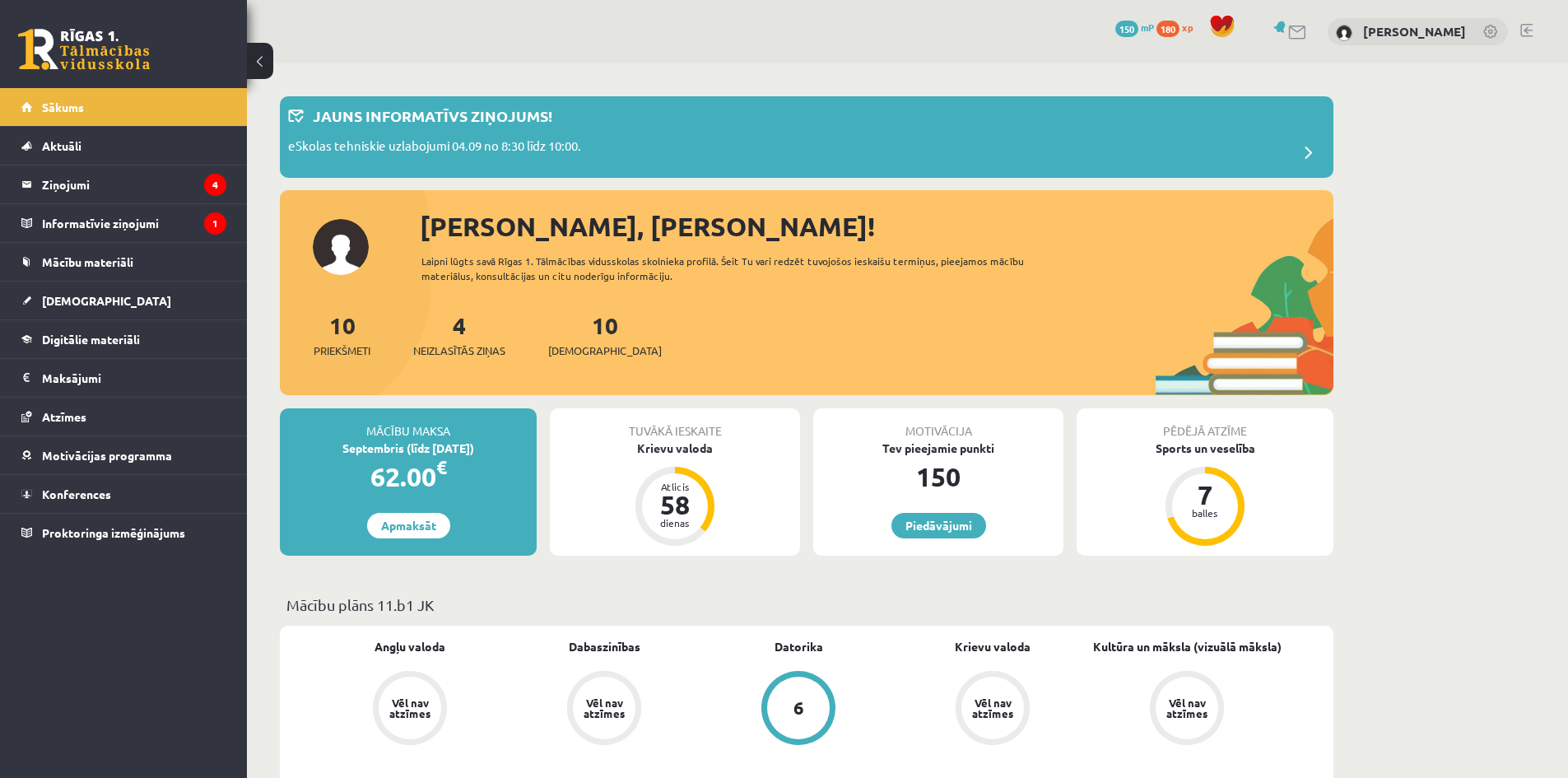
scroll to position [1208, 0]
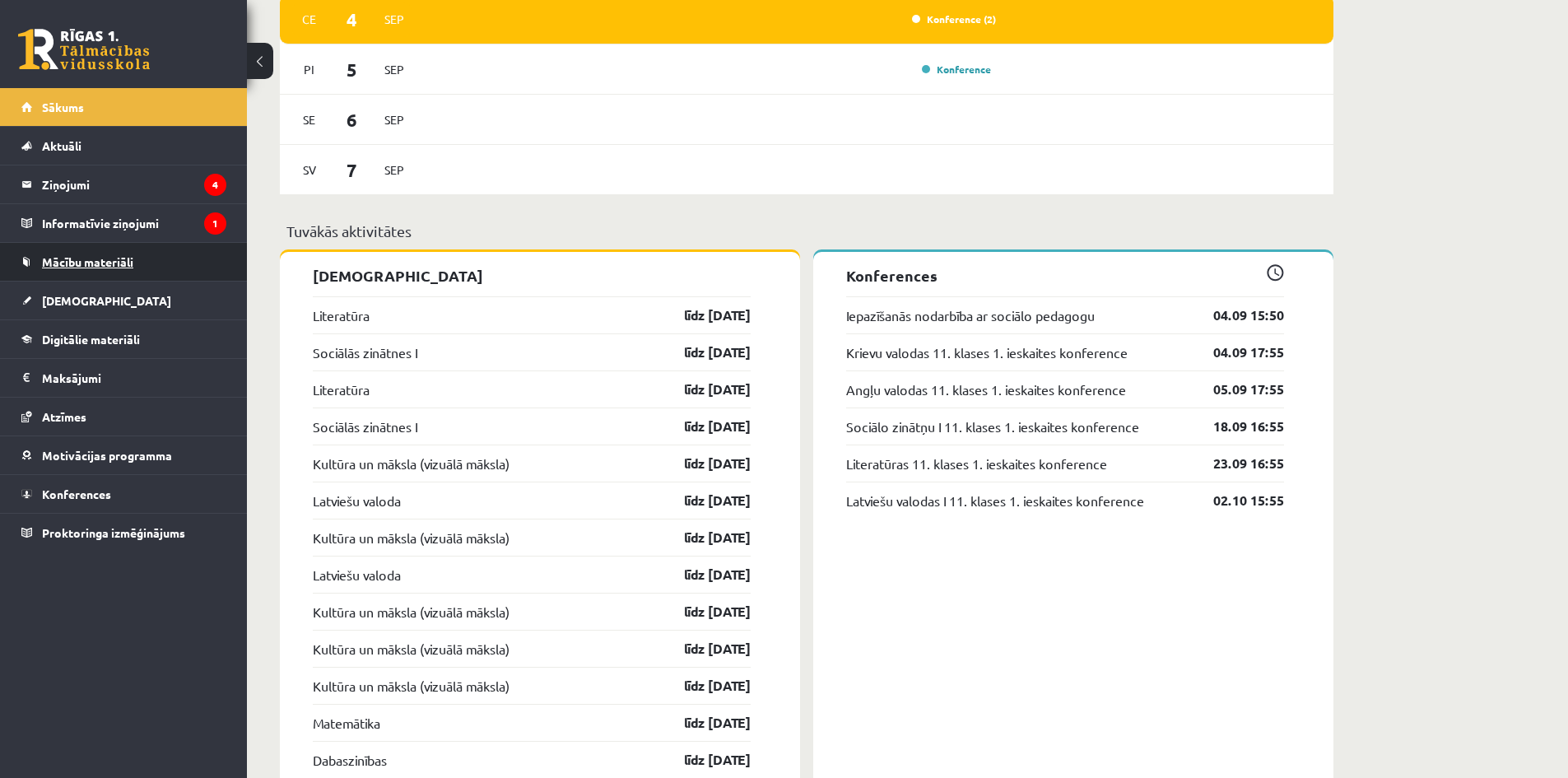
click at [156, 273] on link "Mācību materiāli" at bounding box center [123, 261] width 205 height 38
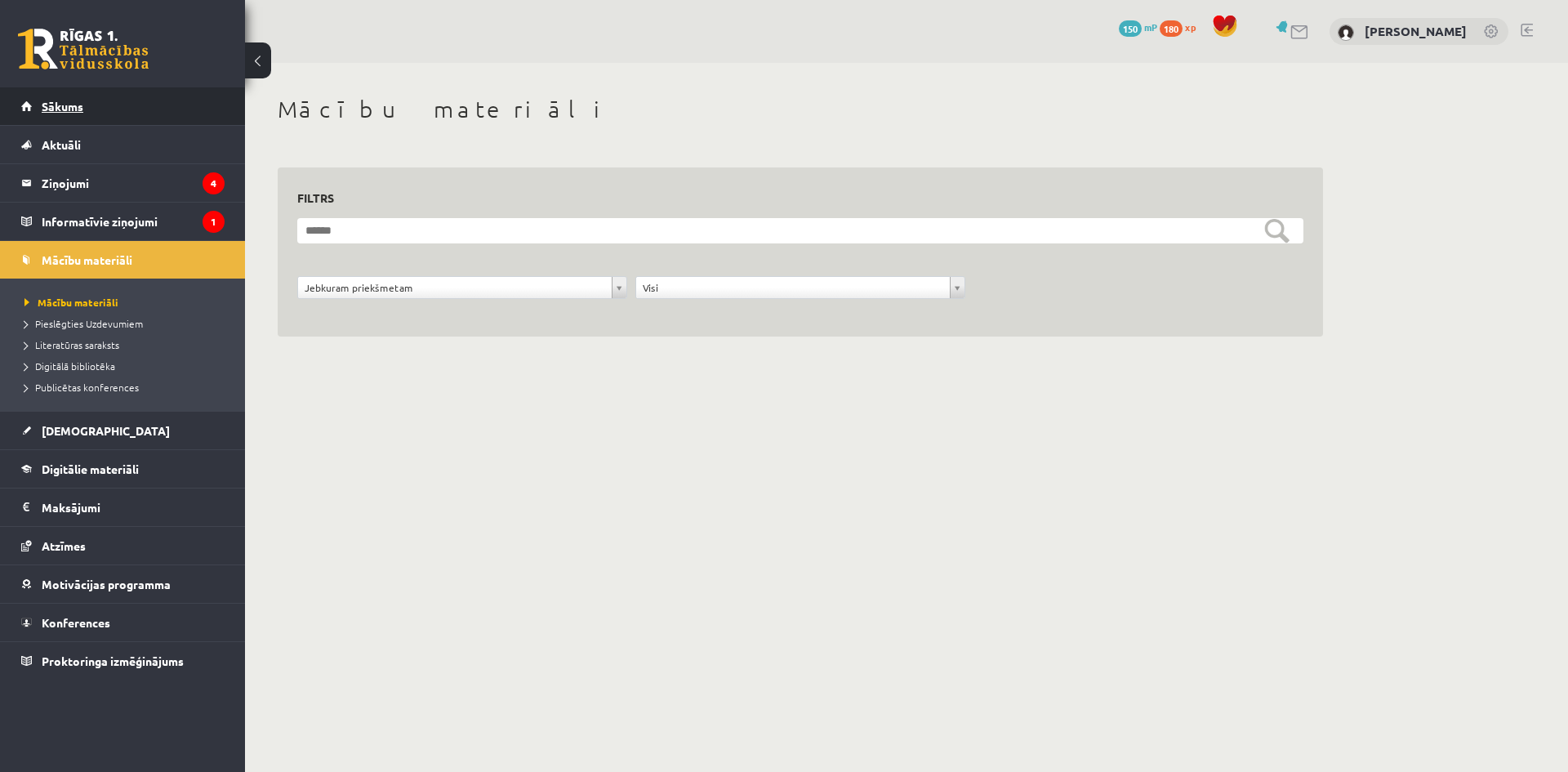
click at [120, 110] on link "Sākums" at bounding box center [122, 106] width 204 height 37
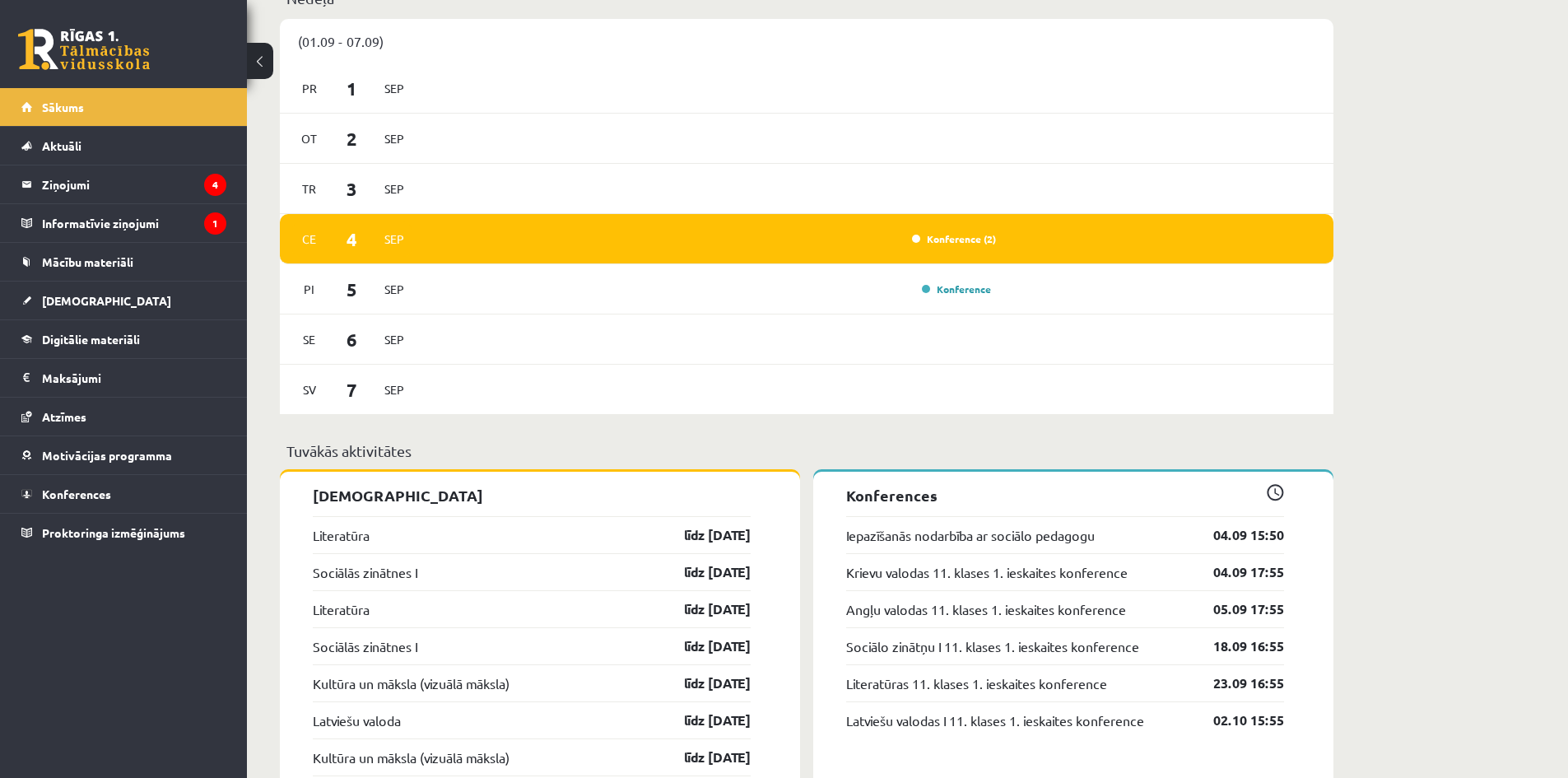
scroll to position [1538, 0]
